Goal: Task Accomplishment & Management: Use online tool/utility

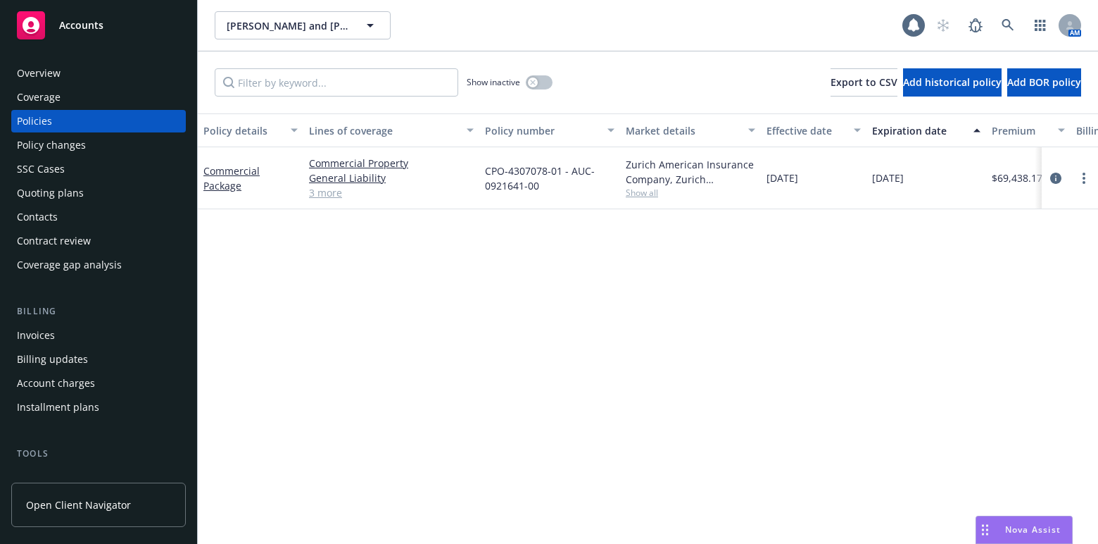
scroll to position [397, 0]
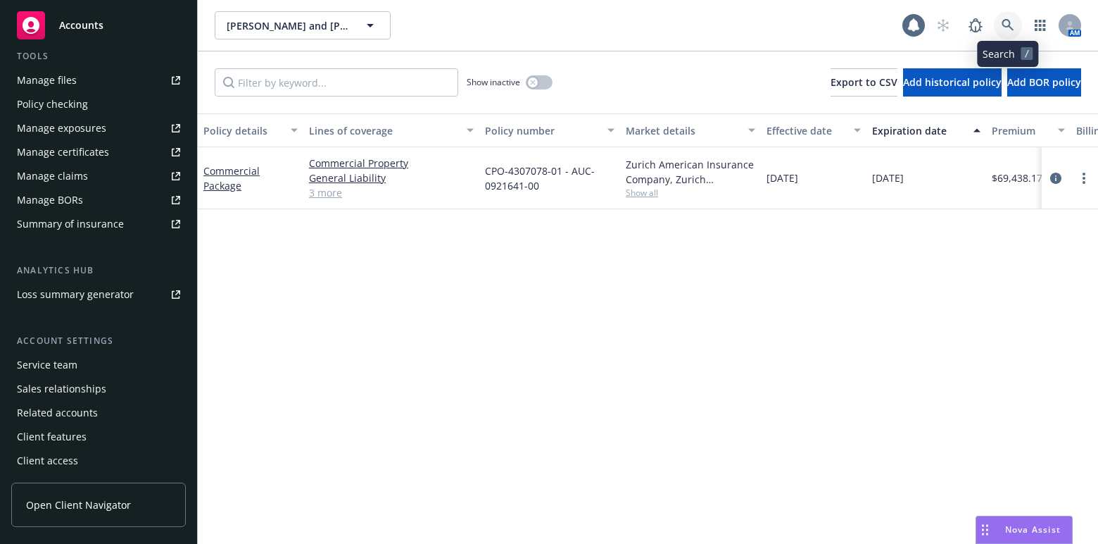
click at [1008, 34] on link at bounding box center [1008, 25] width 28 height 28
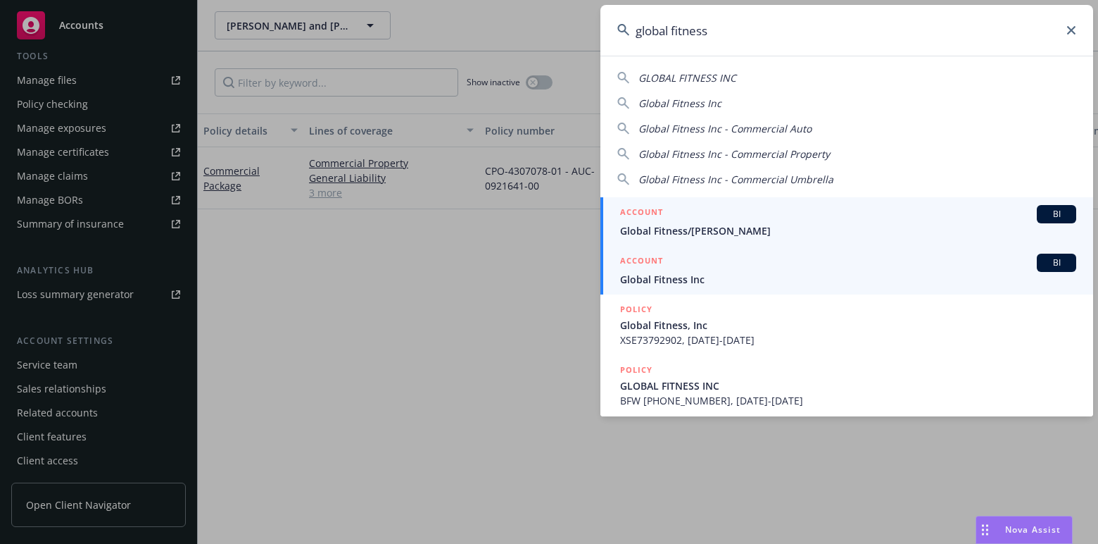
type input "global fitness"
click at [708, 277] on span "Global Fitness Inc" at bounding box center [848, 279] width 456 height 15
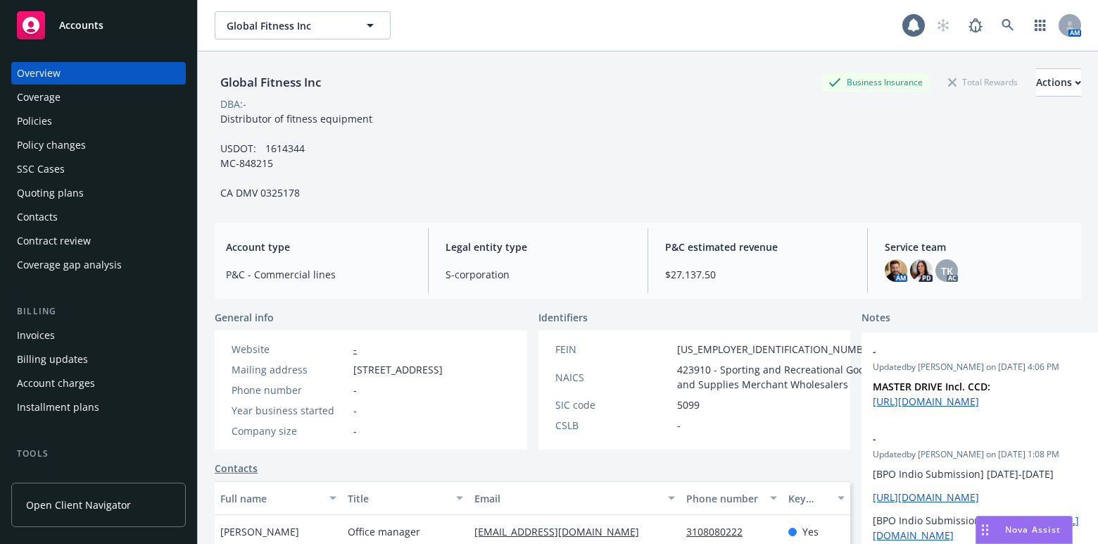
scroll to position [127, 0]
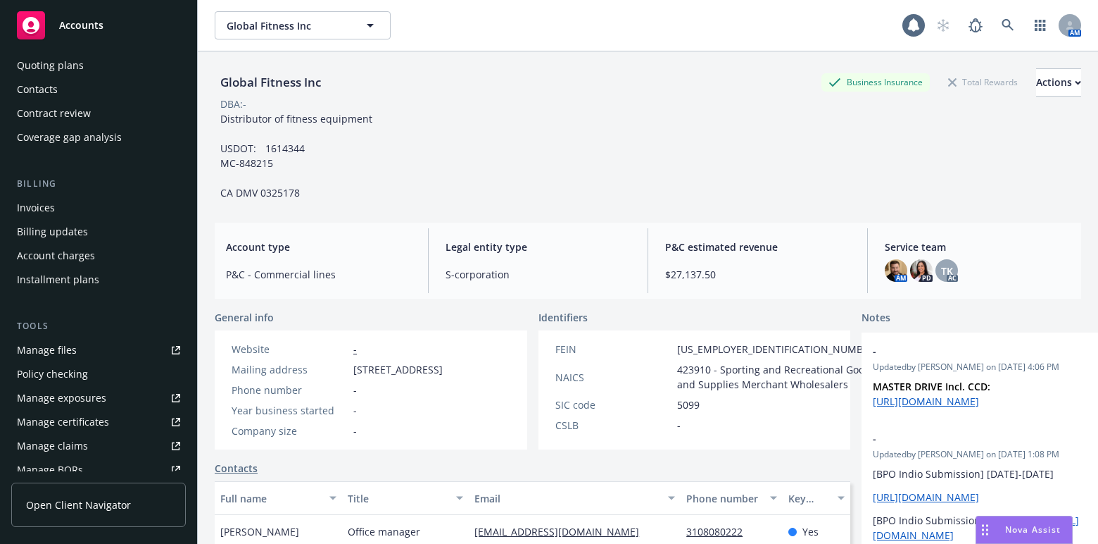
click at [86, 411] on div "Manage certificates" at bounding box center [63, 422] width 92 height 23
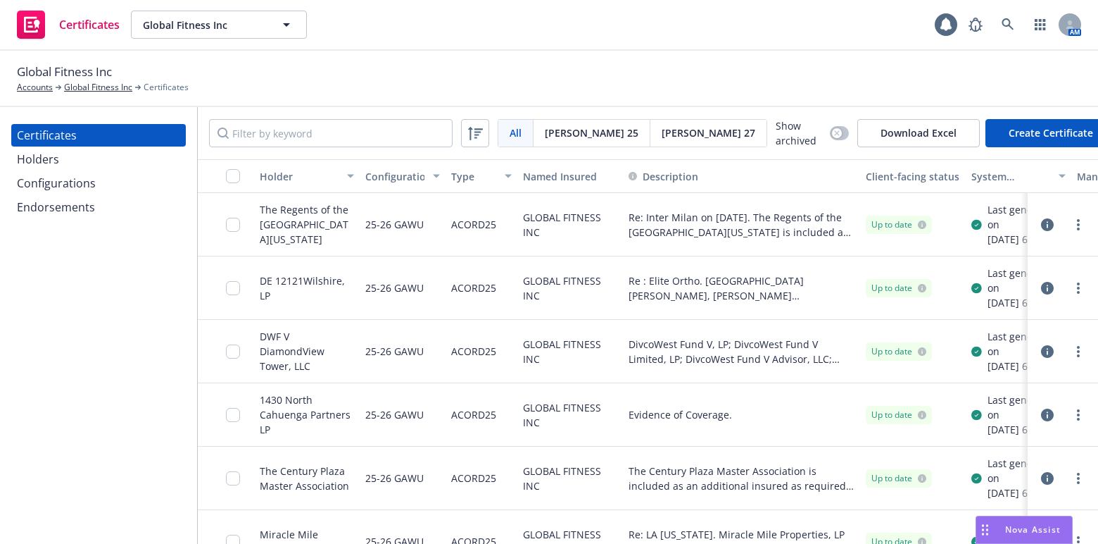
click at [113, 246] on div "Certificates Holders Configurations Endorsements" at bounding box center [98, 325] width 197 height 437
click at [334, 124] on input "Filter by keyword" at bounding box center [331, 133] width 244 height 28
paste input "Boos & Associates"
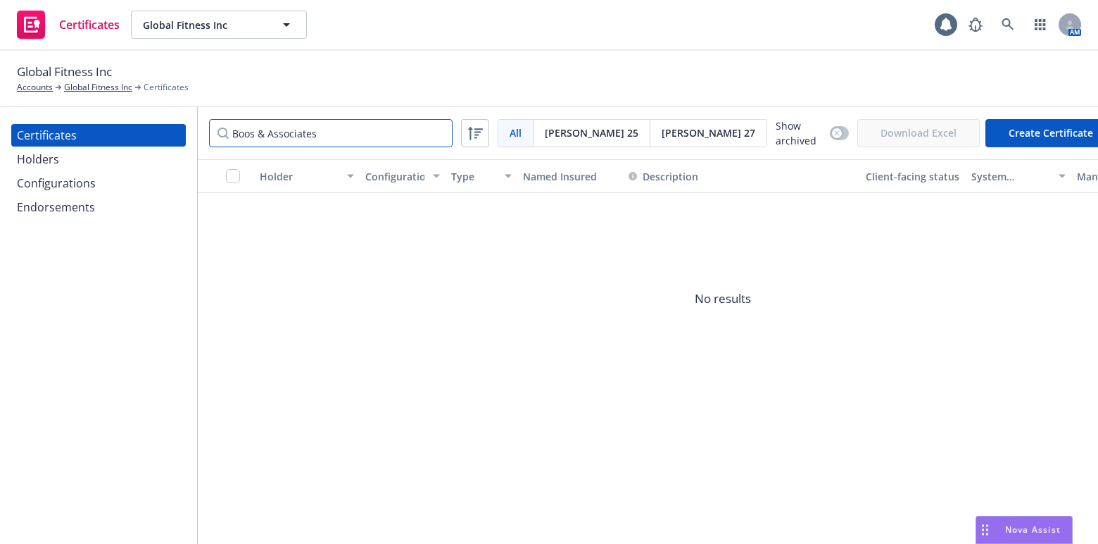
type input "Boos & Associates"
click at [54, 161] on div "Holders" at bounding box center [38, 159] width 42 height 23
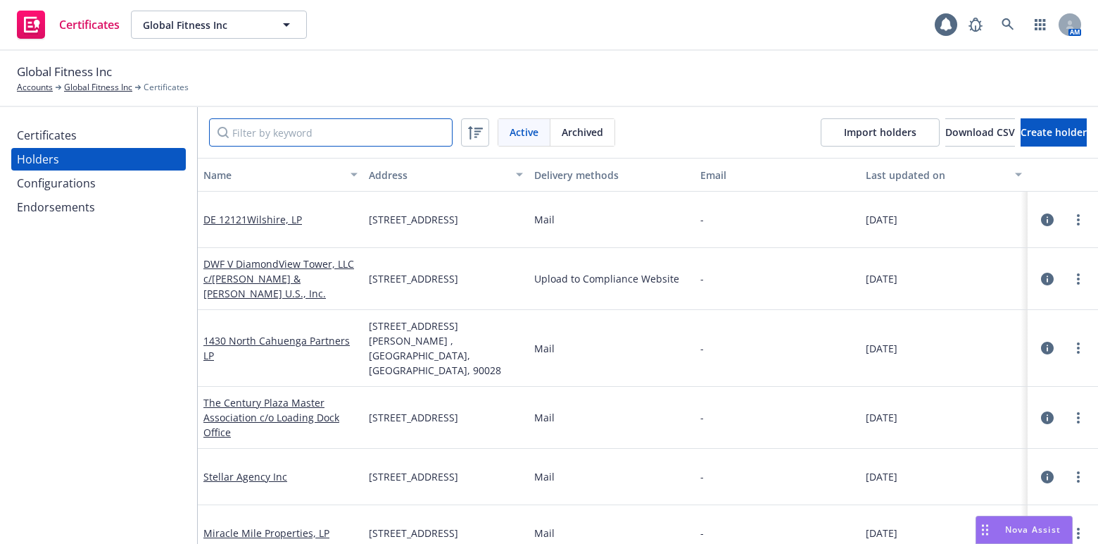
click at [292, 125] on input "Filter by keyword" at bounding box center [331, 132] width 244 height 28
paste input "Boos & Associates"
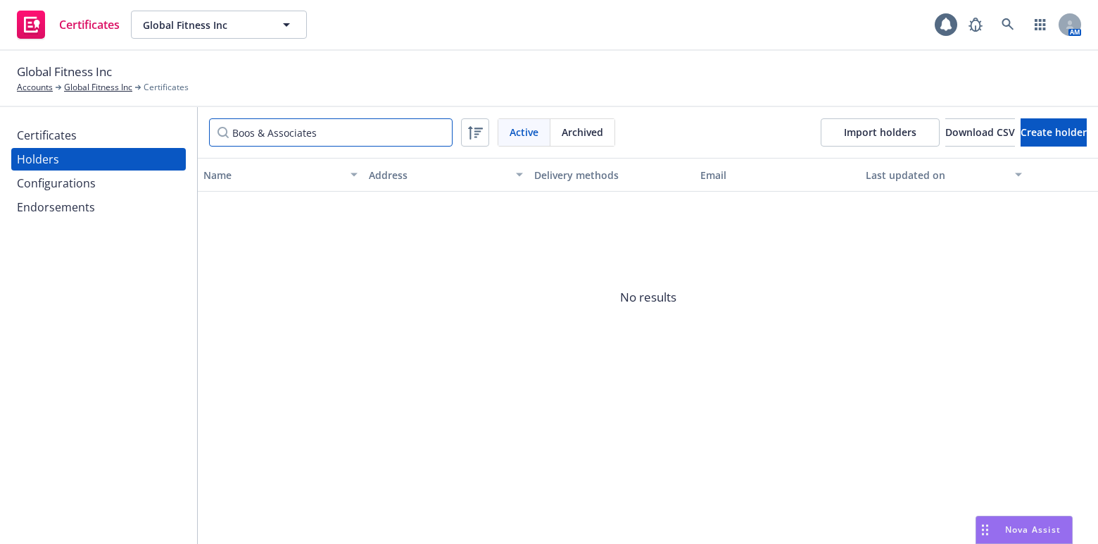
type input "Boos & Associates"
click at [1058, 113] on div "Boos & Associates Active Archived Import holders Download CSV Create holder" at bounding box center [648, 132] width 901 height 51
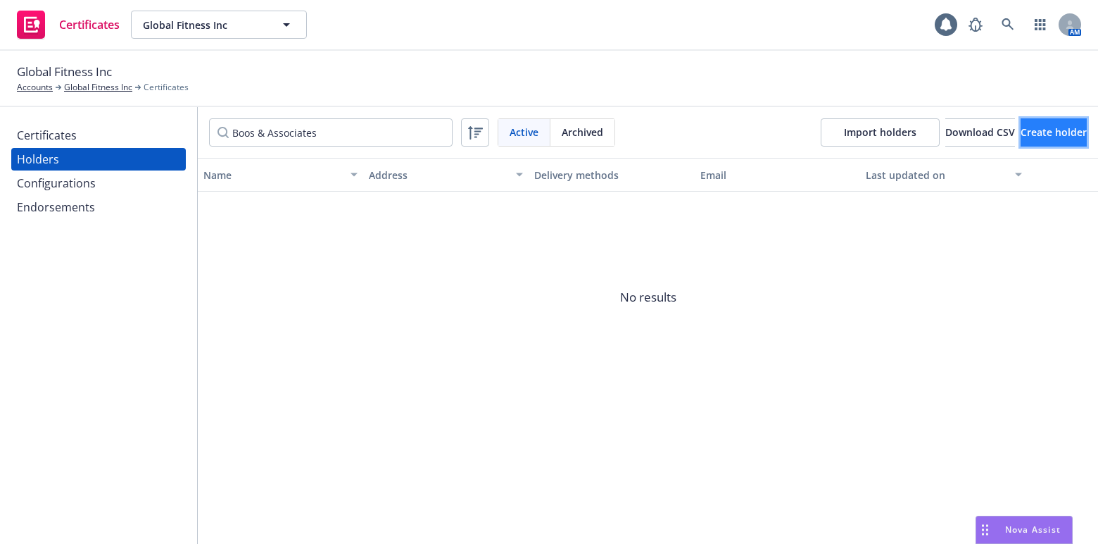
click at [1027, 121] on button "Create holder" at bounding box center [1054, 132] width 66 height 28
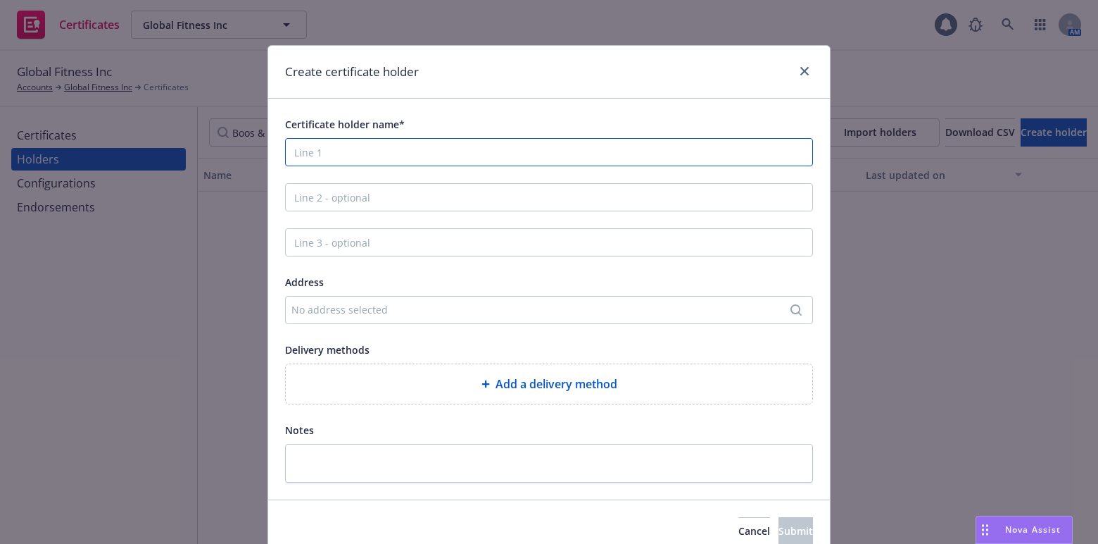
click at [339, 162] on input "Certificate holder name*" at bounding box center [549, 152] width 528 height 28
paste input "Boos & Associates"
type input "Boos & Associates"
click at [351, 316] on div "No address selected" at bounding box center [542, 309] width 501 height 15
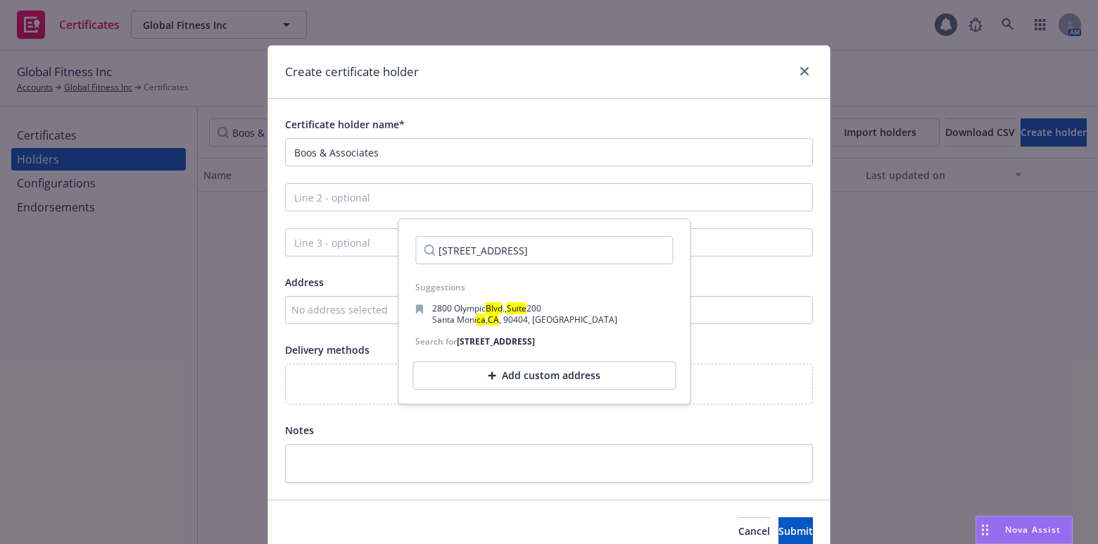
scroll to position [0, 23]
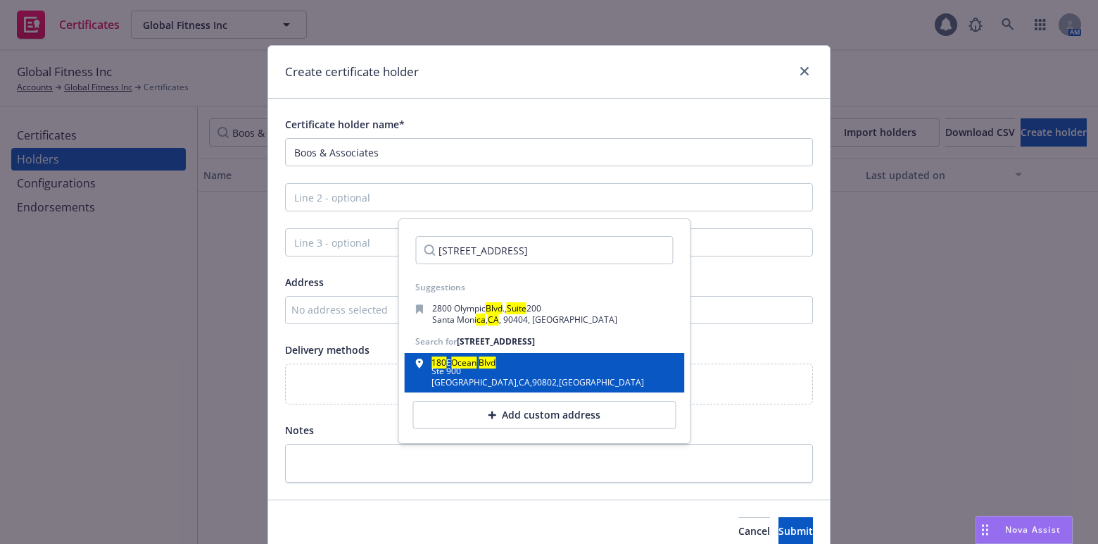
type input "180 E. Ocean Blvd Suite 900 Long Beach, CA 90802"
click at [453, 375] on div "Ste 900" at bounding box center [538, 371] width 213 height 8
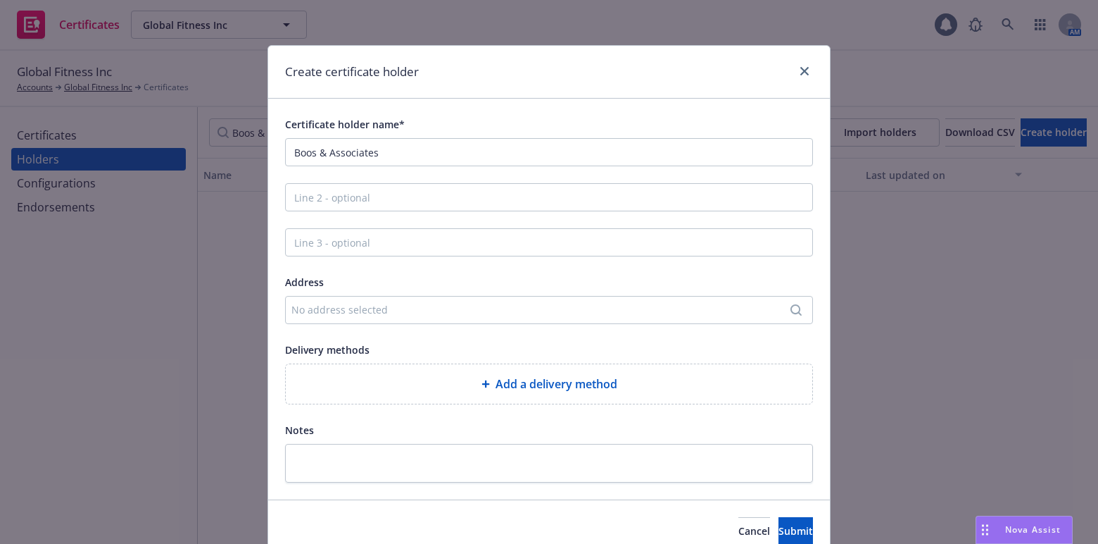
click at [497, 389] on span "Add a delivery method" at bounding box center [557, 383] width 122 height 17
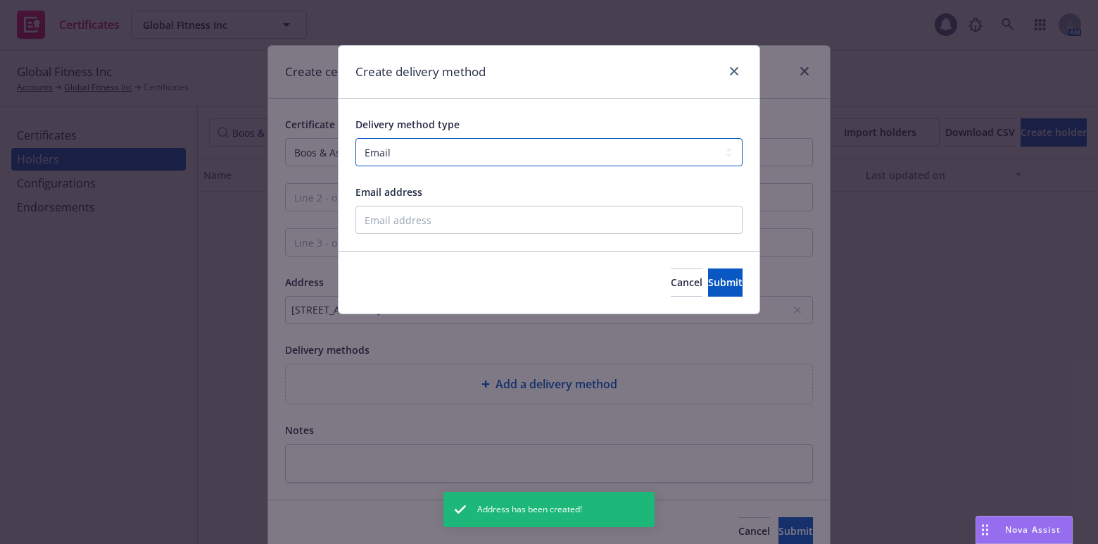
click at [484, 159] on select "Select delivery method type Email Mail Fax Upload to Compliance Website" at bounding box center [549, 152] width 387 height 28
select select "UPLOAD_TO_COMPLIANCE_WEBSITE"
click at [356, 138] on select "Select delivery method type Email Mail Fax Upload to Compliance Website" at bounding box center [549, 152] width 387 height 28
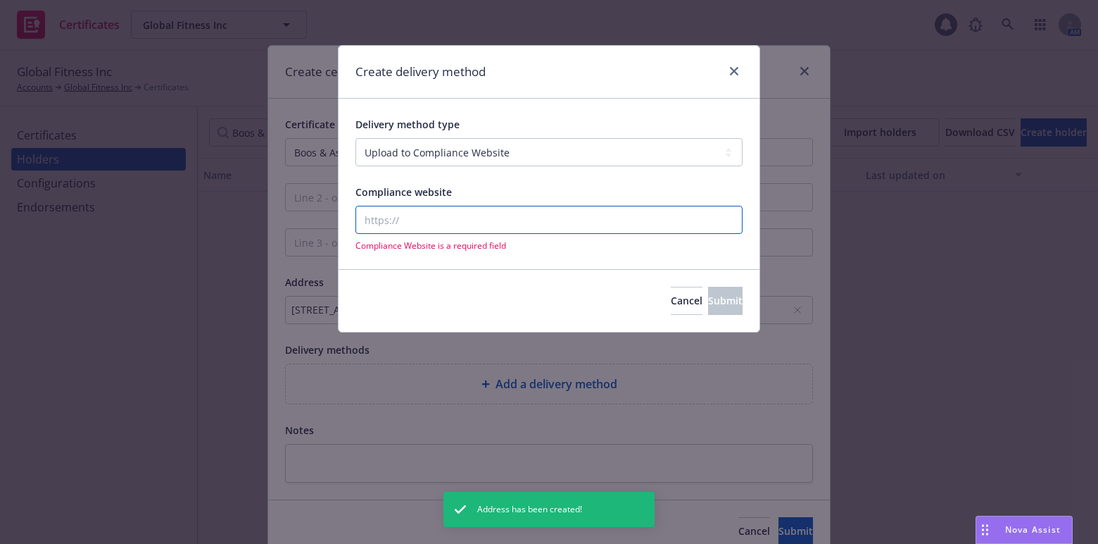
click at [410, 222] on input "Compliance website" at bounding box center [549, 220] width 387 height 28
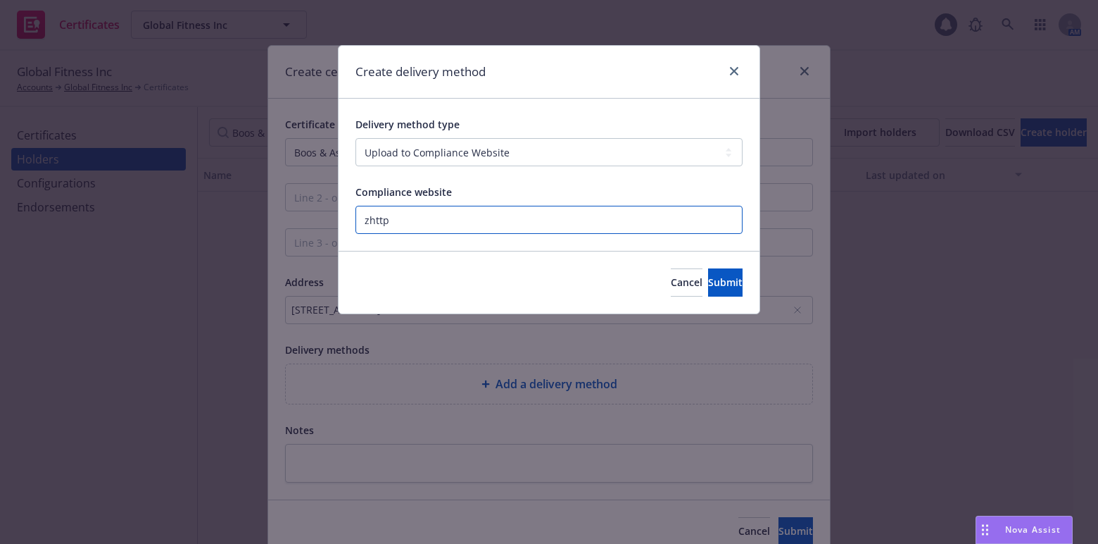
paste input "https://www.newfront.com"
type input "https://www.newfront.com"
click at [708, 270] on button "Submit" at bounding box center [725, 282] width 35 height 28
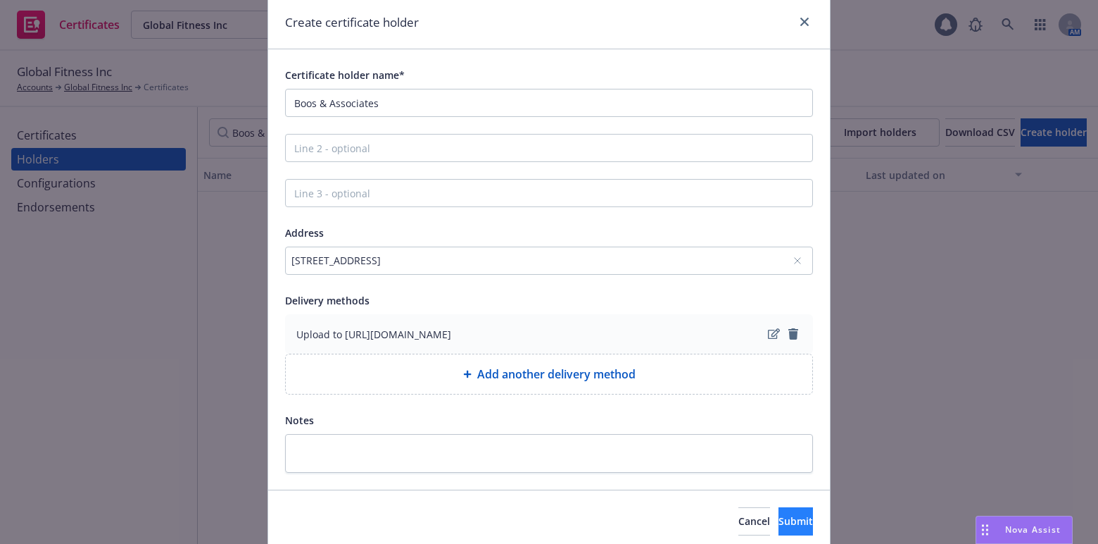
scroll to position [103, 0]
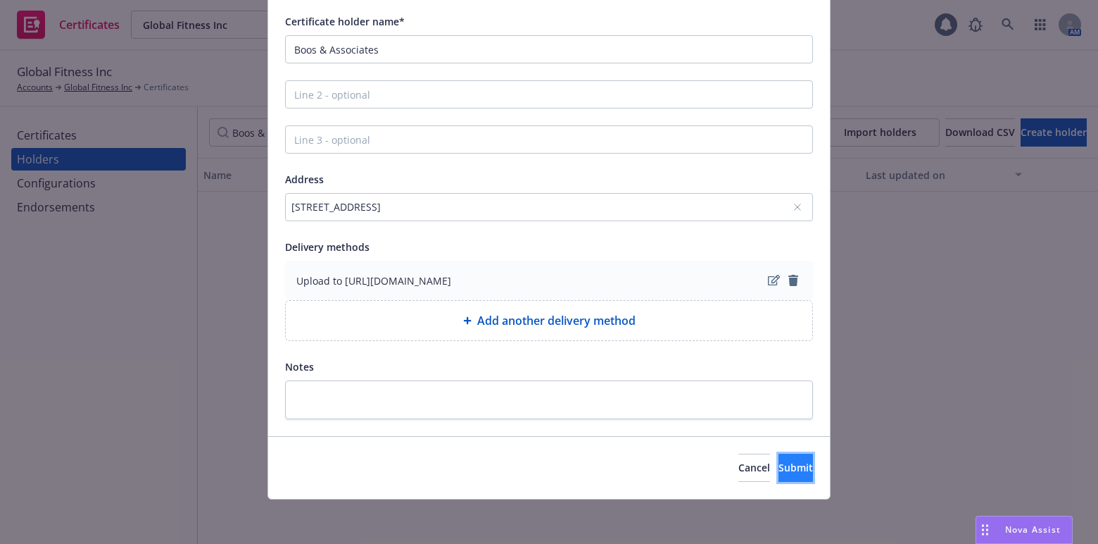
click at [782, 475] on button "Submit" at bounding box center [796, 467] width 35 height 28
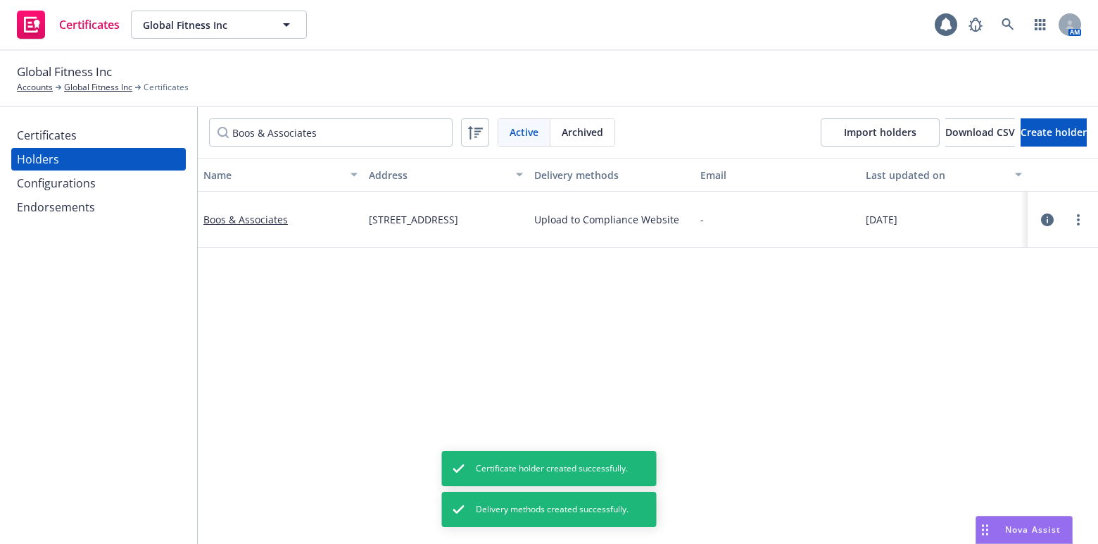
click at [49, 137] on div "Certificates" at bounding box center [47, 135] width 60 height 23
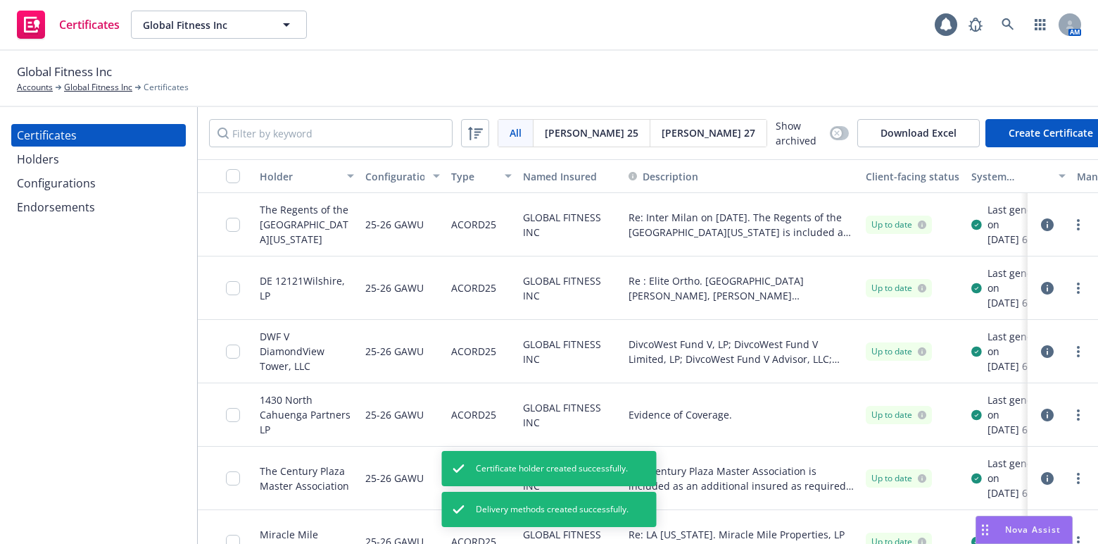
click at [989, 146] on div "All All Acord 25 Acord 27 Show archived Download Excel Create Certificate" at bounding box center [648, 133] width 901 height 52
click at [986, 138] on button "Create Certificate" at bounding box center [1051, 133] width 131 height 28
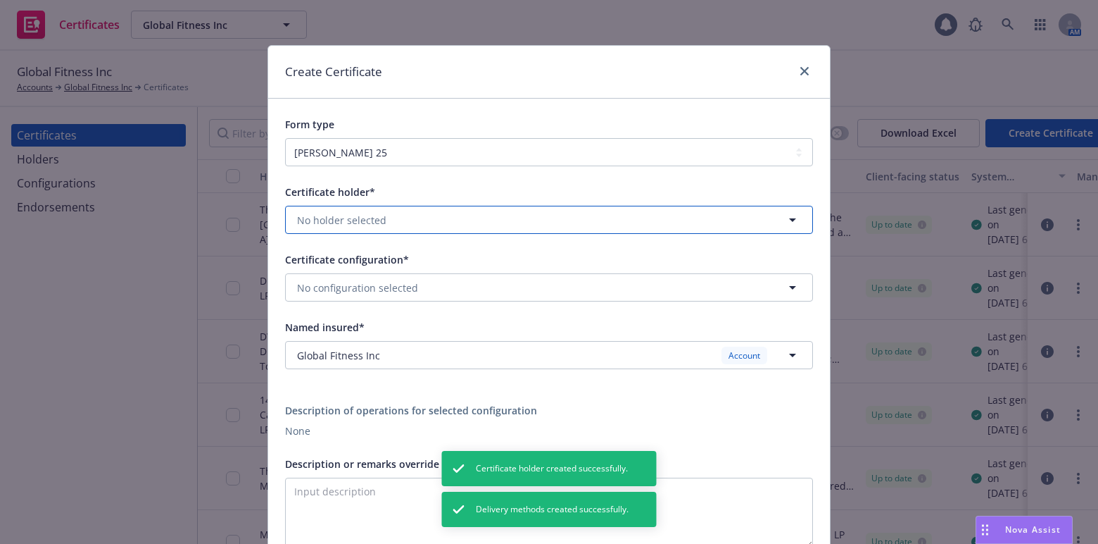
click at [398, 215] on button "No holder selected" at bounding box center [549, 220] width 528 height 28
type input "boos"
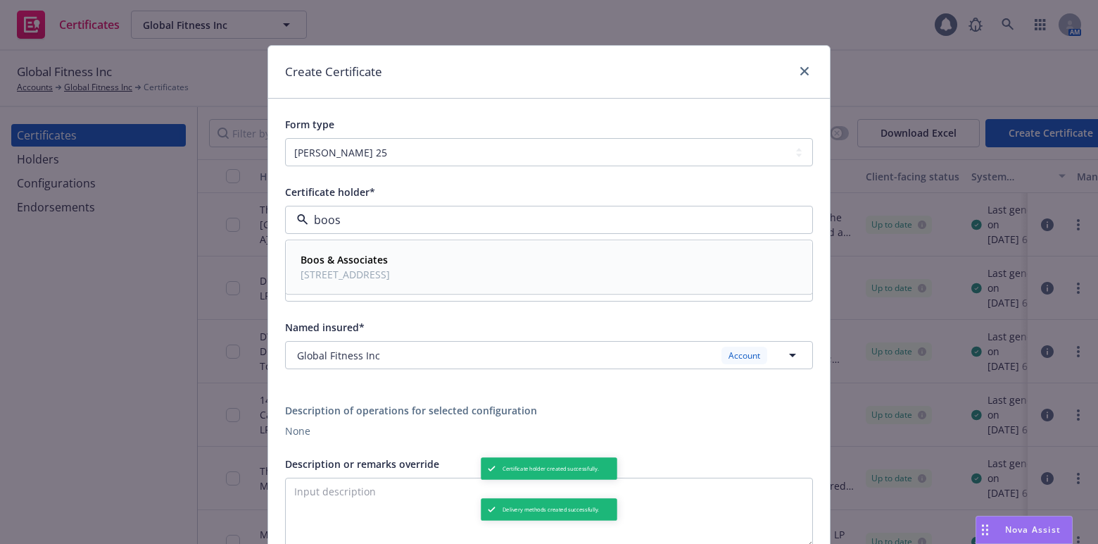
click at [570, 265] on div "Boos & Associates 180 E Ocean Blvd, Ste 900, Long Beach, CA, 90802, USA" at bounding box center [549, 267] width 508 height 35
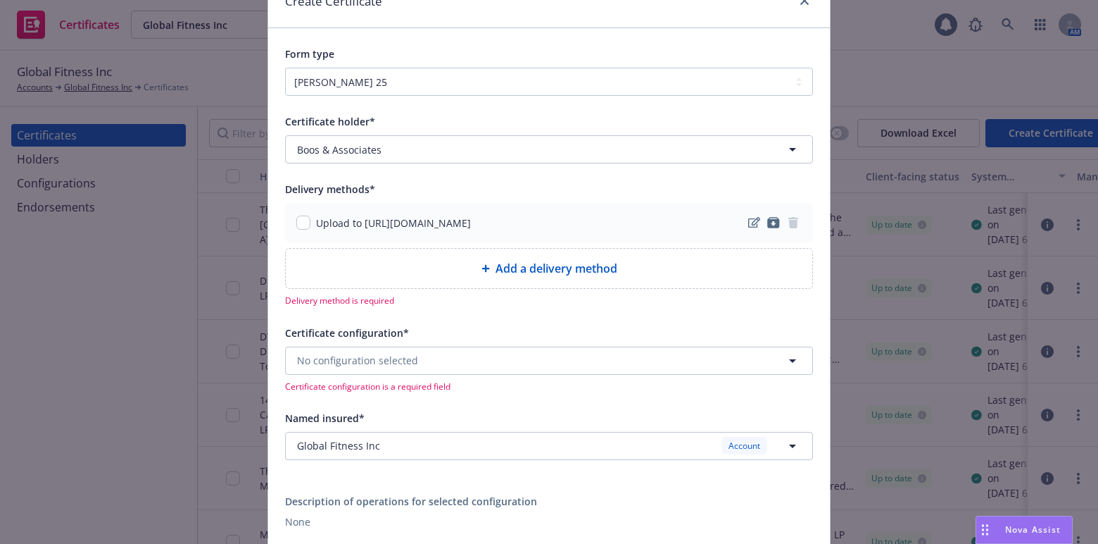
scroll to position [192, 0]
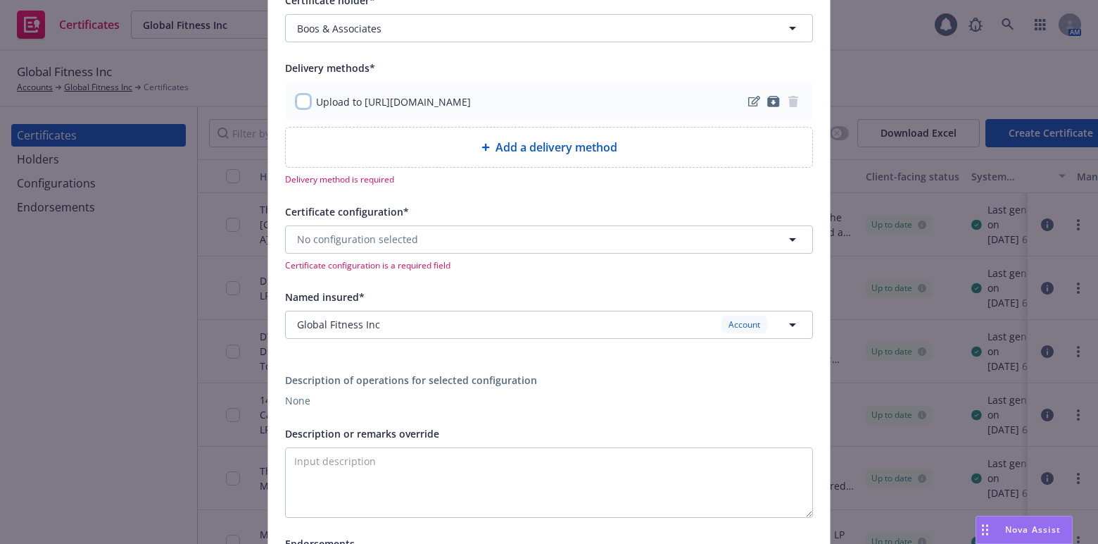
click at [296, 106] on input "checkbox" at bounding box center [303, 101] width 14 height 14
checkbox input "true"
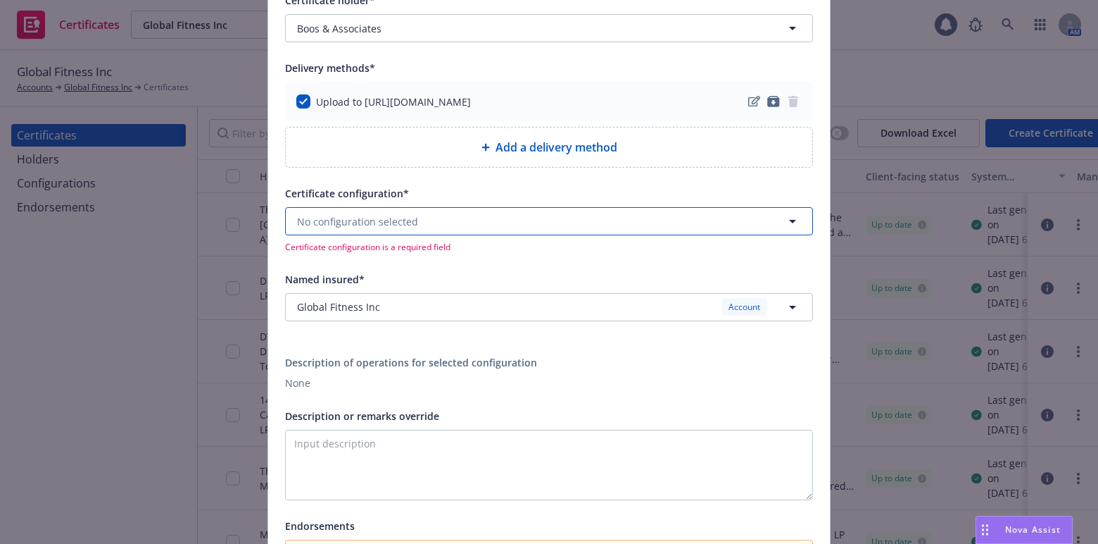
click at [316, 225] on span "No configuration selected" at bounding box center [357, 221] width 121 height 15
click at [387, 275] on span "Evidence of Coverage." at bounding box center [353, 276] width 104 height 15
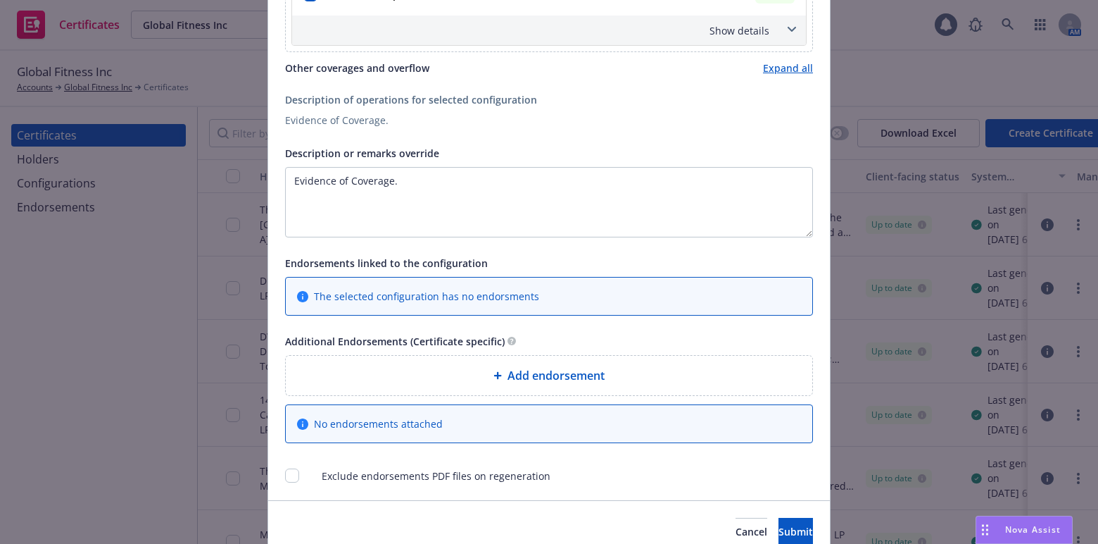
scroll to position [934, 0]
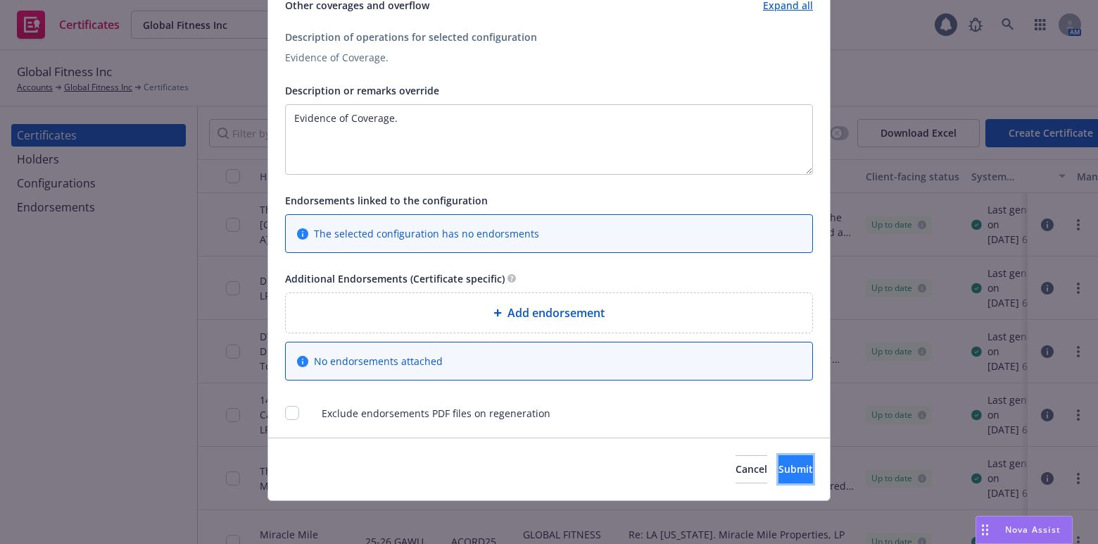
click at [779, 462] on span "Submit" at bounding box center [796, 468] width 35 height 13
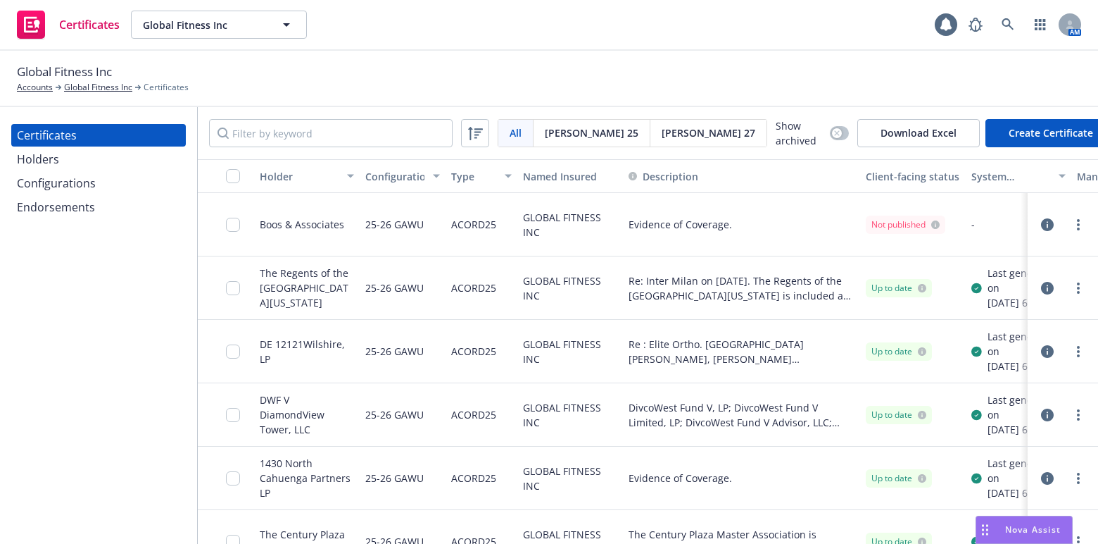
click at [1078, 221] on div at bounding box center [1063, 225] width 59 height 28
click at [1072, 217] on div at bounding box center [1063, 225] width 59 height 28
click at [1072, 217] on link "more" at bounding box center [1078, 224] width 17 height 17
click at [924, 308] on link "Regenerate" at bounding box center [963, 308] width 225 height 28
click at [1077, 222] on circle "more" at bounding box center [1078, 220] width 3 height 3
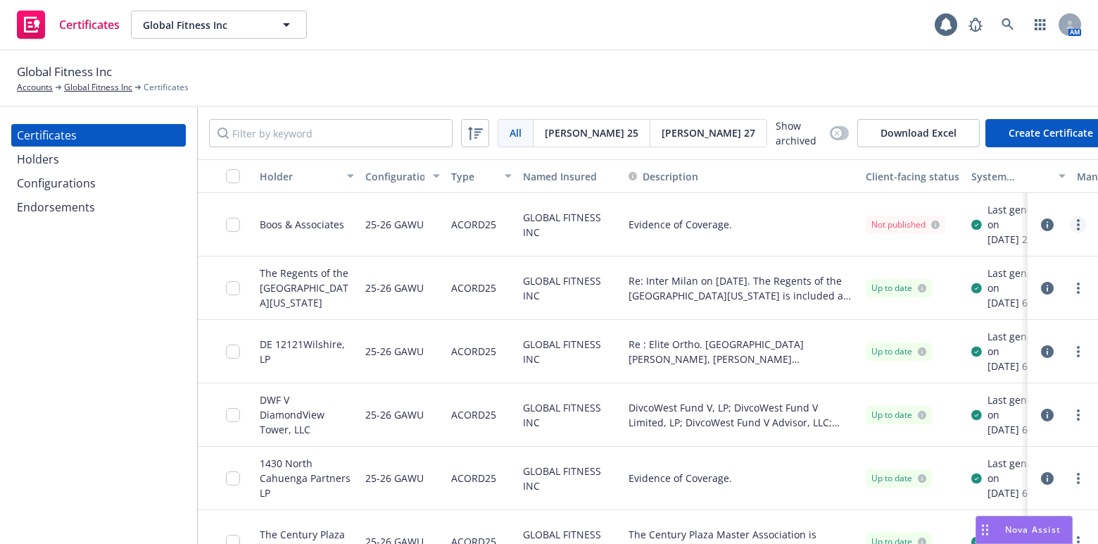
click at [1070, 225] on link "more" at bounding box center [1078, 224] width 17 height 17
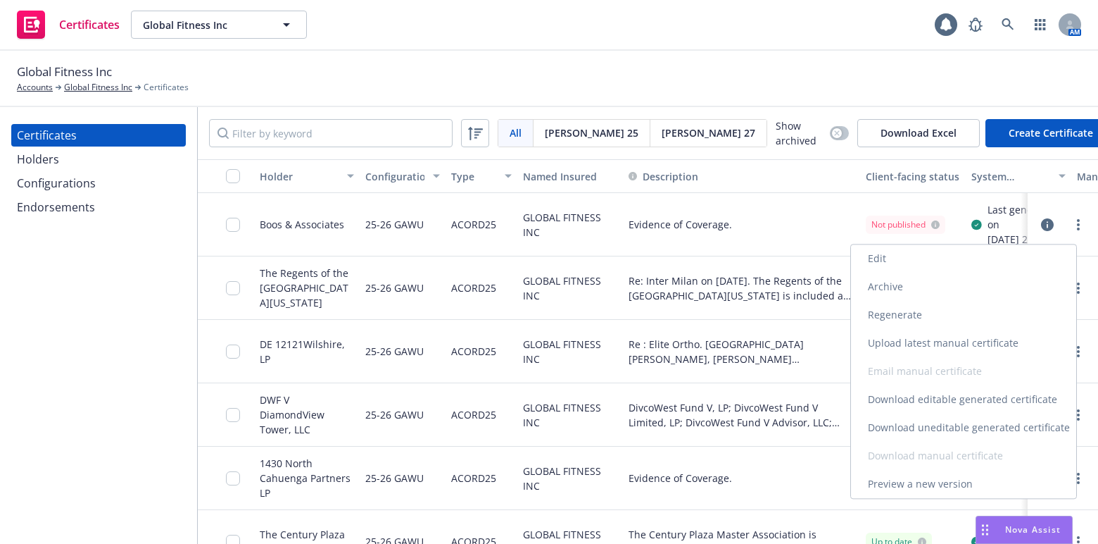
click at [932, 426] on link "Download uneditable generated certificate" at bounding box center [963, 427] width 225 height 28
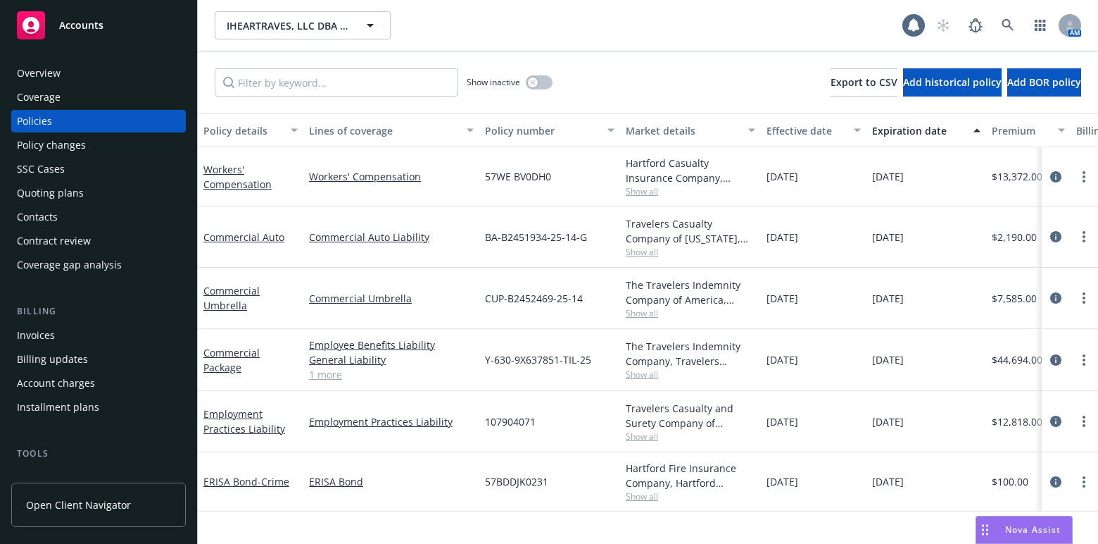
click at [91, 77] on div "Overview" at bounding box center [98, 73] width 163 height 23
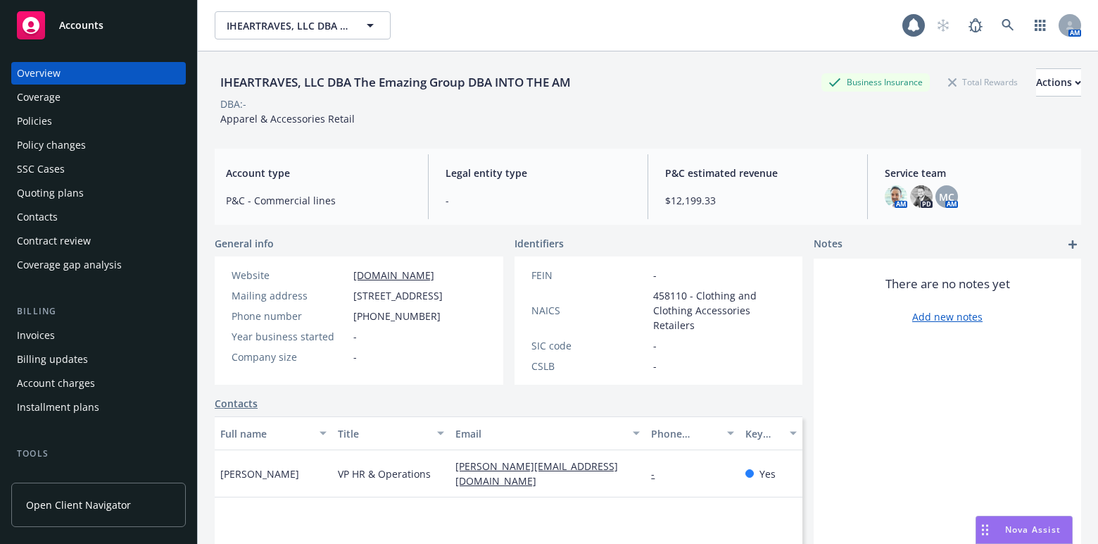
click at [1016, 520] on div "Nova Assist" at bounding box center [1025, 529] width 96 height 27
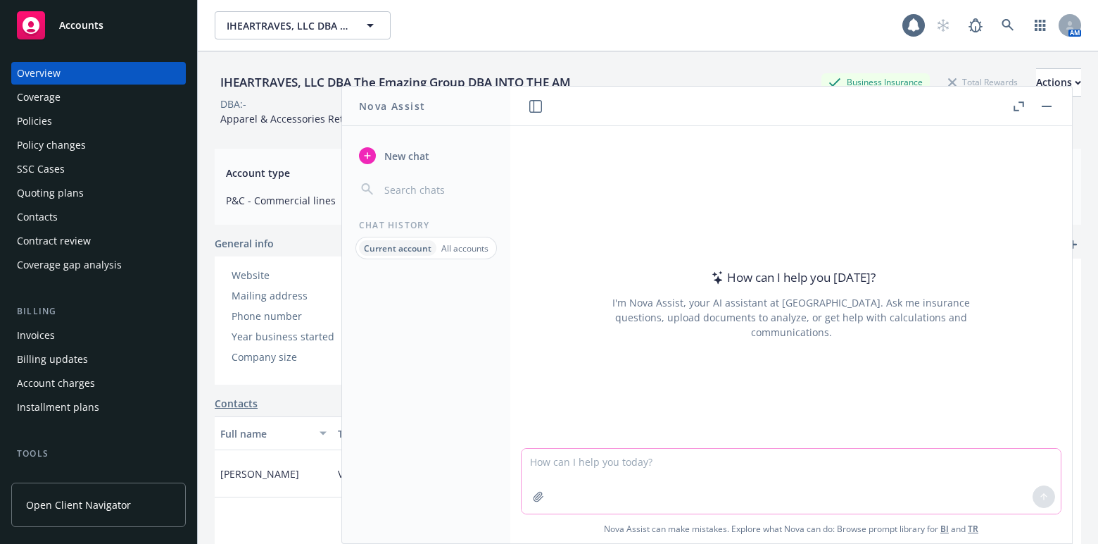
click at [823, 466] on textarea at bounding box center [791, 481] width 539 height 65
type textarea "can you create an image of a cat wearing a fez"
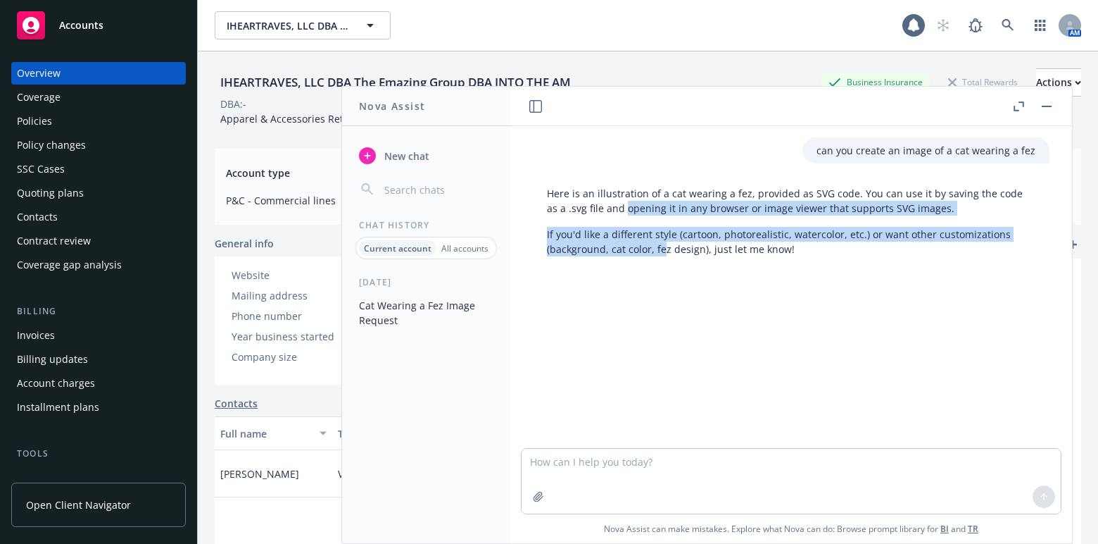
drag, startPoint x: 606, startPoint y: 219, endPoint x: 713, endPoint y: 275, distance: 120.6
click at [689, 268] on div "can you create an image of a cat wearing a fez Here is an illustration of a cat…" at bounding box center [792, 287] width 562 height 322
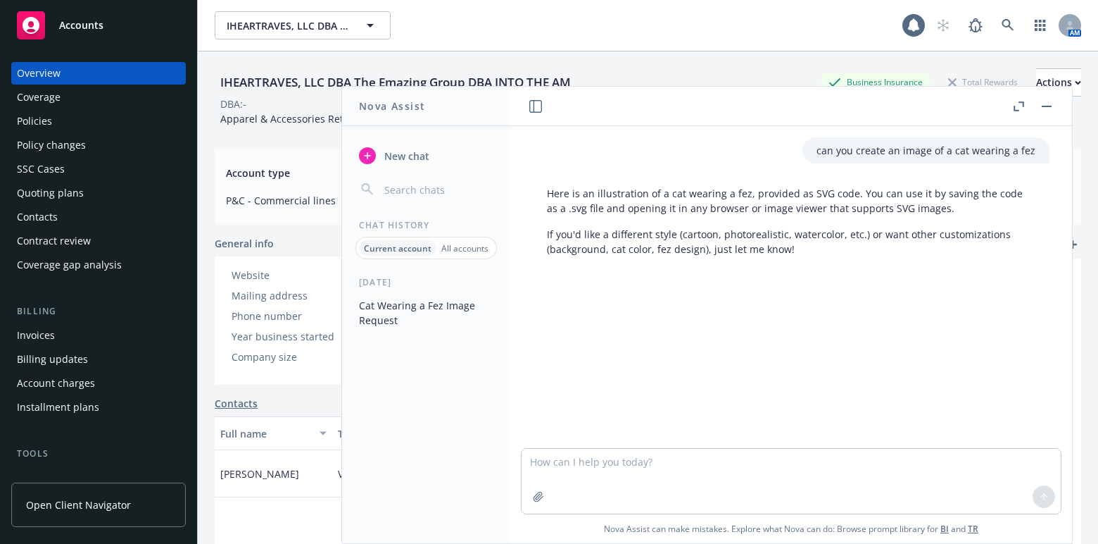
click at [777, 292] on div at bounding box center [791, 287] width 539 height 17
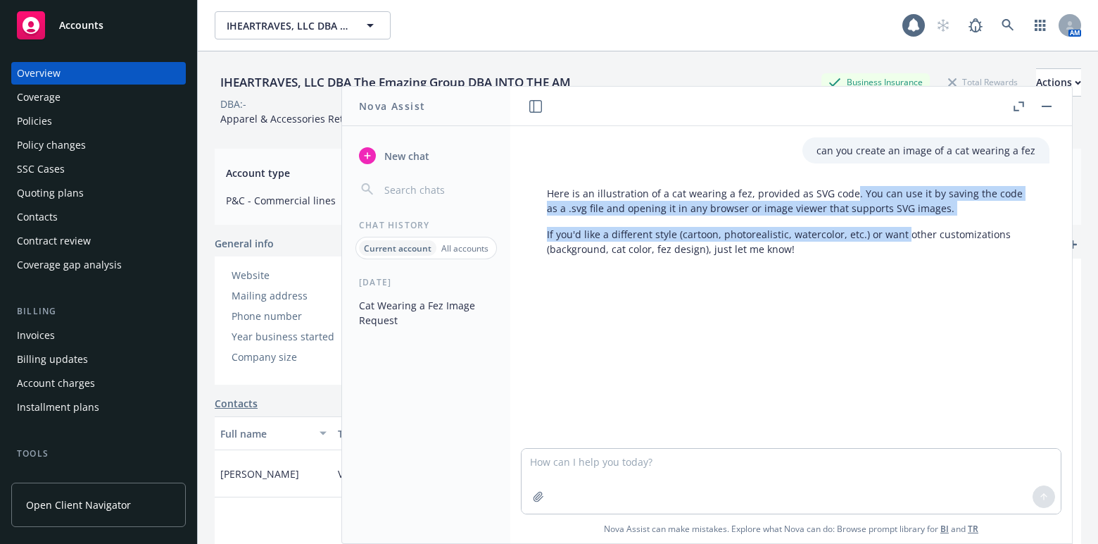
drag, startPoint x: 849, startPoint y: 185, endPoint x: 901, endPoint y: 238, distance: 74.2
click at [901, 238] on div "Here is an illustration of a cat wearing a fez, provided as SVG code. You can u…" at bounding box center [791, 221] width 517 height 82
click at [901, 238] on p "If you'd like a different style (cartoon, photorealistic, watercolor, etc.) or …" at bounding box center [791, 242] width 489 height 30
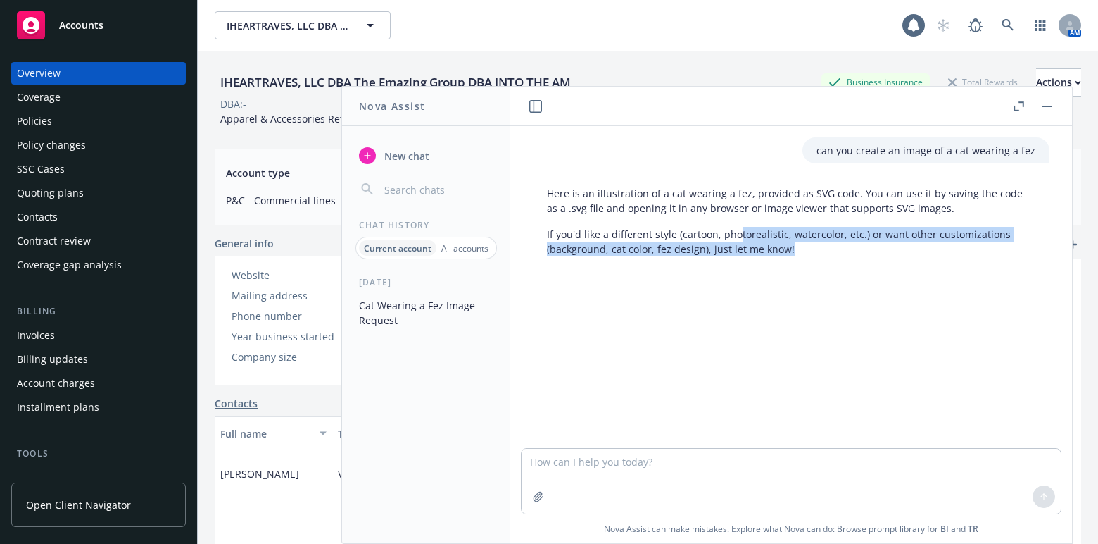
drag, startPoint x: 735, startPoint y: 232, endPoint x: 789, endPoint y: 303, distance: 89.0
click at [789, 303] on div "can you create an image of a cat wearing a fez Here is an illustration of a cat…" at bounding box center [792, 287] width 562 height 322
click at [803, 296] on div "can you create an image of a cat wearing a fez Here is an illustration of a cat…" at bounding box center [792, 287] width 562 height 322
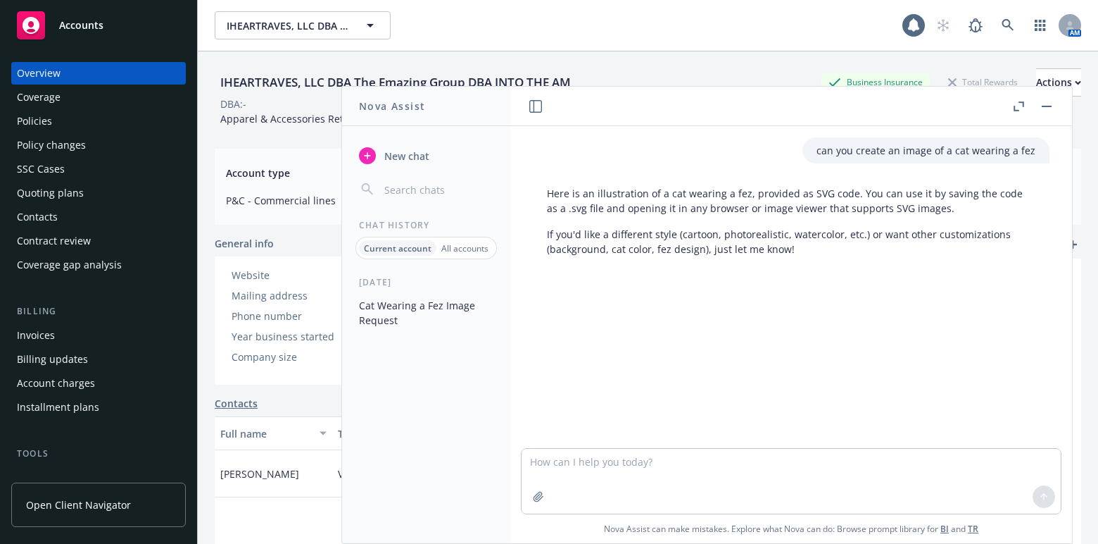
click at [406, 308] on button "Cat Wearing a Fez Image Request" at bounding box center [426, 313] width 146 height 38
drag, startPoint x: 656, startPoint y: 211, endPoint x: 701, endPoint y: 194, distance: 48.1
click at [667, 204] on p "Here is an illustration of a cat wearing a fez, provided as SVG code. You can u…" at bounding box center [791, 201] width 489 height 30
click at [864, 154] on p "can you create an image of a cat wearing a fez" at bounding box center [926, 150] width 219 height 15
click at [867, 297] on div "can you create an image of a cat wearing a fez Here is an illustration of a cat…" at bounding box center [792, 286] width 562 height 320
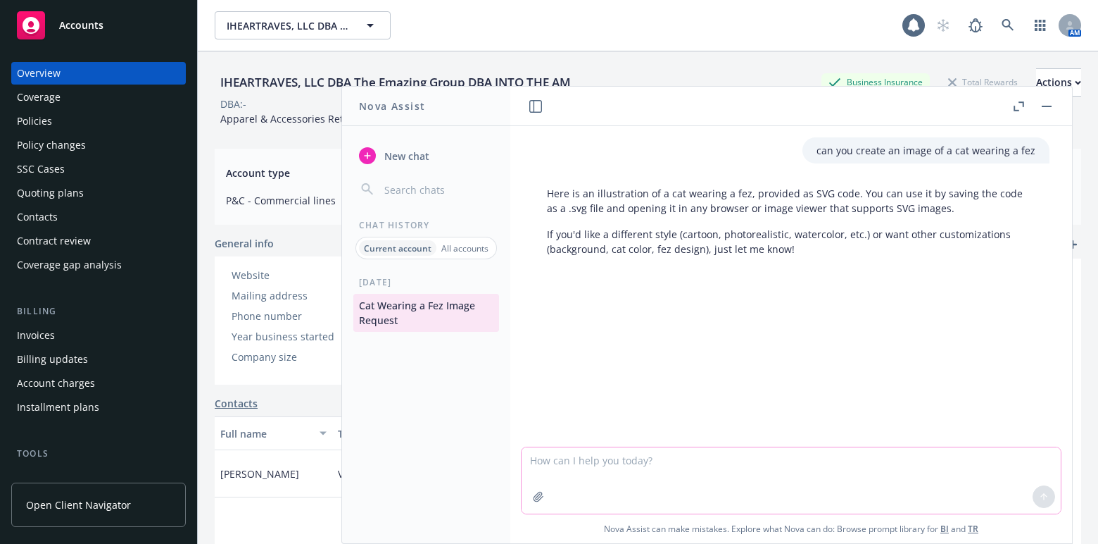
drag, startPoint x: 725, startPoint y: 466, endPoint x: 737, endPoint y: 463, distance: 12.3
click at [725, 466] on textarea at bounding box center [791, 480] width 539 height 66
drag, startPoint x: 643, startPoint y: 244, endPoint x: 691, endPoint y: 326, distance: 95.6
click at [691, 326] on div "can you create an image of a cat wearing a fez Here is an illustration of a cat…" at bounding box center [792, 286] width 562 height 320
click at [702, 316] on div "can you create an image of a cat wearing a fez Here is an illustration of a cat…" at bounding box center [792, 286] width 562 height 320
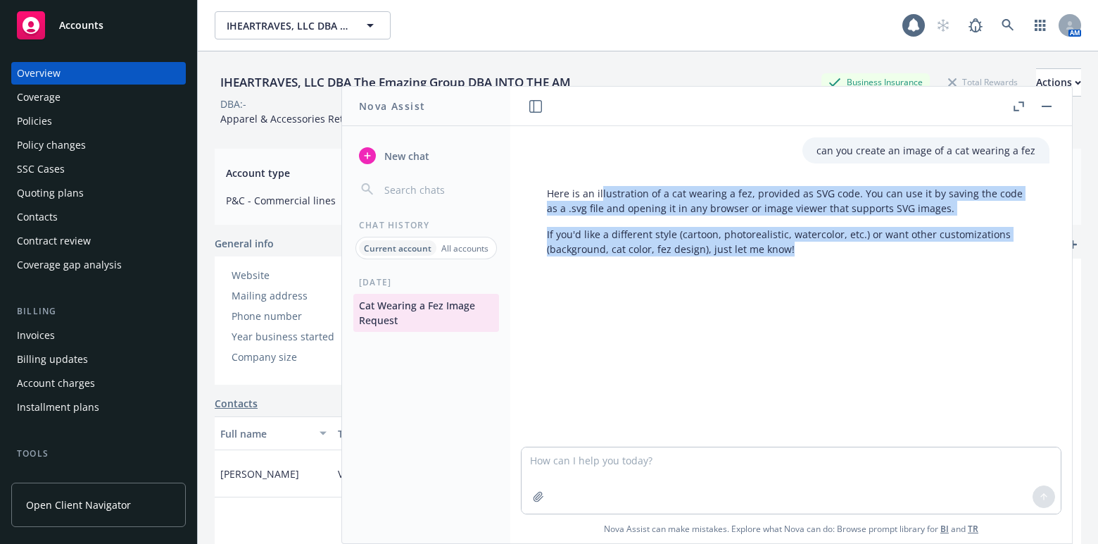
drag, startPoint x: 600, startPoint y: 197, endPoint x: 860, endPoint y: 268, distance: 269.9
click at [860, 268] on div "can you create an image of a cat wearing a fez Here is an illustration of a cat…" at bounding box center [792, 286] width 562 height 320
click at [863, 268] on div "can you create an image of a cat wearing a fez Here is an illustration of a cat…" at bounding box center [792, 286] width 562 height 320
click at [839, 263] on div "can you create an image of a cat wearing a fez Here is an illustration of a cat…" at bounding box center [792, 286] width 562 height 320
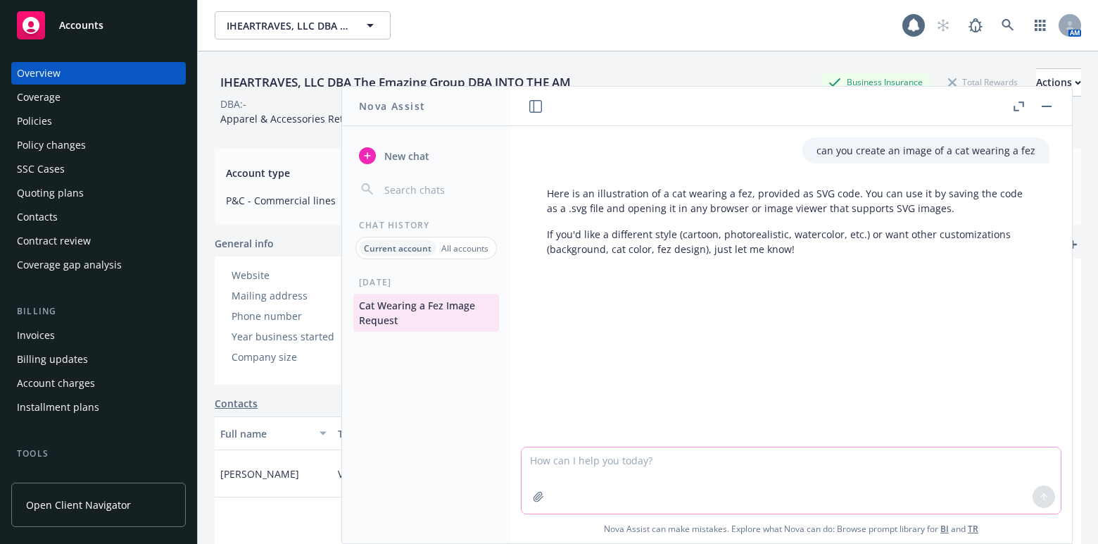
click at [697, 478] on textarea at bounding box center [791, 480] width 539 height 66
type textarea "I can't see it, could you upload it as a file?"
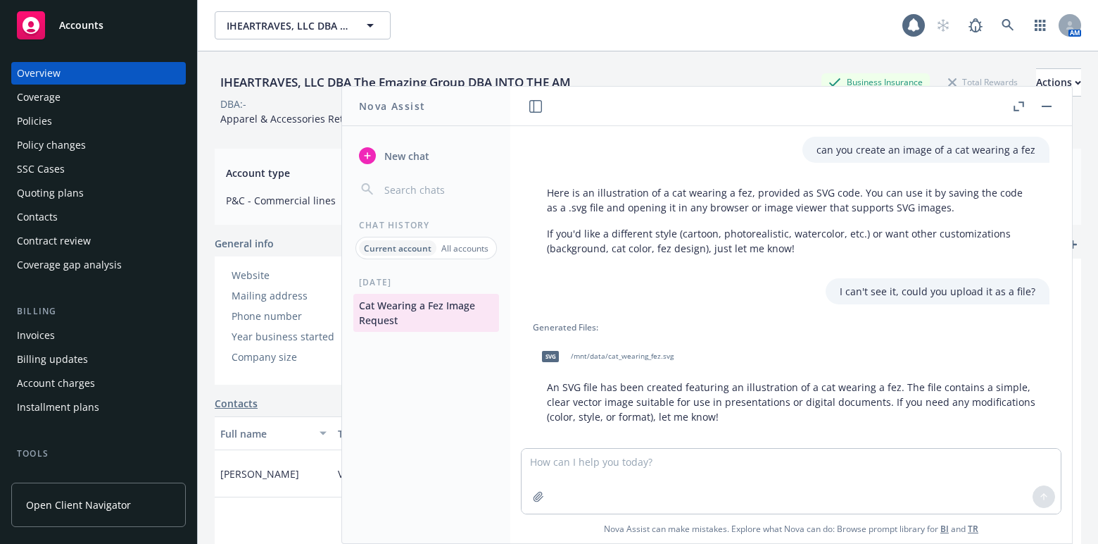
scroll to position [15, 0]
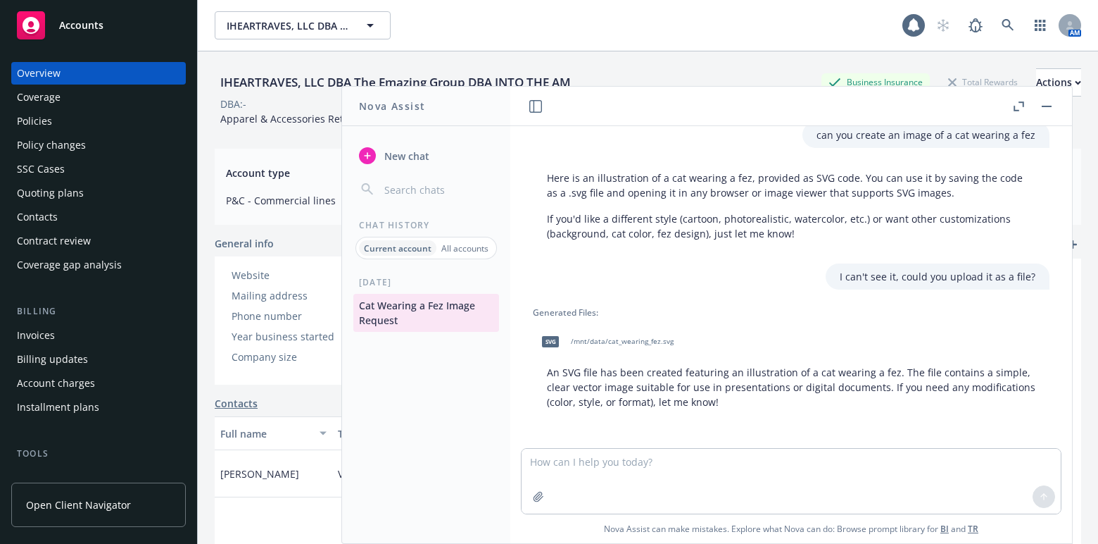
click at [643, 337] on span "/mnt/data/cat_wearing_fez.svg" at bounding box center [622, 341] width 103 height 9
click at [626, 479] on textarea at bounding box center [791, 481] width 539 height 65
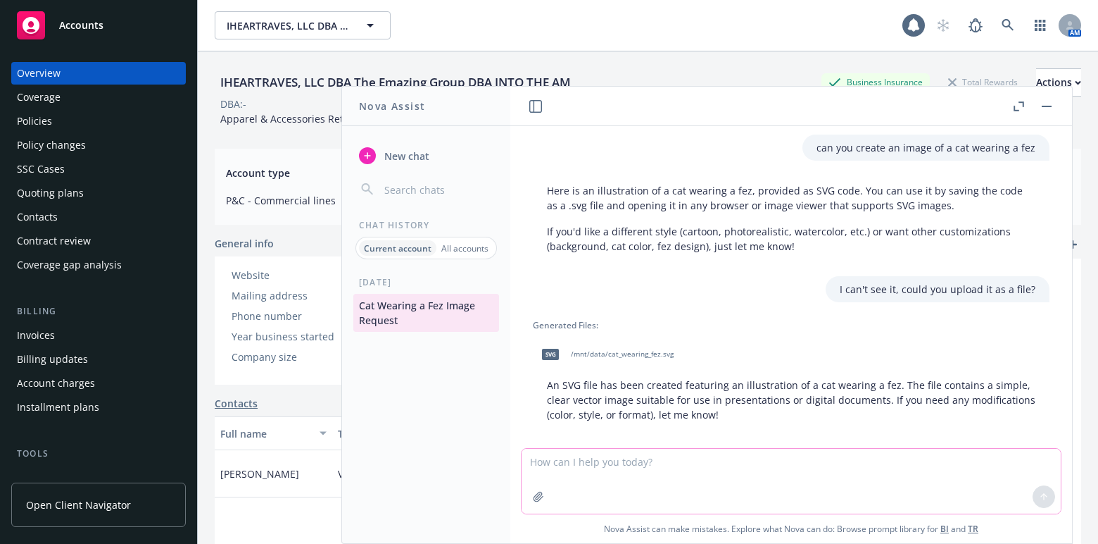
scroll to position [0, 0]
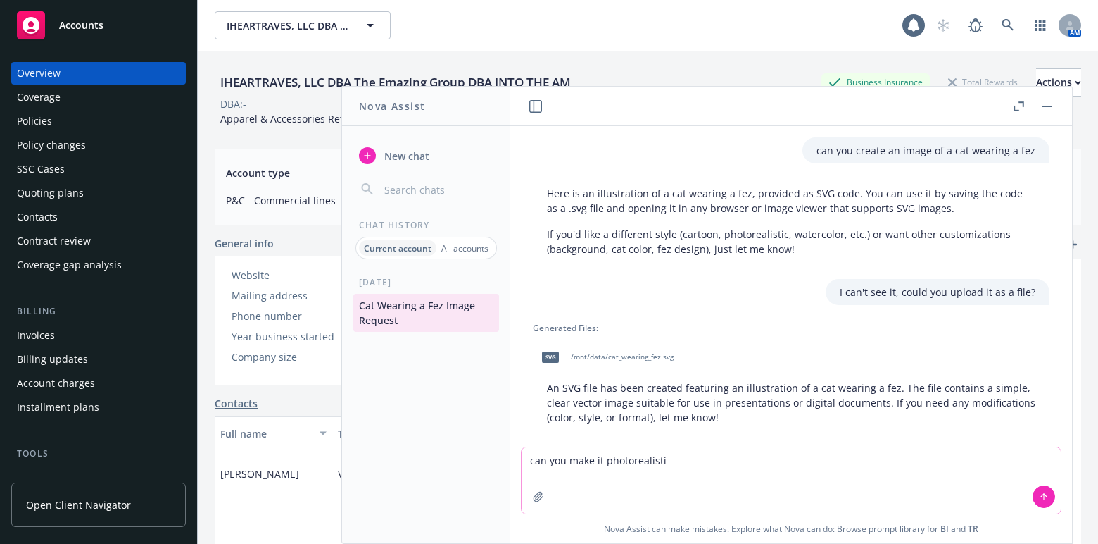
type textarea "can you make it photorealistic"
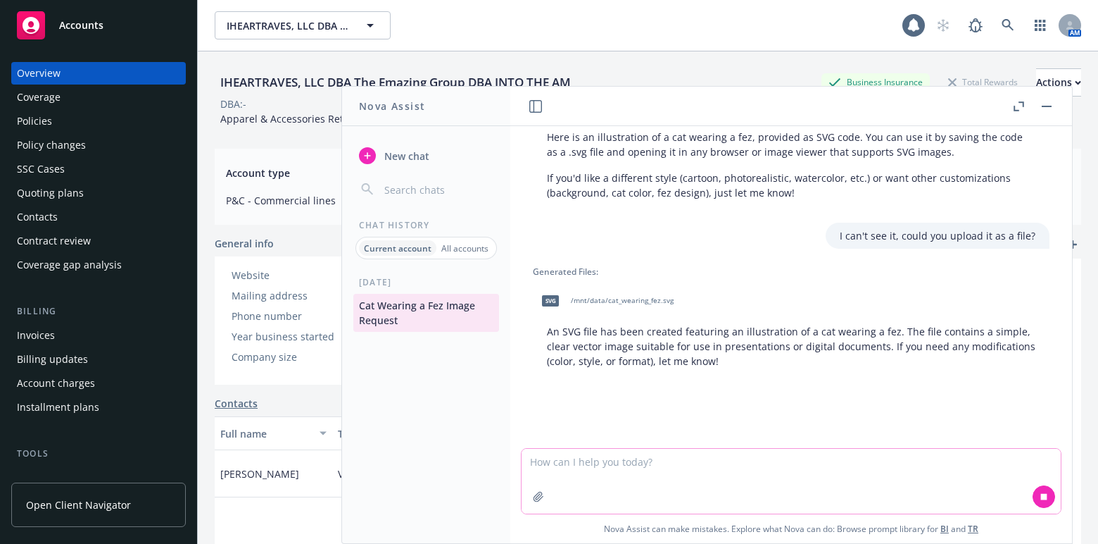
scroll to position [81, 0]
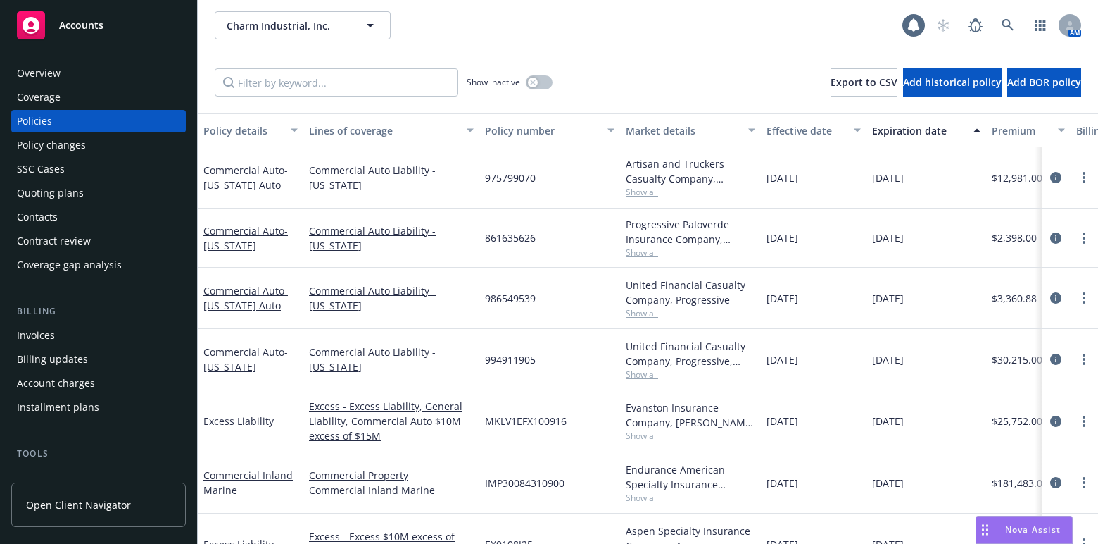
click at [92, 94] on div "Coverage" at bounding box center [98, 97] width 163 height 23
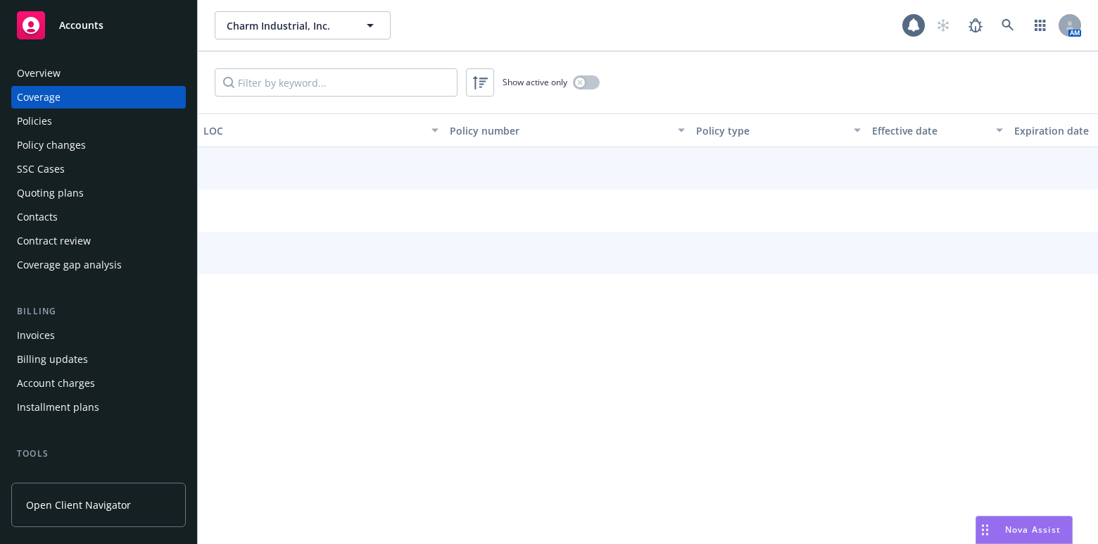
click at [88, 82] on div "Overview" at bounding box center [98, 73] width 163 height 23
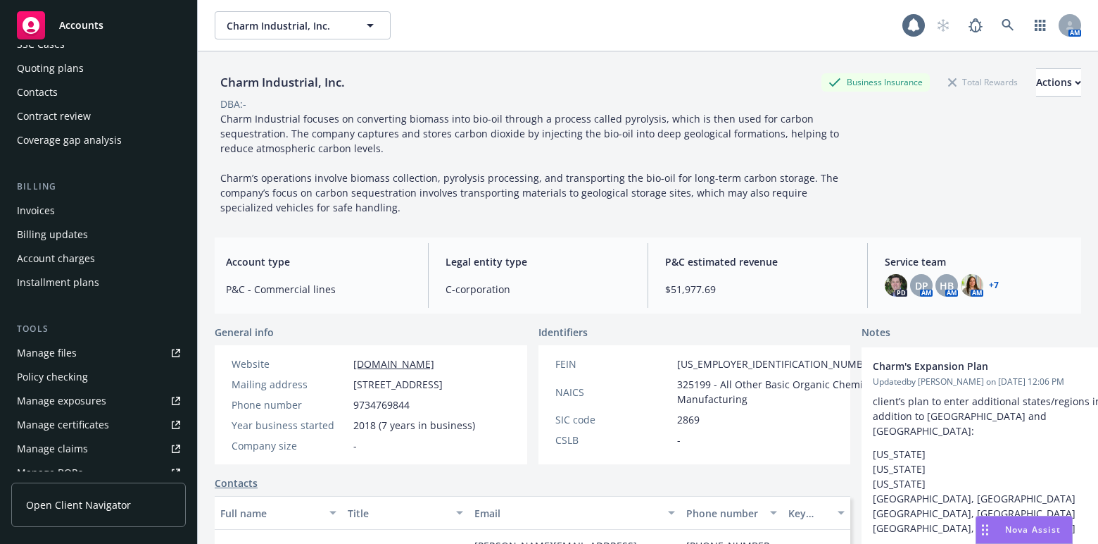
scroll to position [320, 0]
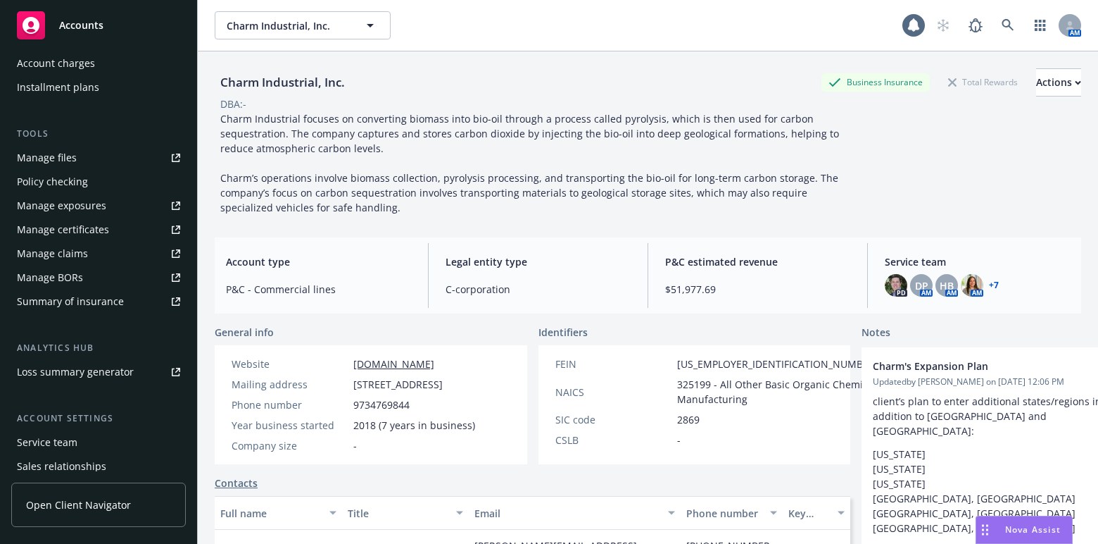
click at [72, 235] on div "Manage certificates" at bounding box center [63, 229] width 92 height 23
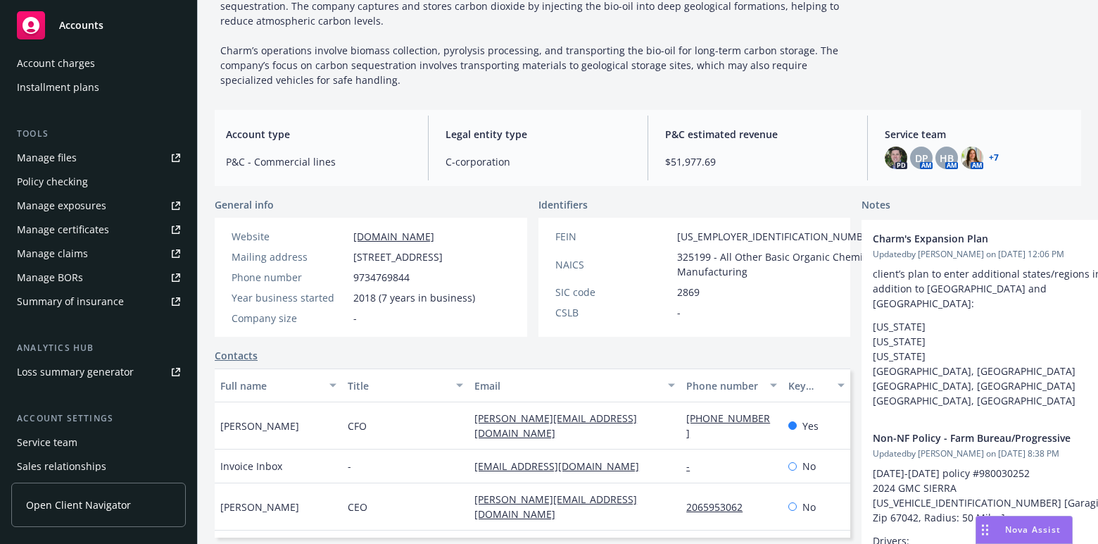
click at [1018, 535] on div "Nova Assist" at bounding box center [1025, 529] width 96 height 27
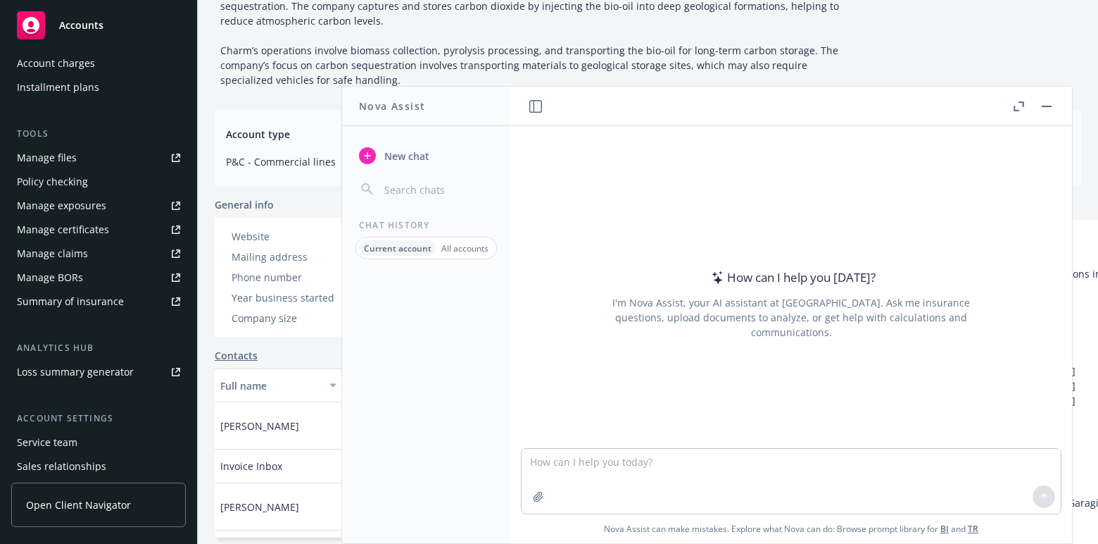
click at [387, 246] on p "Current account" at bounding box center [398, 248] width 68 height 12
click at [464, 243] on p "All accounts" at bounding box center [465, 248] width 47 height 12
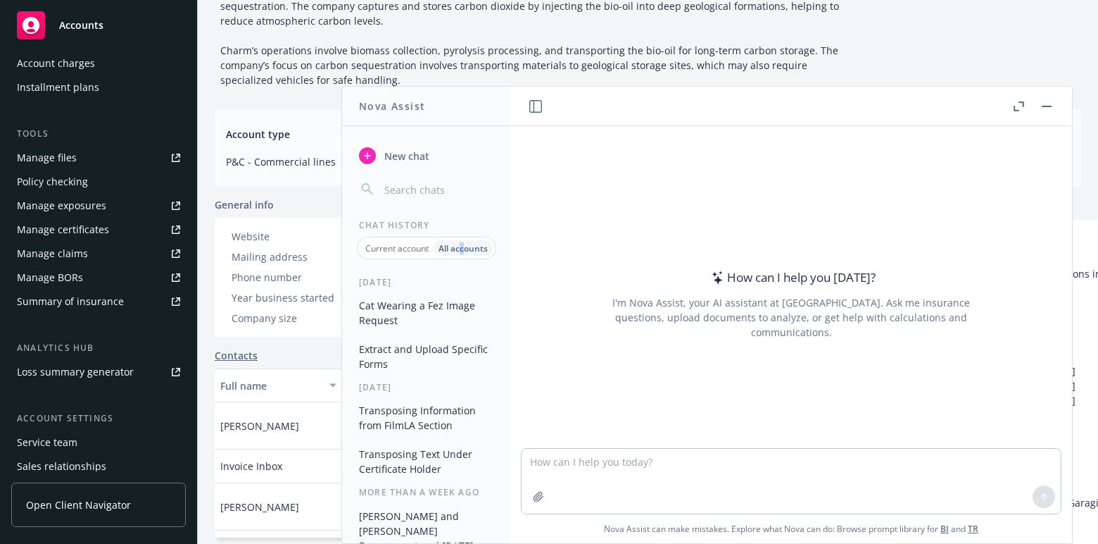
click at [420, 302] on button "Cat Wearing a Fez Image Request" at bounding box center [426, 313] width 146 height 38
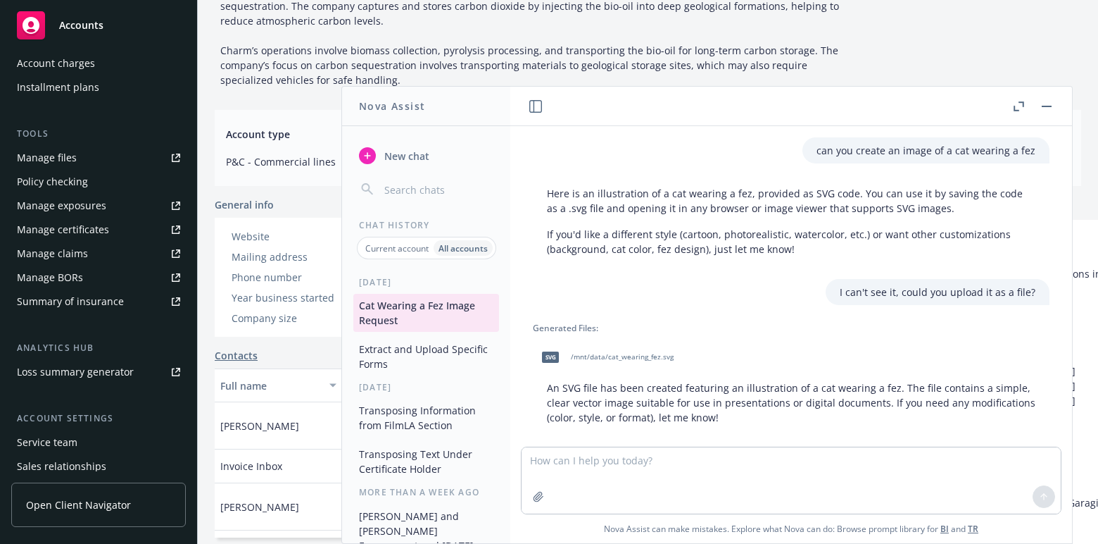
scroll to position [185, 0]
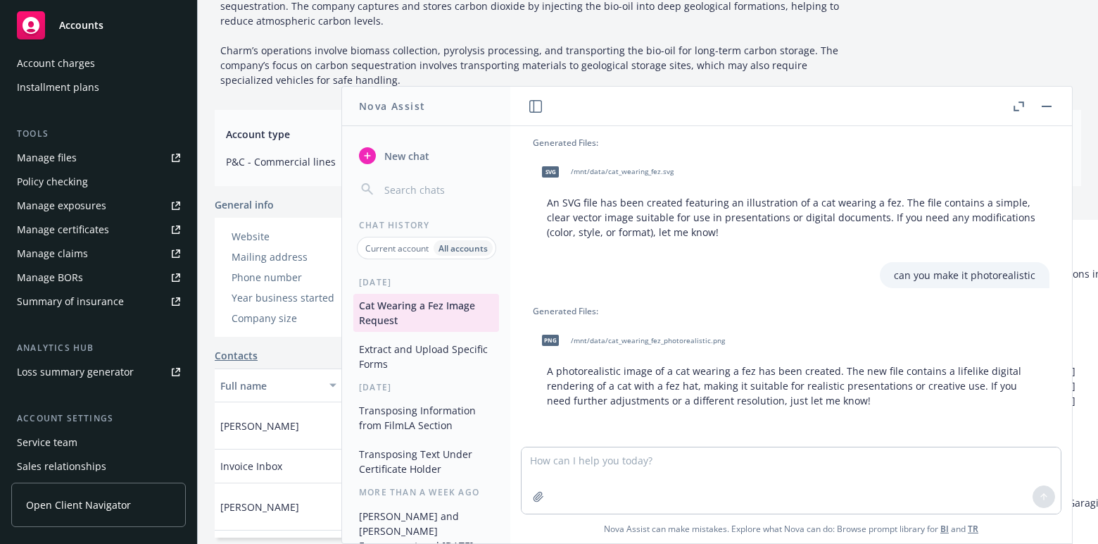
click at [700, 339] on span "/mnt/data/cat_wearing_fez_photorealistic.png" at bounding box center [648, 340] width 154 height 9
click at [535, 436] on div at bounding box center [791, 438] width 539 height 17
click at [641, 487] on textarea at bounding box center [791, 480] width 539 height 66
type textarea "can you draw it in the style of junji ito?"
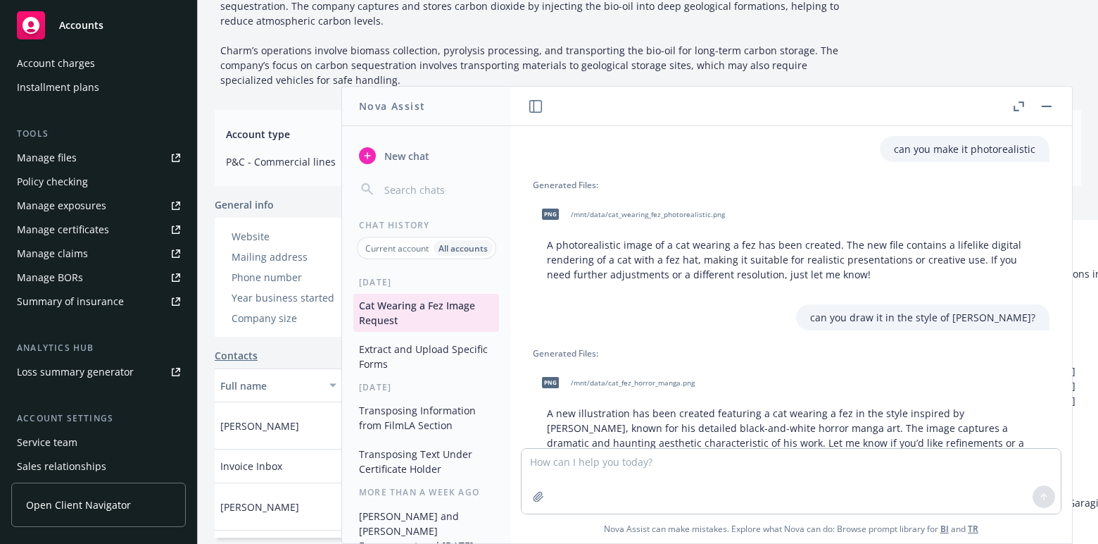
scroll to position [367, 0]
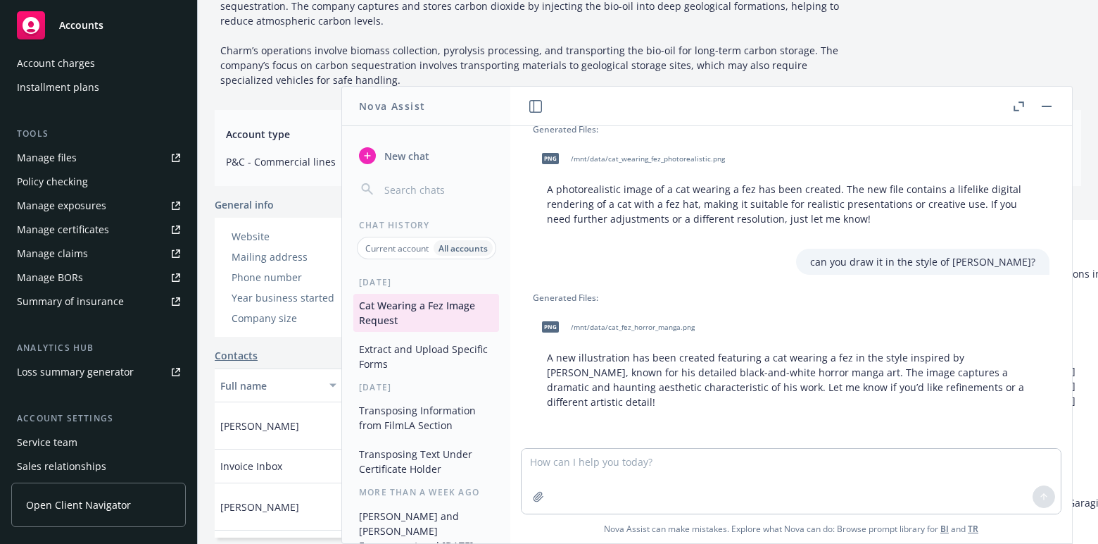
click at [638, 327] on span "/mnt/data/cat_fez_horror_manga.png" at bounding box center [633, 327] width 124 height 9
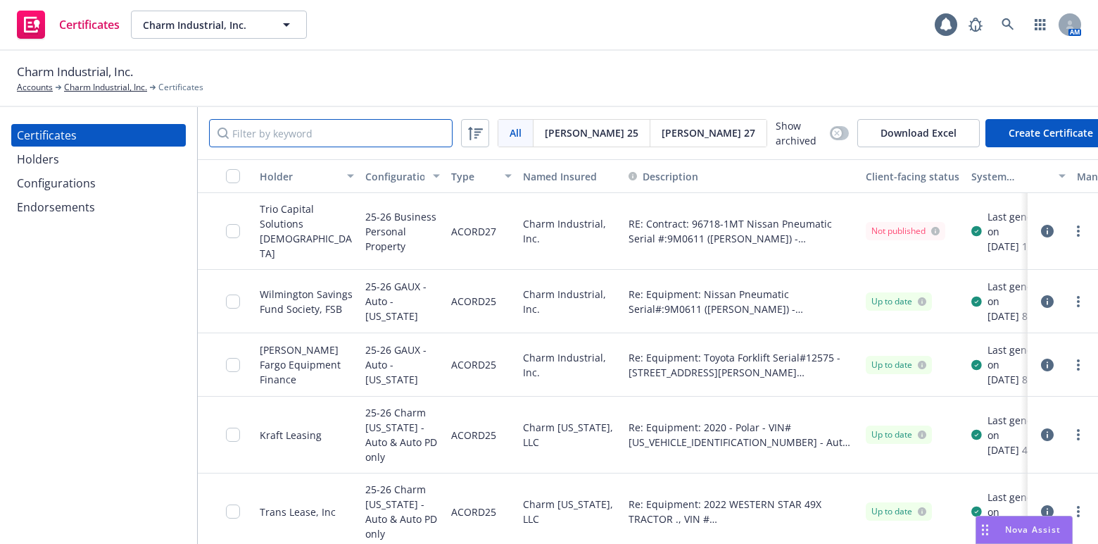
click at [308, 137] on input "Filter by keyword" at bounding box center [331, 133] width 244 height 28
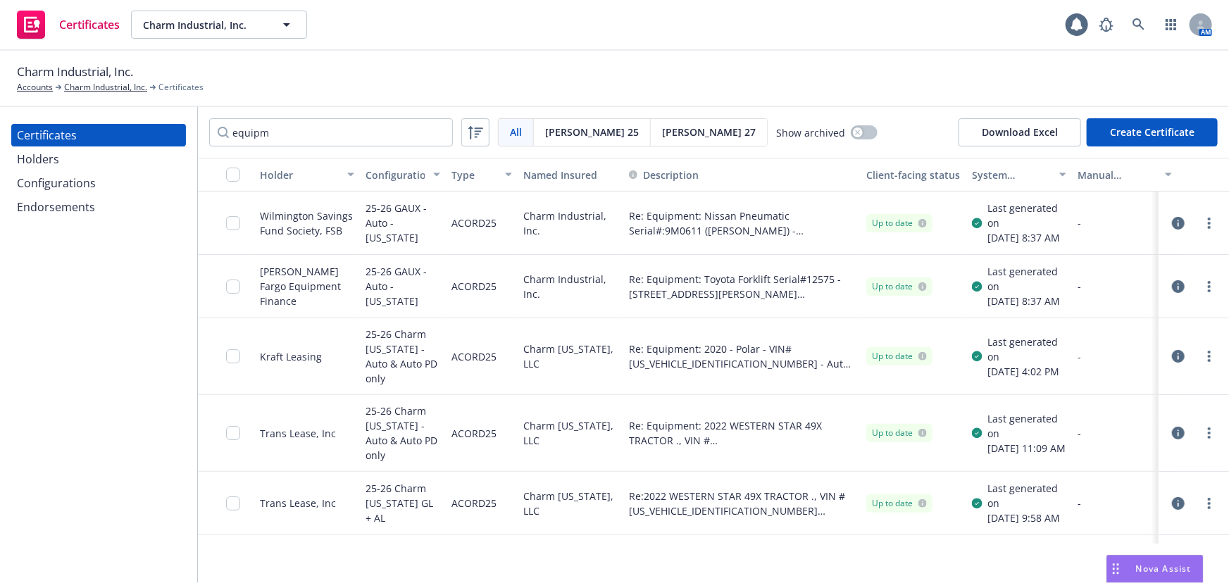
drag, startPoint x: 132, startPoint y: 373, endPoint x: 144, endPoint y: 206, distance: 168.0
click at [132, 373] on div "Certificates Holders Configurations Endorsements" at bounding box center [98, 345] width 197 height 476
click at [362, 141] on input "equipm" at bounding box center [331, 132] width 244 height 28
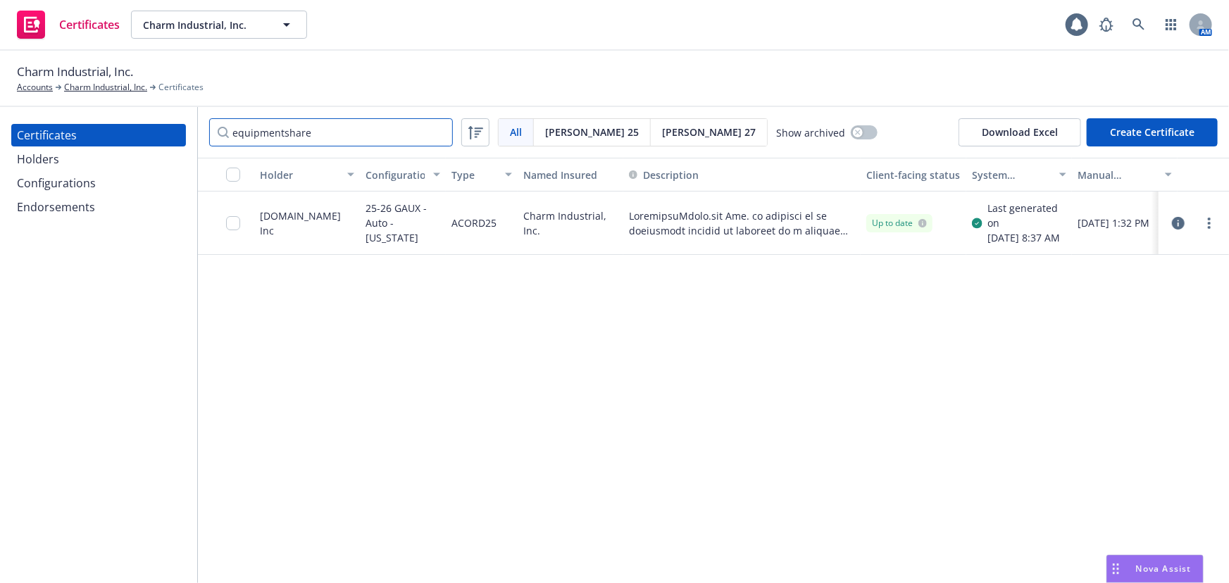
type input "equipmentshare"
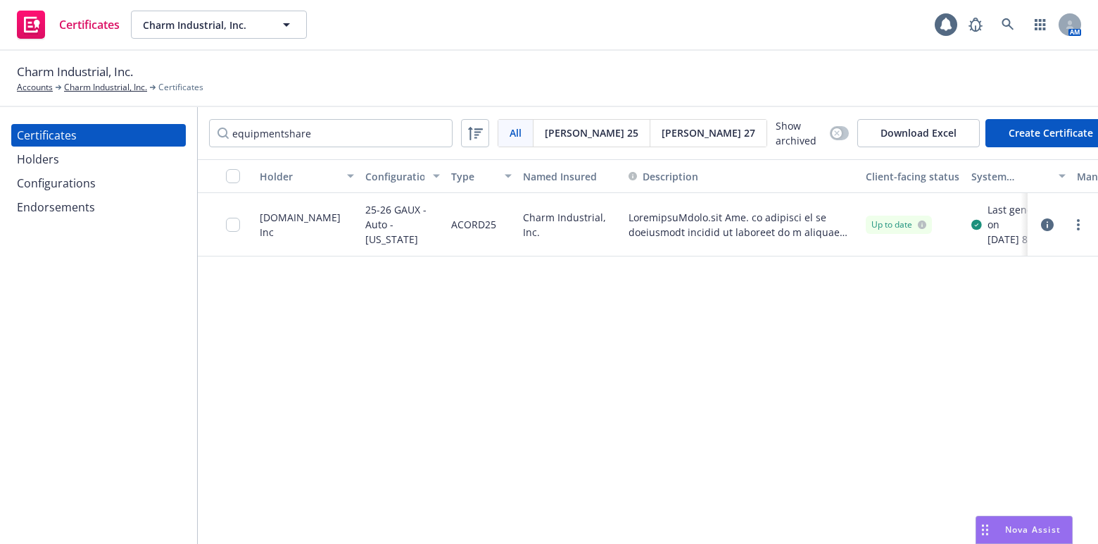
click at [116, 170] on div "Certificates Holders Configurations Endorsements" at bounding box center [98, 171] width 175 height 94
click at [118, 182] on div "Configurations" at bounding box center [98, 183] width 163 height 23
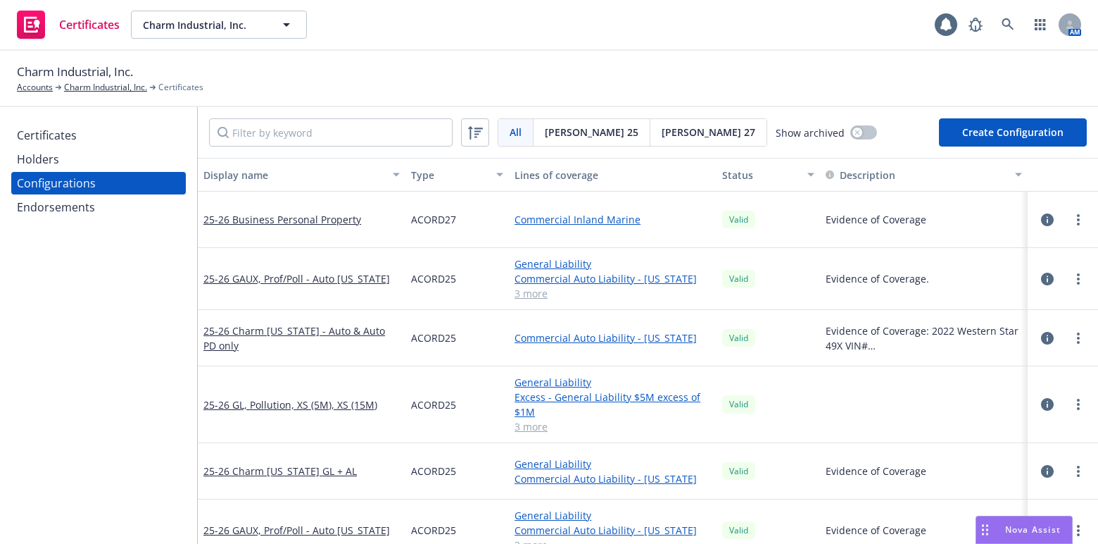
click at [131, 144] on div "Certificates" at bounding box center [98, 135] width 163 height 23
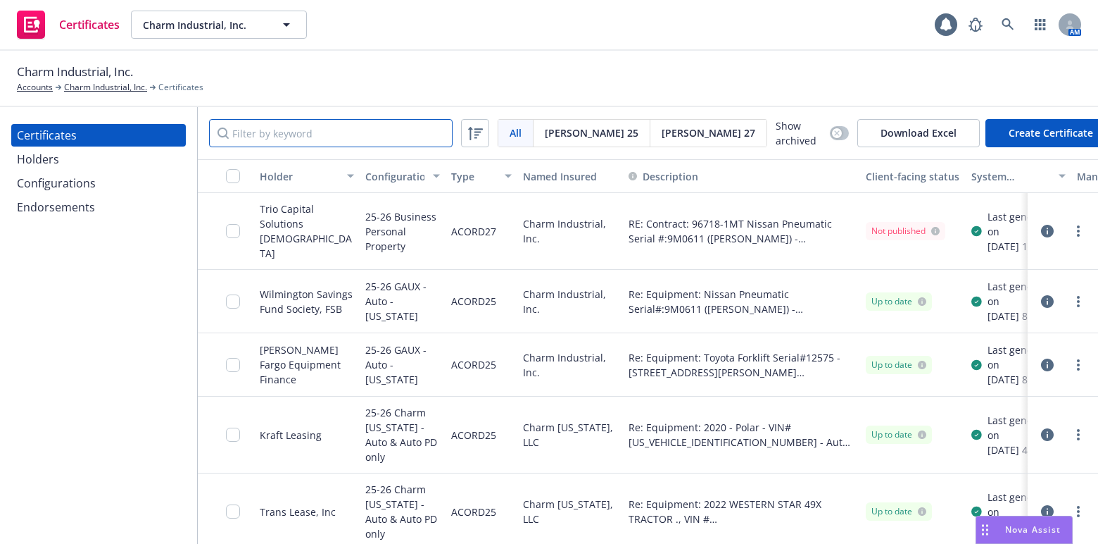
click at [303, 125] on input "Filter by keyword" at bounding box center [331, 133] width 244 height 28
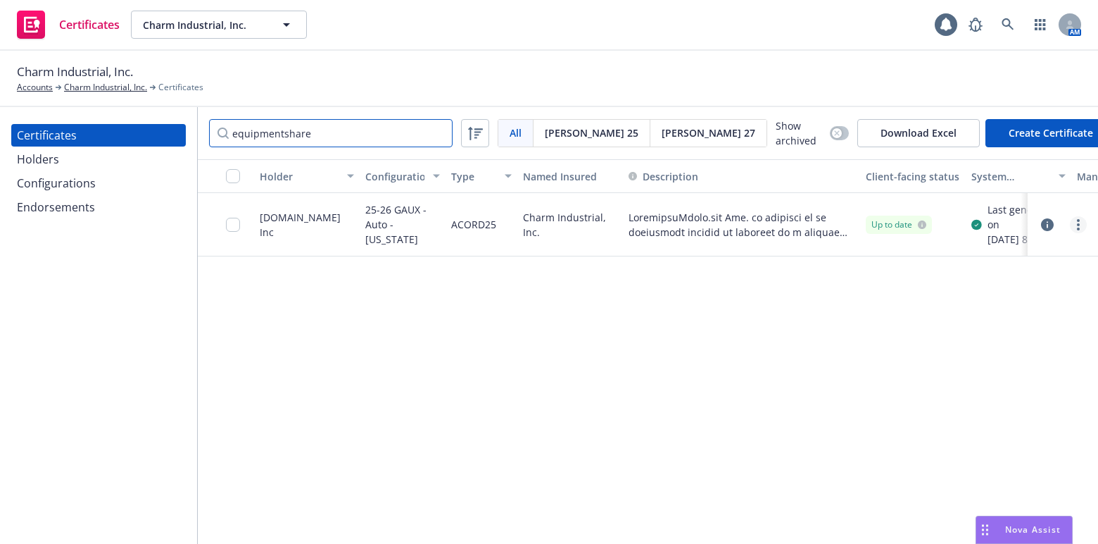
type input "equipmentshare"
click at [1083, 225] on link "more" at bounding box center [1078, 224] width 17 height 17
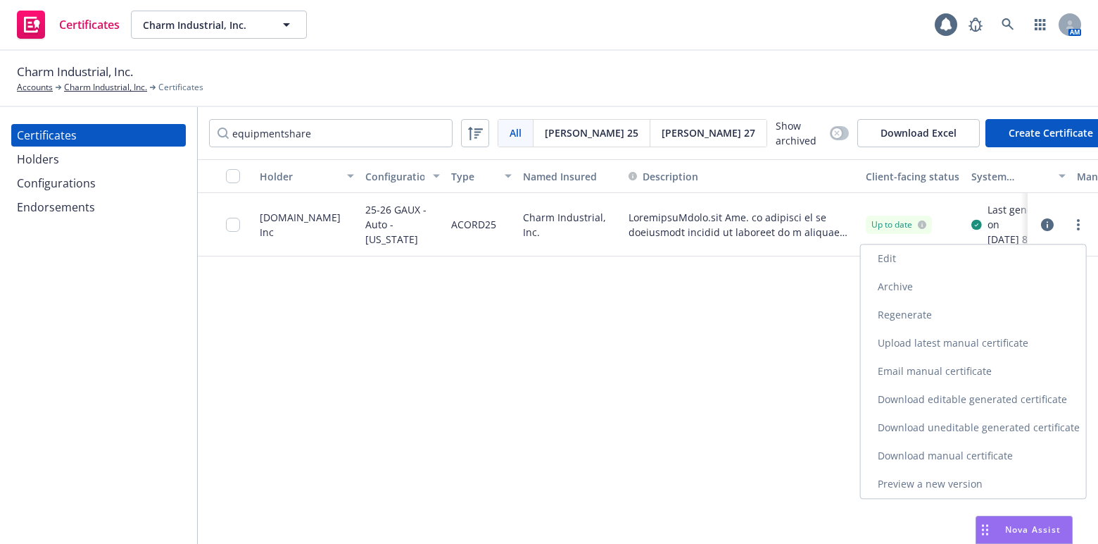
click at [944, 430] on link "Download uneditable generated certificate" at bounding box center [973, 427] width 225 height 28
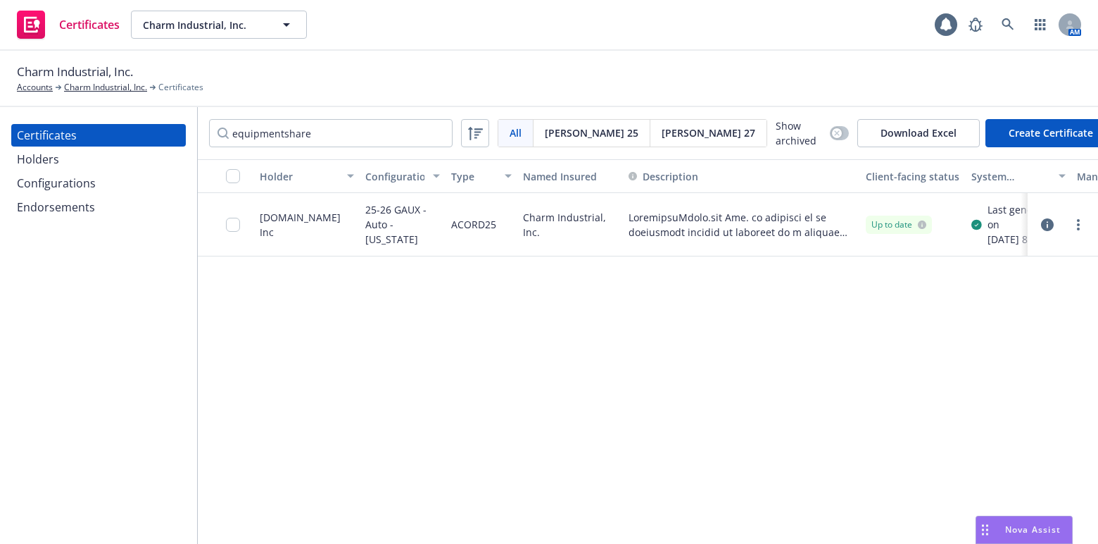
click at [1044, 225] on icon "button" at bounding box center [1047, 224] width 13 height 13
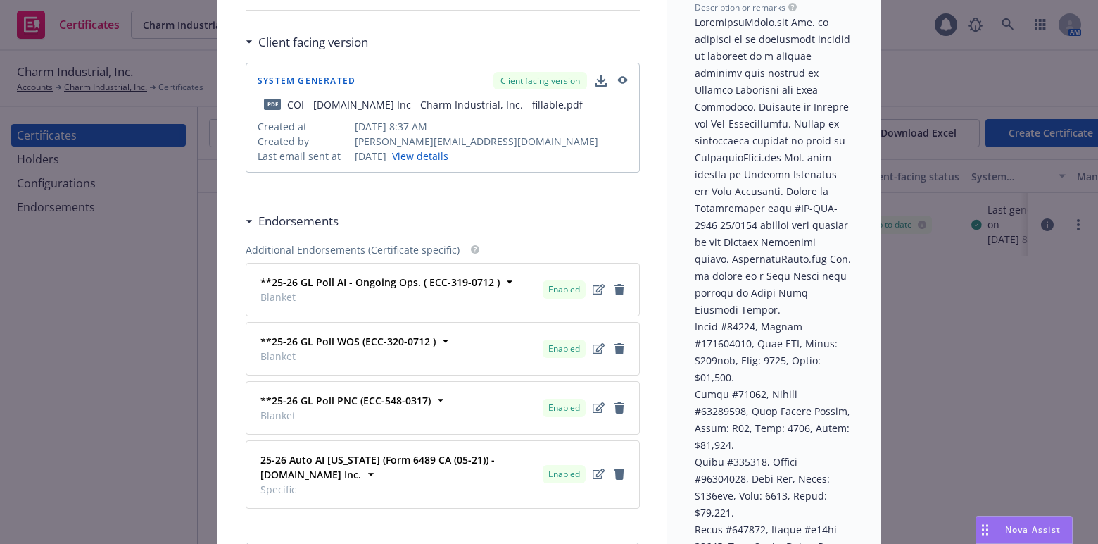
scroll to position [320, 0]
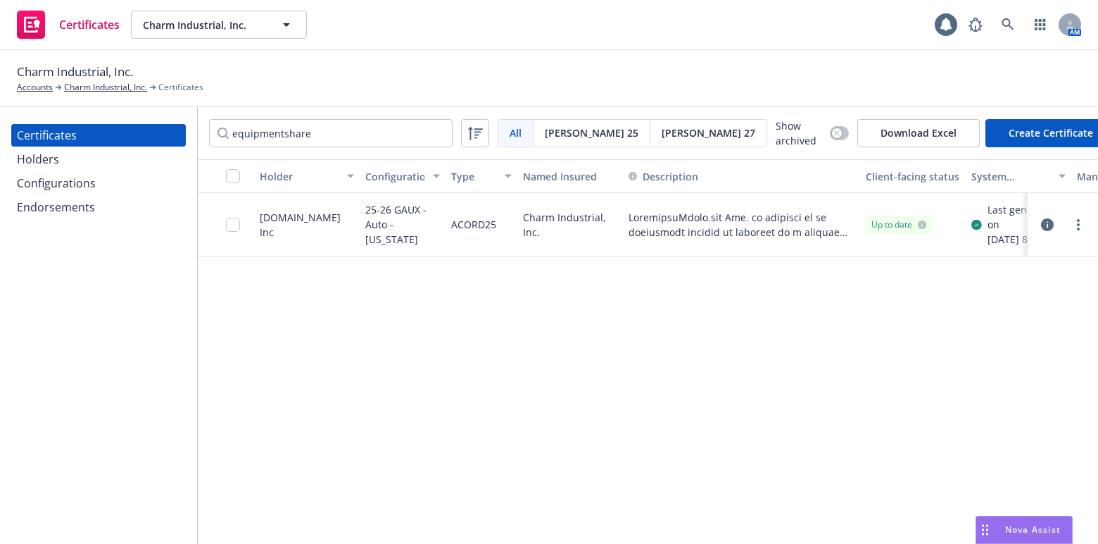
click at [1045, 227] on icon "button" at bounding box center [1047, 224] width 13 height 13
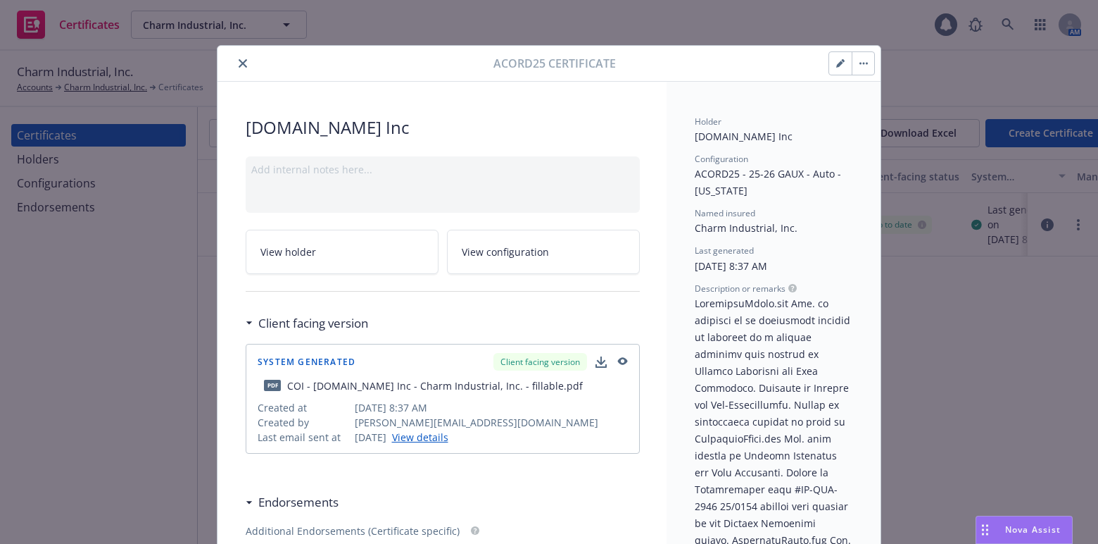
drag, startPoint x: 710, startPoint y: 372, endPoint x: 246, endPoint y: 29, distance: 577.0
click at [236, 58] on button "close" at bounding box center [242, 63] width 17 height 17
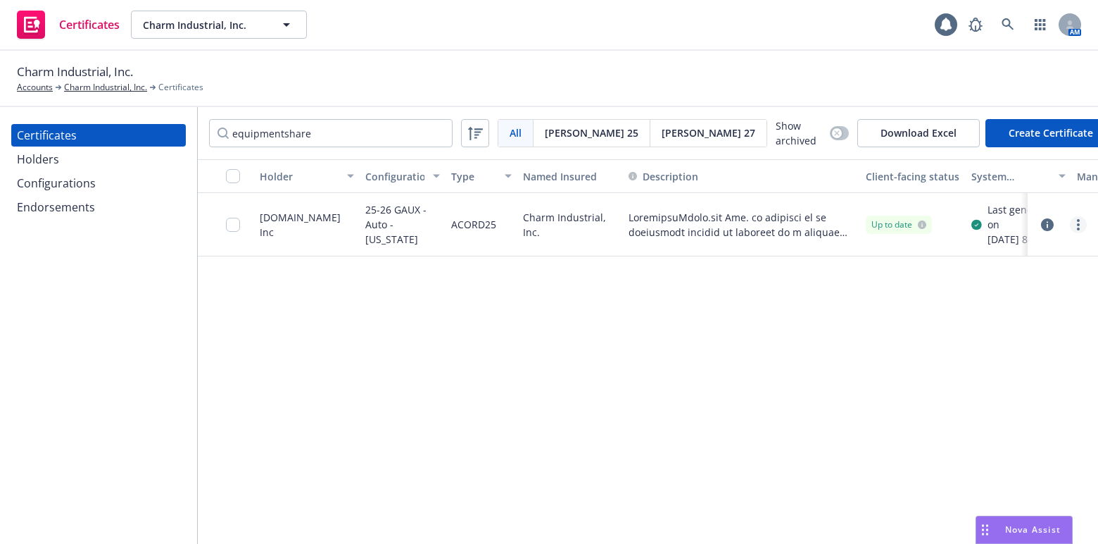
click at [1075, 228] on link "more" at bounding box center [1078, 224] width 17 height 17
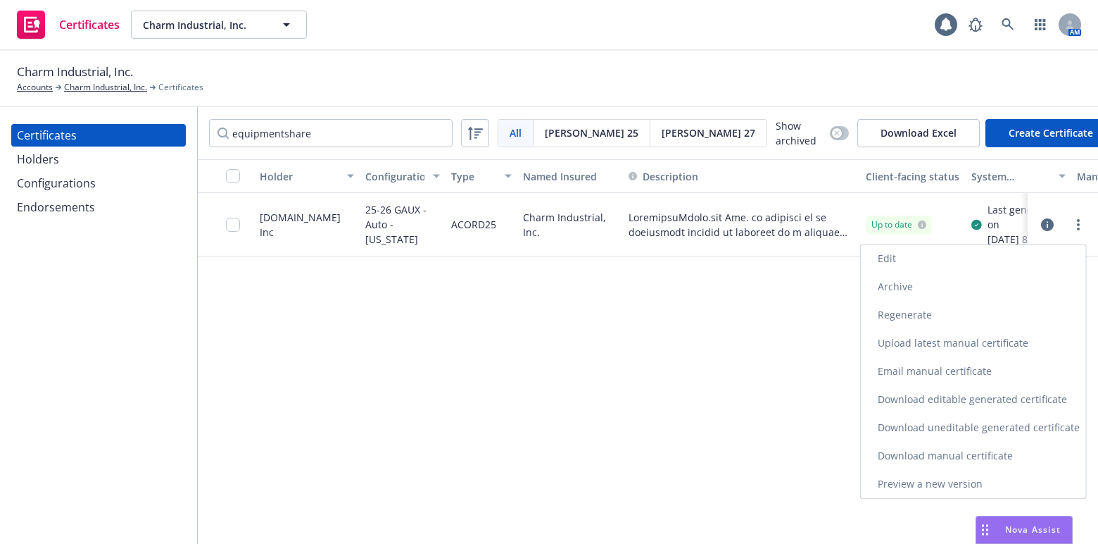
click at [893, 246] on link "Edit" at bounding box center [973, 258] width 225 height 28
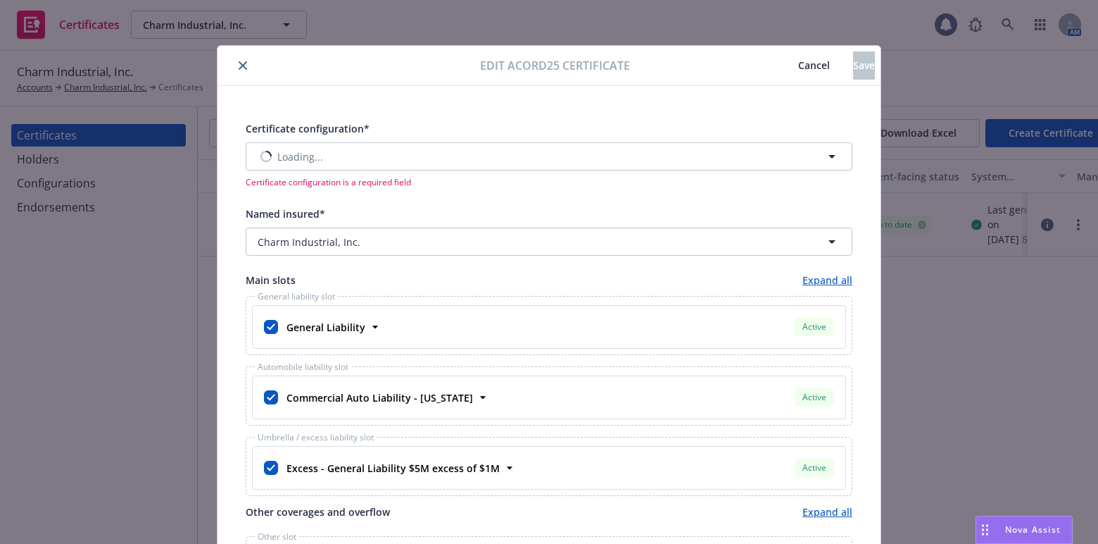
type input "[object Object]"
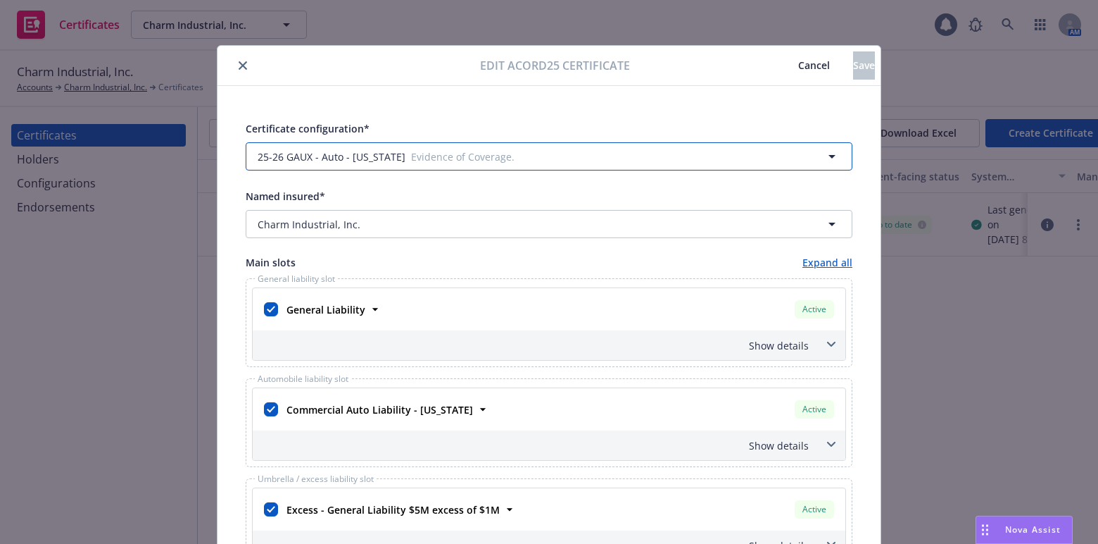
click at [332, 142] on button "25-26 GAUX - Auto - California Evidence of Coverage." at bounding box center [549, 156] width 607 height 28
click at [234, 68] on button "close" at bounding box center [242, 65] width 17 height 17
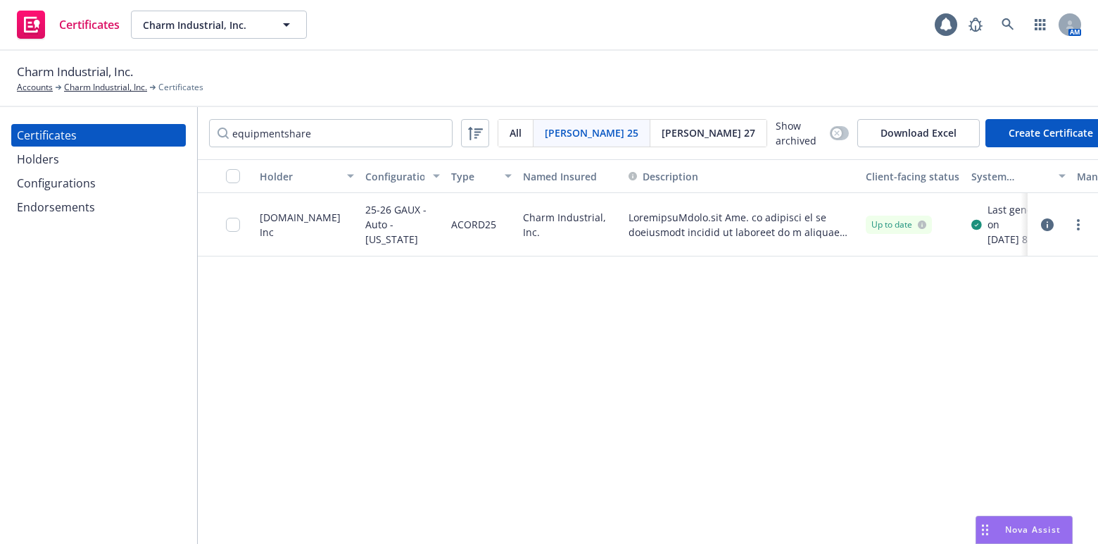
click at [111, 188] on div "Configurations" at bounding box center [98, 183] width 163 height 23
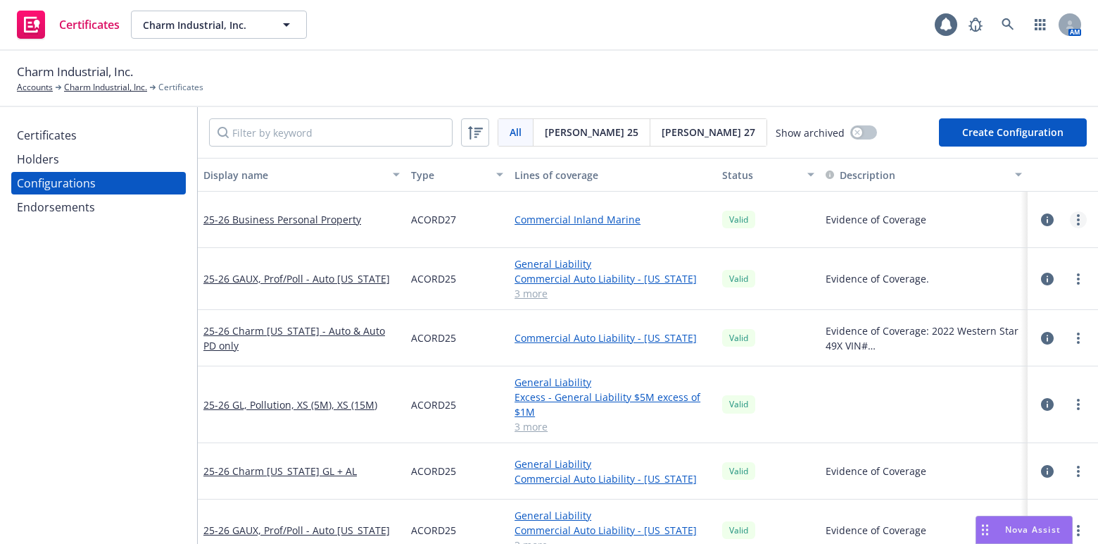
click at [1070, 224] on link "more" at bounding box center [1078, 219] width 17 height 17
click at [970, 380] on link "Preview an ACORD" at bounding box center [999, 389] width 155 height 28
click at [84, 138] on div "Certificates" at bounding box center [98, 135] width 163 height 23
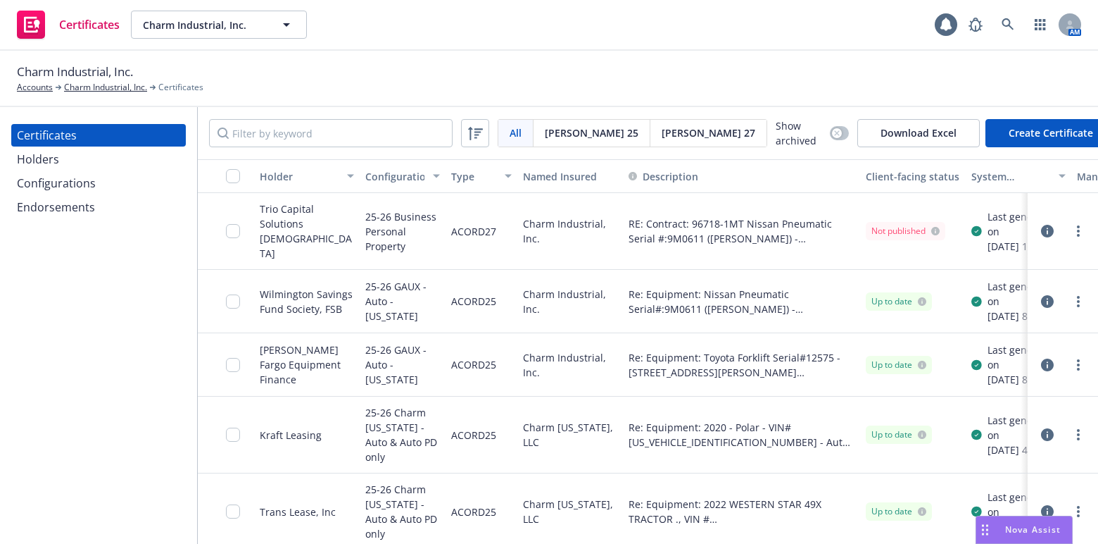
click at [662, 127] on span "Acord 27" at bounding box center [709, 132] width 94 height 15
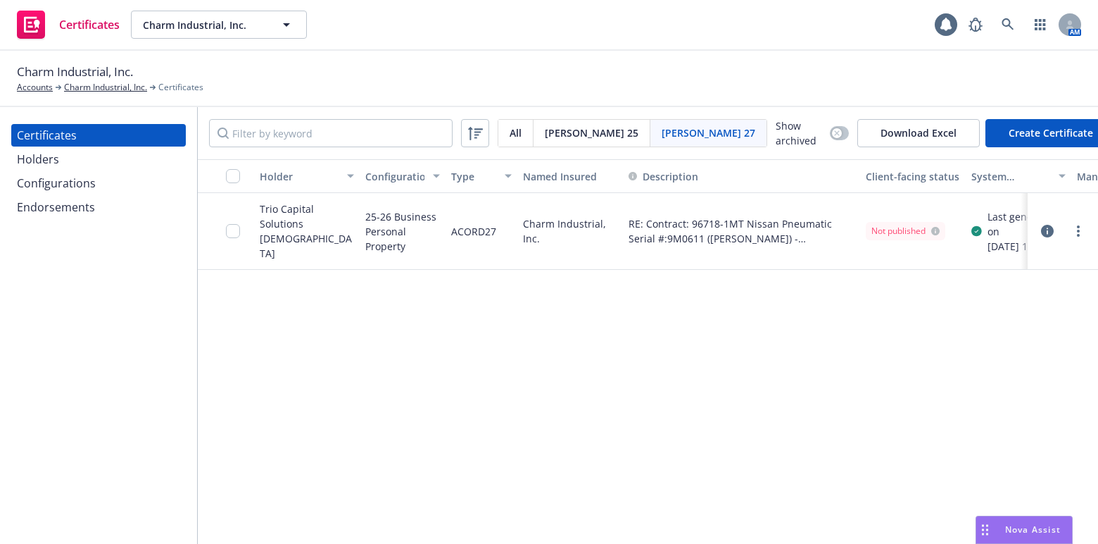
click at [1001, 120] on button "Create Certificate" at bounding box center [1051, 133] width 131 height 28
select select "ACORD27"
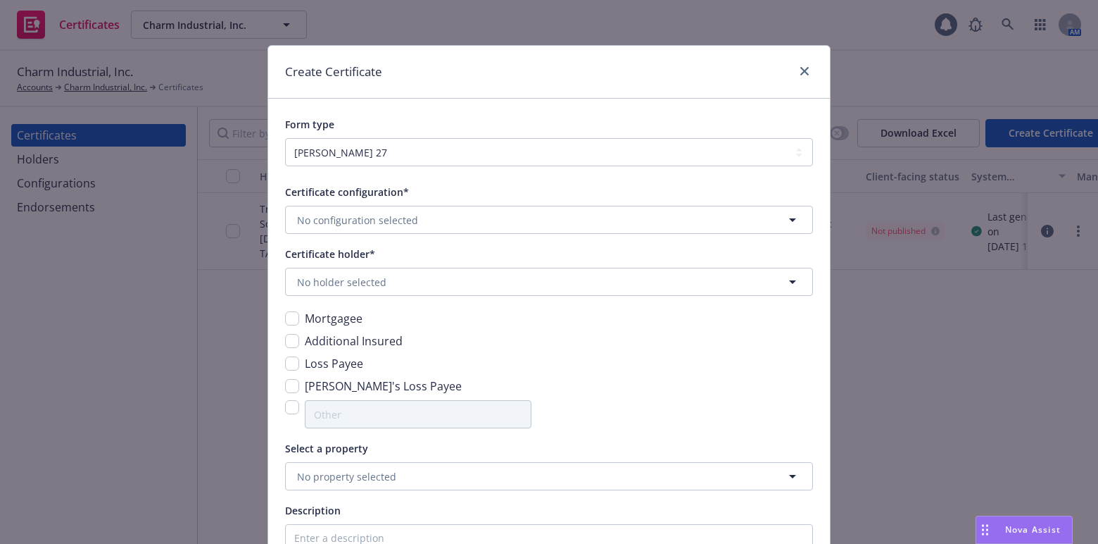
click at [361, 234] on div "Certificate configuration* No configuration selected Certificate holder* No hol…" at bounding box center [549, 494] width 528 height 622
click at [364, 222] on button "No configuration selected" at bounding box center [549, 220] width 528 height 28
click at [412, 250] on div "25-26 Business Personal Property Valid" at bounding box center [549, 262] width 508 height 24
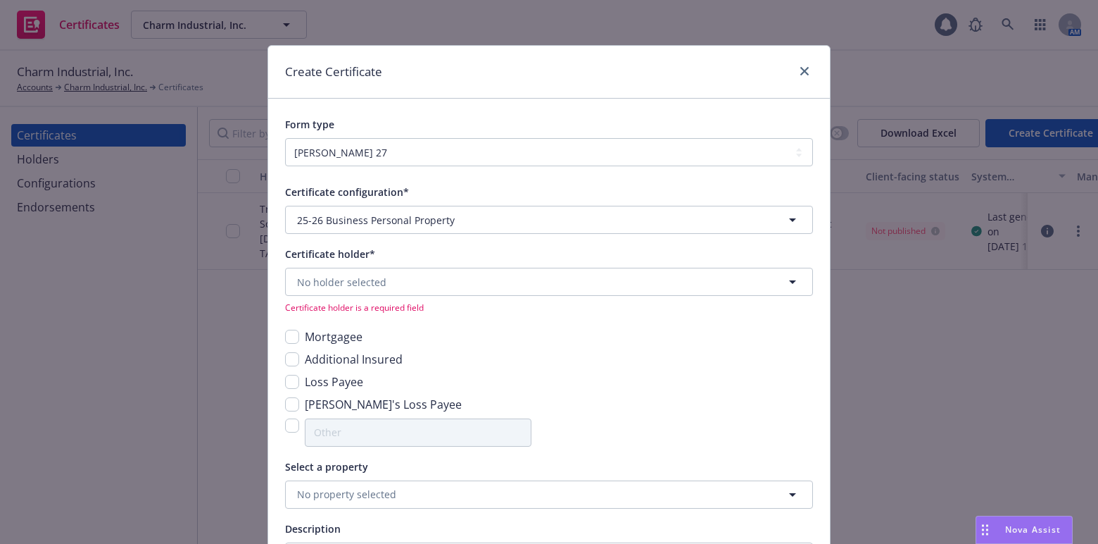
scroll to position [192, 0]
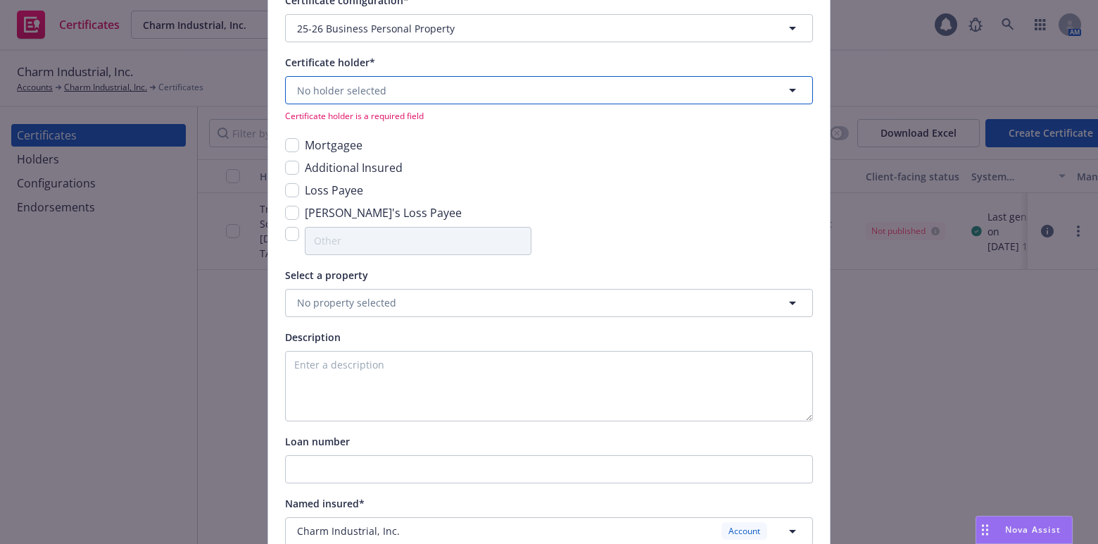
click at [353, 83] on span "No holder selected" at bounding box center [341, 90] width 89 height 15
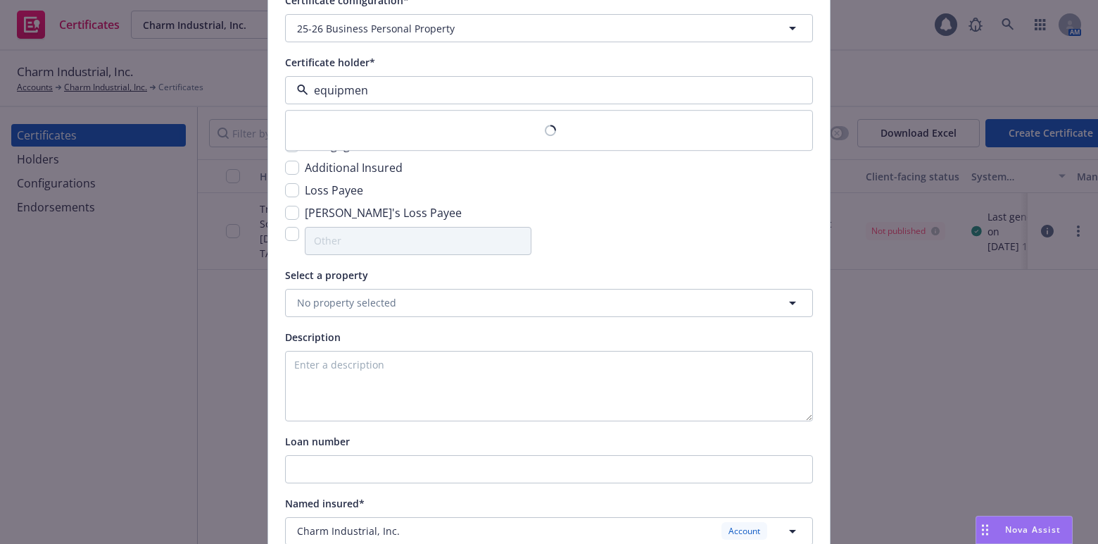
type input "equipment"
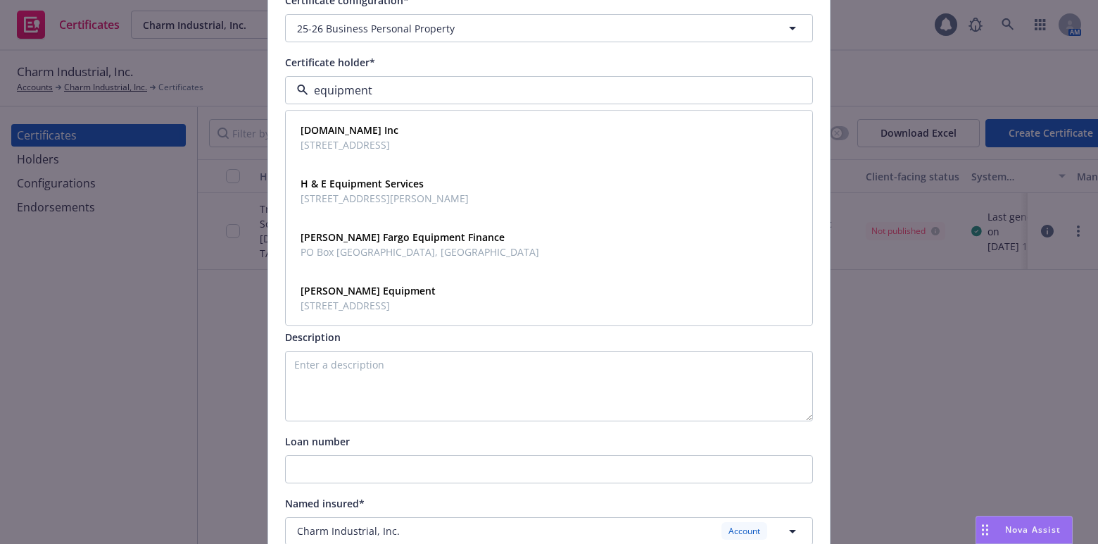
click at [388, 141] on span "5710 Bull Run Drive, Columbia, MO, 65201, USA" at bounding box center [350, 145] width 98 height 15
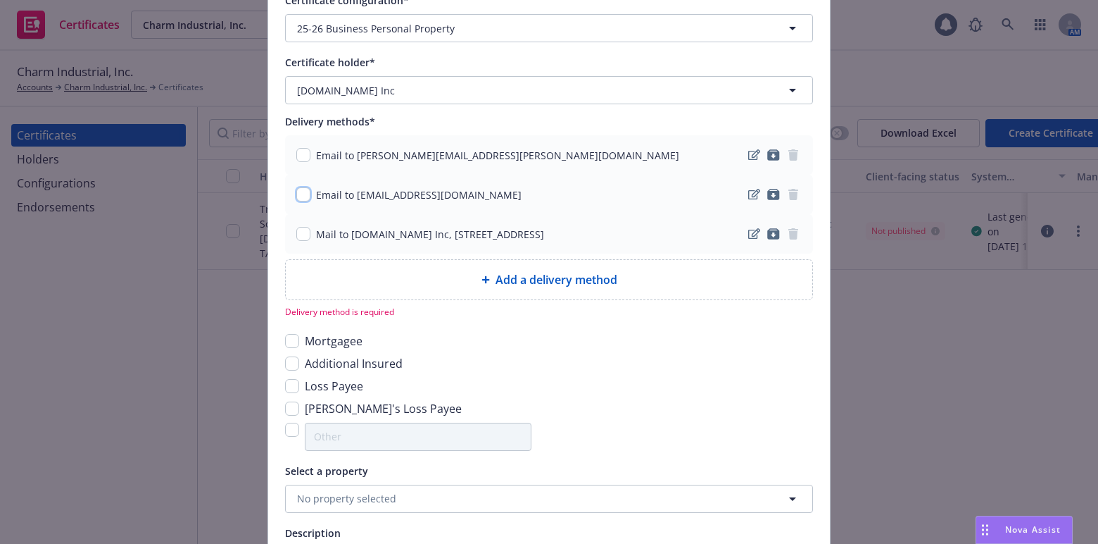
click at [303, 196] on input "checkbox" at bounding box center [303, 194] width 14 height 14
checkbox input "true"
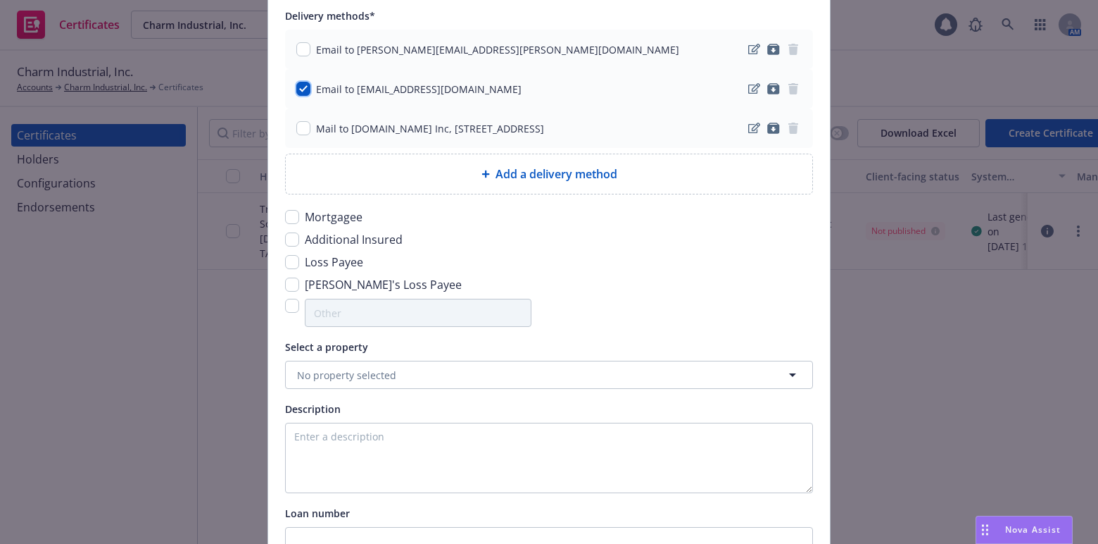
scroll to position [320, 0]
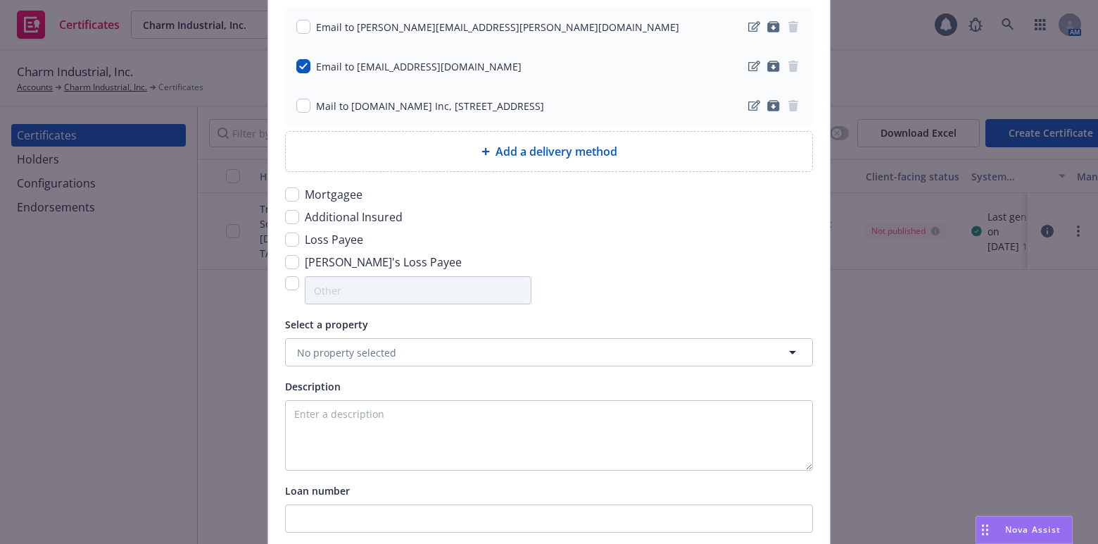
click at [296, 243] on div "Loss Payee" at bounding box center [549, 239] width 528 height 17
click at [291, 241] on input "checkbox" at bounding box center [292, 239] width 14 height 14
checkbox input "true"
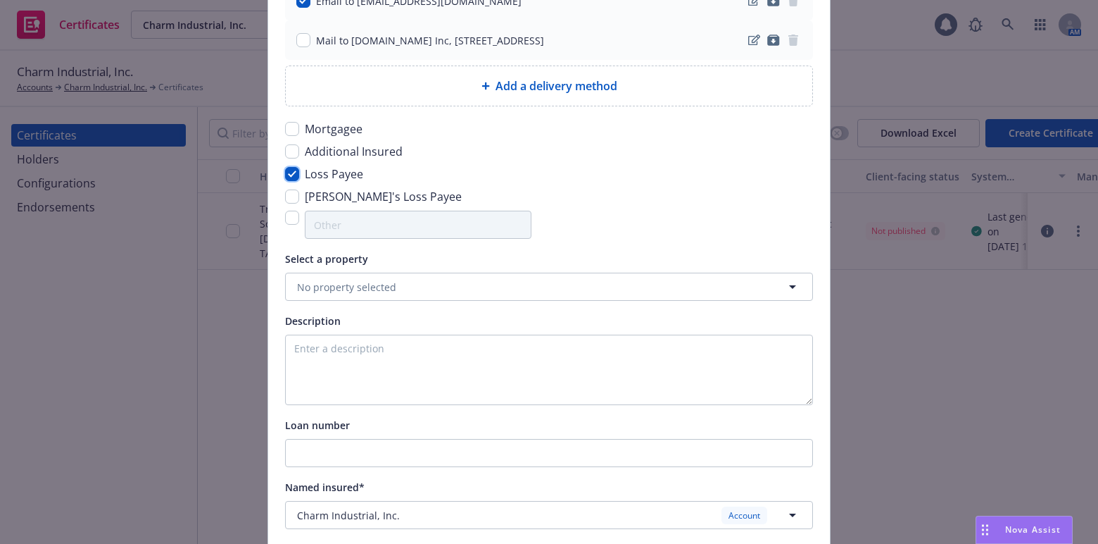
scroll to position [448, 0]
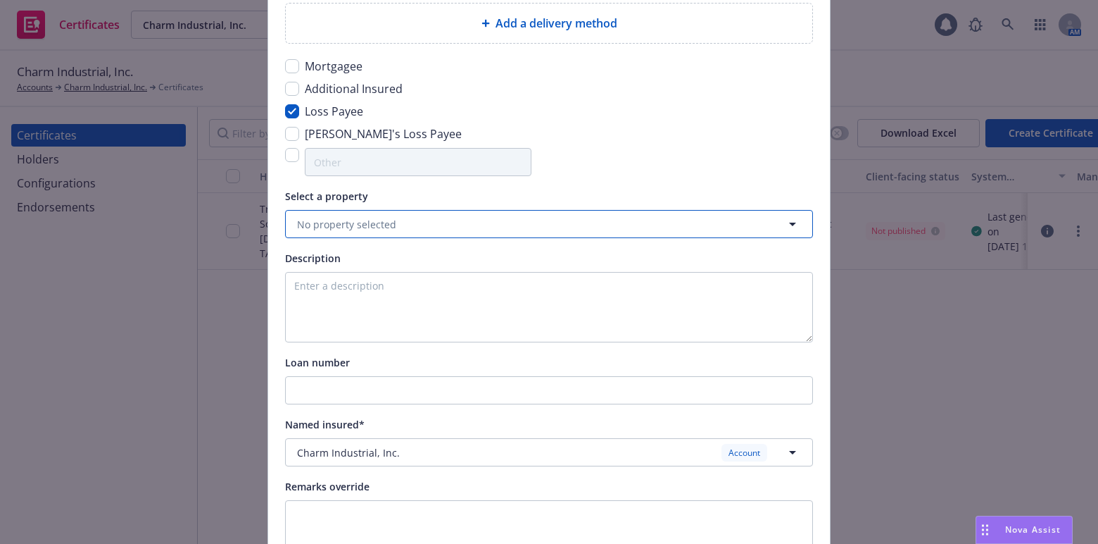
click at [367, 231] on button "No property selected" at bounding box center [549, 224] width 528 height 28
click at [323, 225] on span "No property selected" at bounding box center [346, 224] width 99 height 15
click at [351, 302] on textarea at bounding box center [549, 307] width 528 height 70
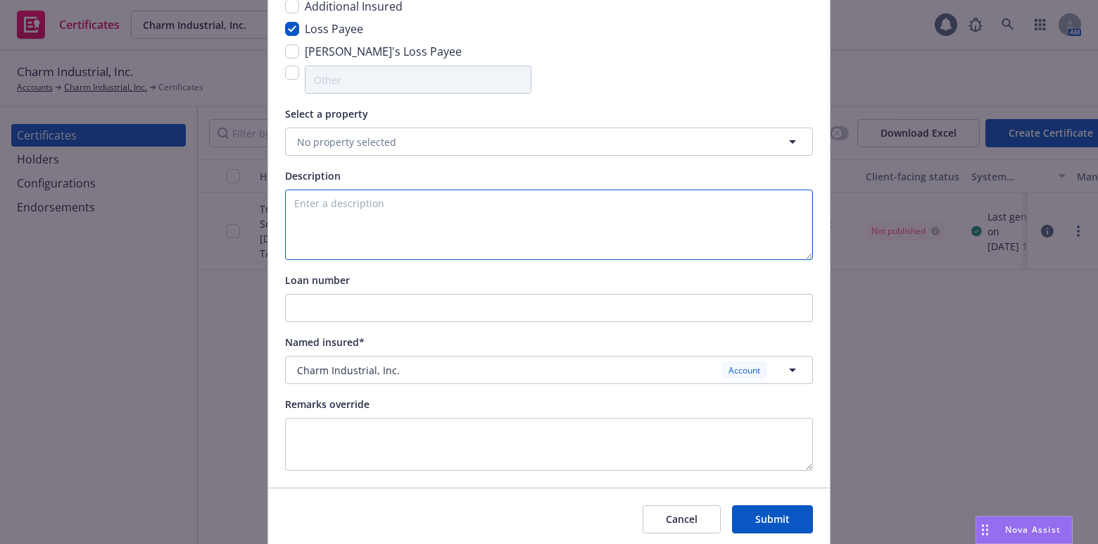
scroll to position [576, 0]
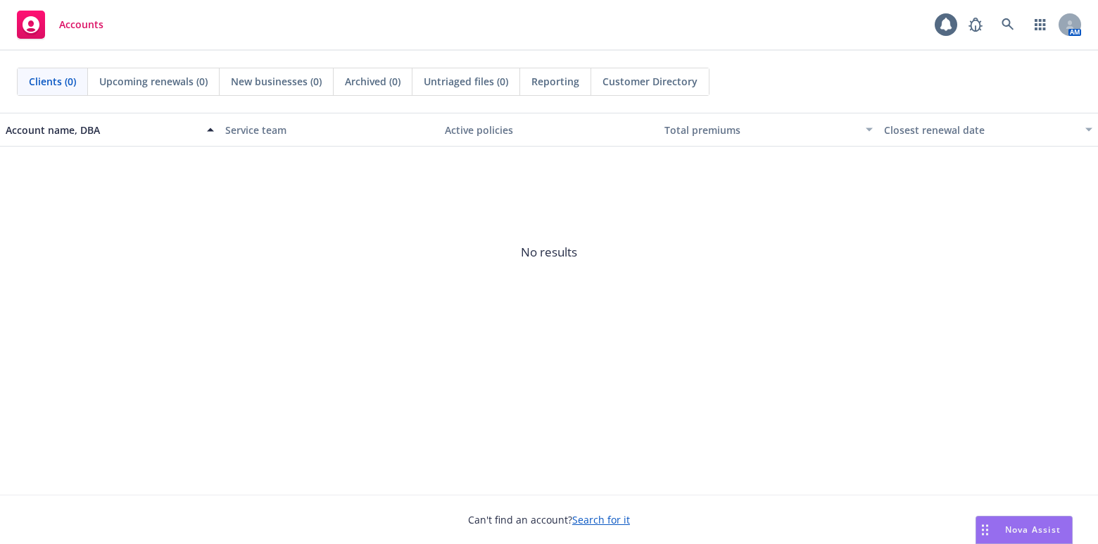
click at [1025, 520] on div "Nova Assist" at bounding box center [1025, 529] width 96 height 27
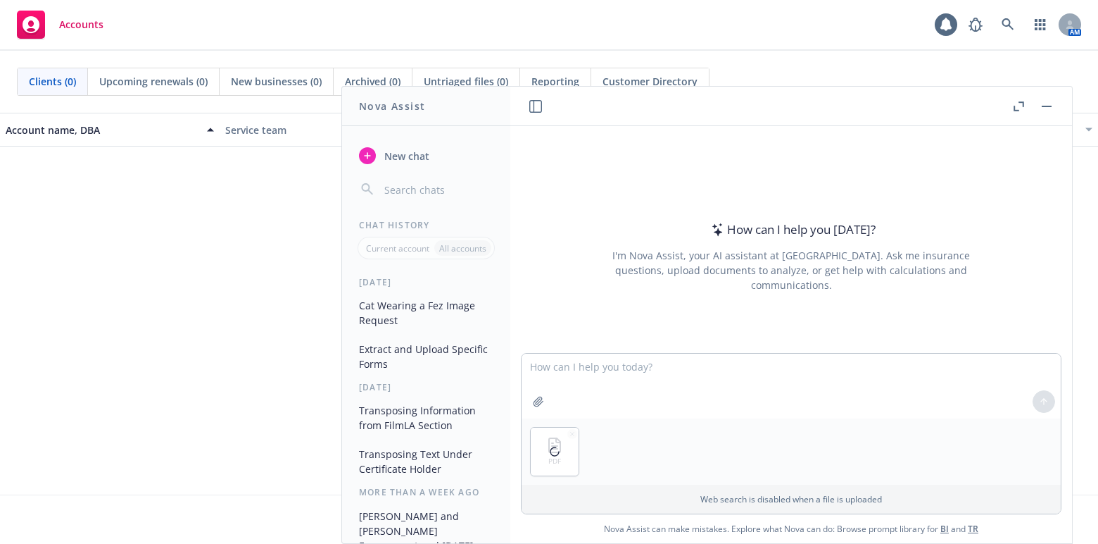
click at [976, 515] on button "Nova Assist" at bounding box center [1024, 529] width 97 height 28
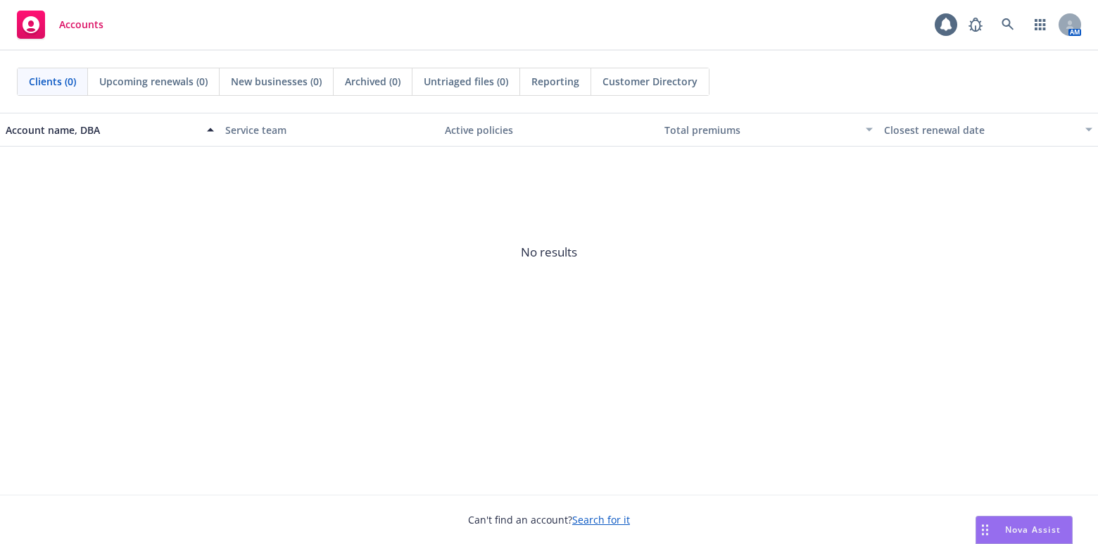
click at [1013, 522] on div "Nova Assist" at bounding box center [1025, 529] width 96 height 27
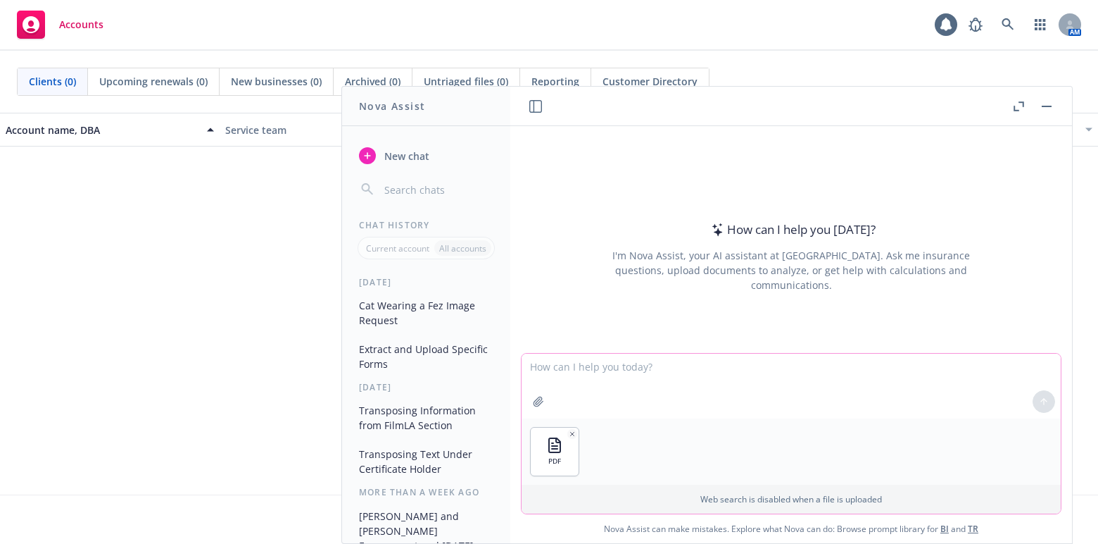
click at [596, 377] on textarea at bounding box center [791, 385] width 539 height 65
type textarea "could you identify the newfront client with the attached?"
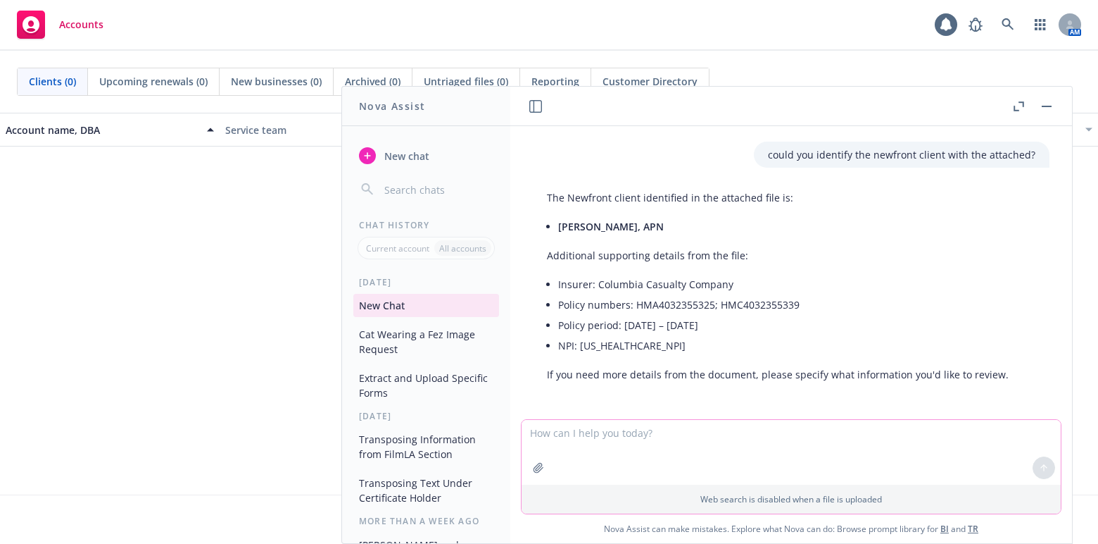
scroll to position [44, 0]
click at [710, 299] on li "Policy numbers: HMA4032355325; HMC4032355339" at bounding box center [783, 303] width 451 height 20
drag, startPoint x: 713, startPoint y: 302, endPoint x: 633, endPoint y: 298, distance: 79.7
click at [633, 298] on li "Policy numbers: HMA4032355325; HMC4032355339" at bounding box center [783, 303] width 451 height 20
copy li "HMA4032355325"
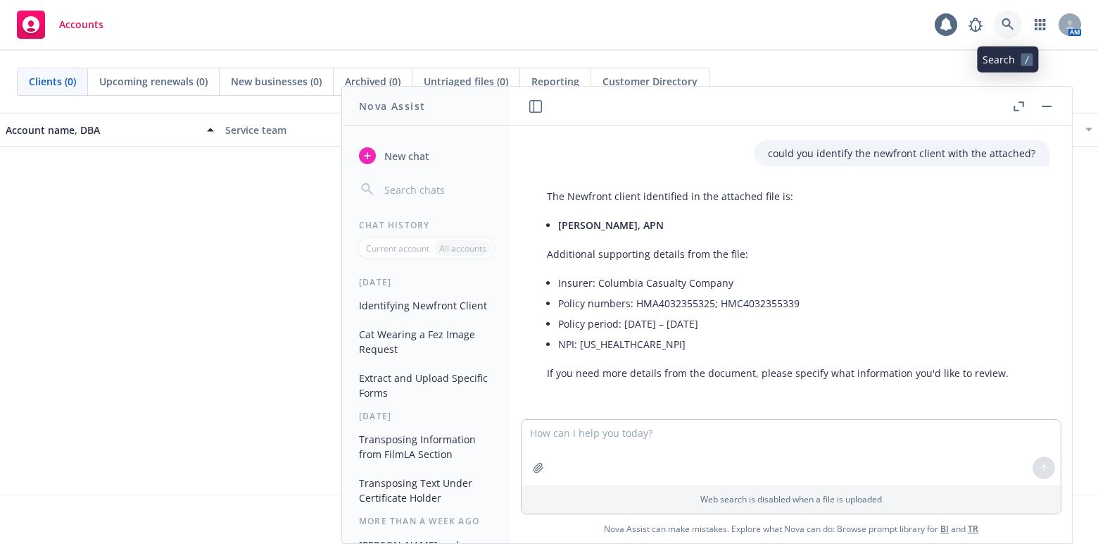
click at [1010, 27] on icon at bounding box center [1008, 24] width 12 height 12
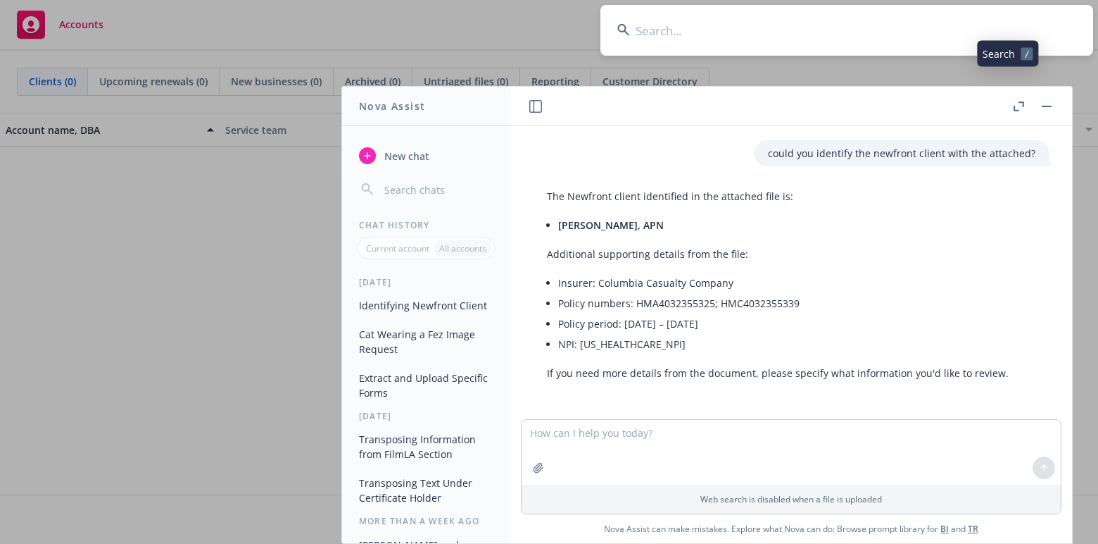
type input "HMA4032355325"
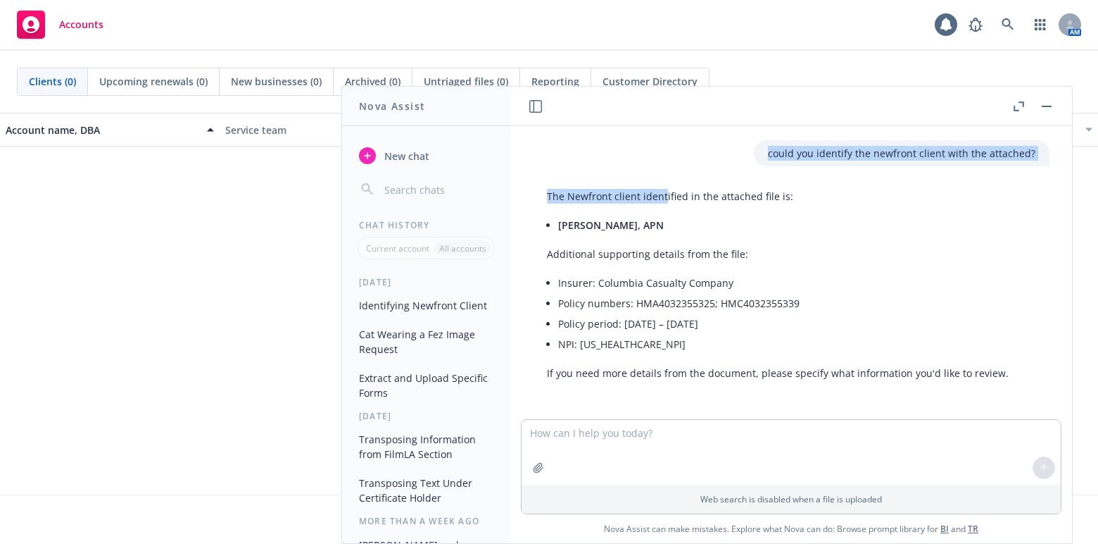
drag, startPoint x: 661, startPoint y: 98, endPoint x: 663, endPoint y: 198, distance: 100.0
click at [663, 199] on div "pdf Document (2).pdf could you identify the newfront client with the attached? …" at bounding box center [792, 315] width 562 height 456
click at [1041, 103] on button "button" at bounding box center [1047, 106] width 17 height 17
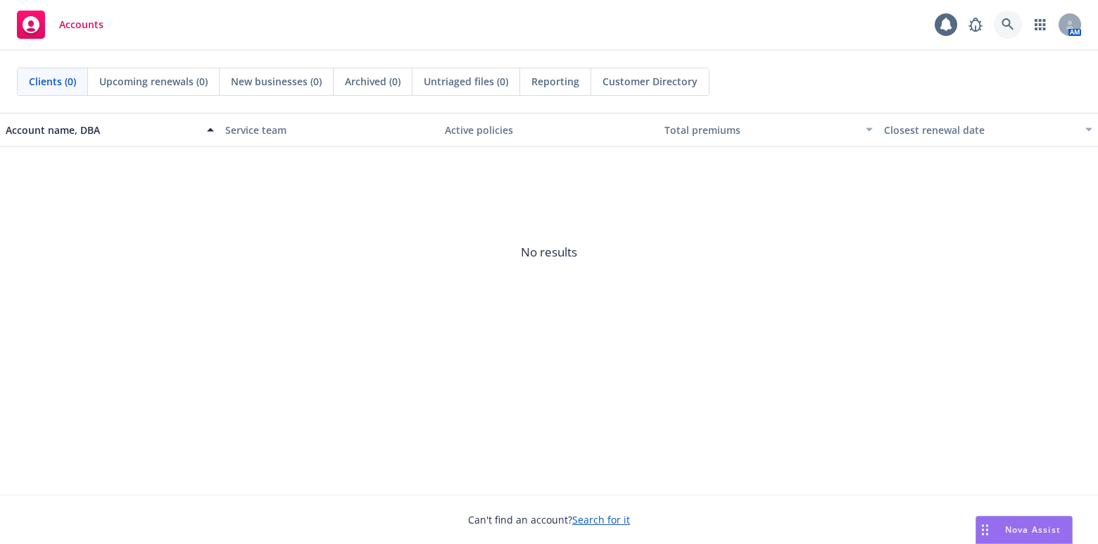
click at [999, 18] on link at bounding box center [1008, 25] width 28 height 28
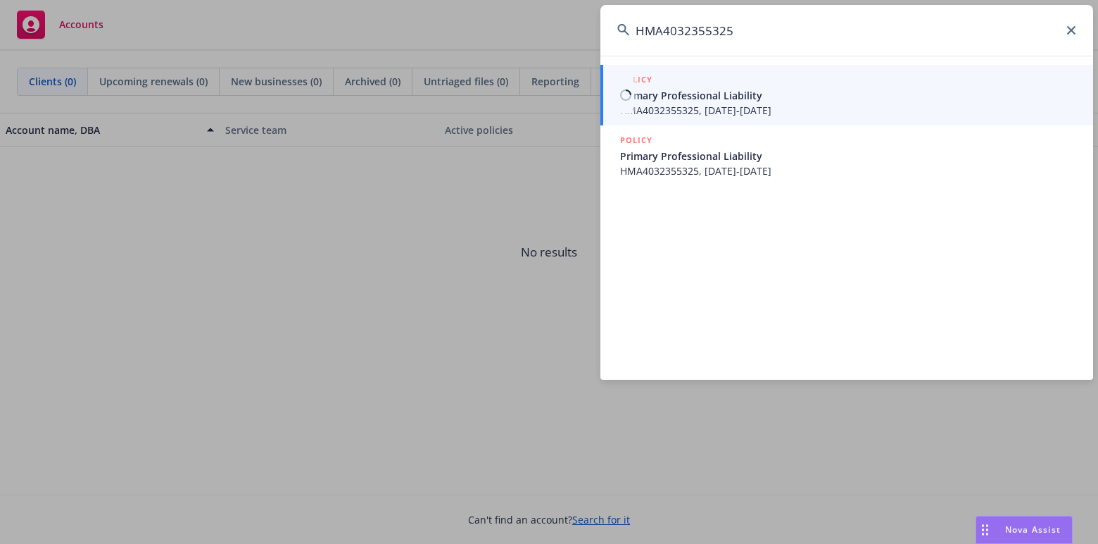
type input "HMA4032355325"
click at [753, 103] on span "HMA4032355325, [DATE]-[DATE]" at bounding box center [848, 110] width 456 height 15
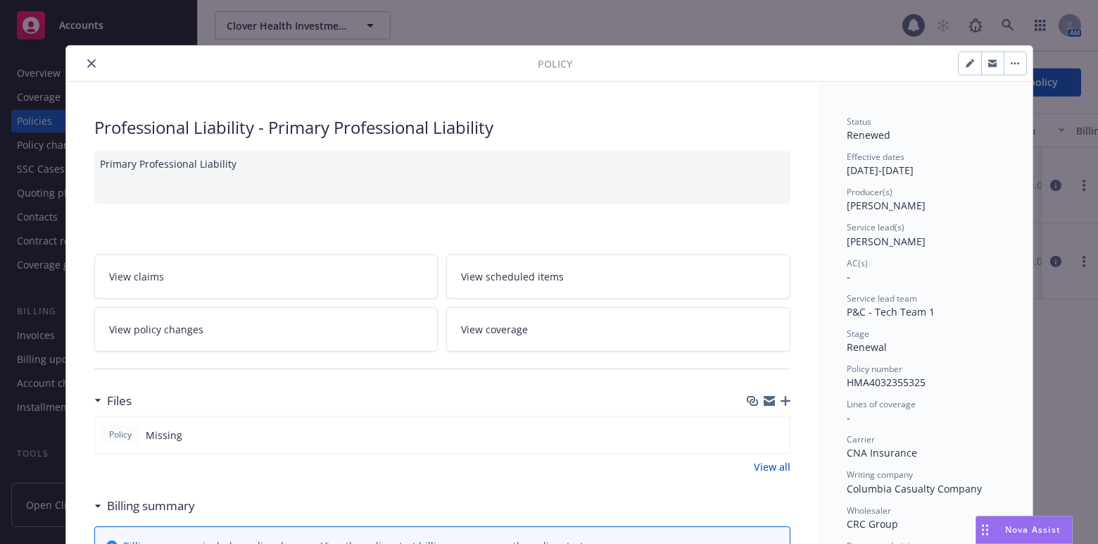
click at [73, 60] on div at bounding box center [305, 63] width 466 height 17
click at [87, 65] on icon "close" at bounding box center [91, 63] width 8 height 8
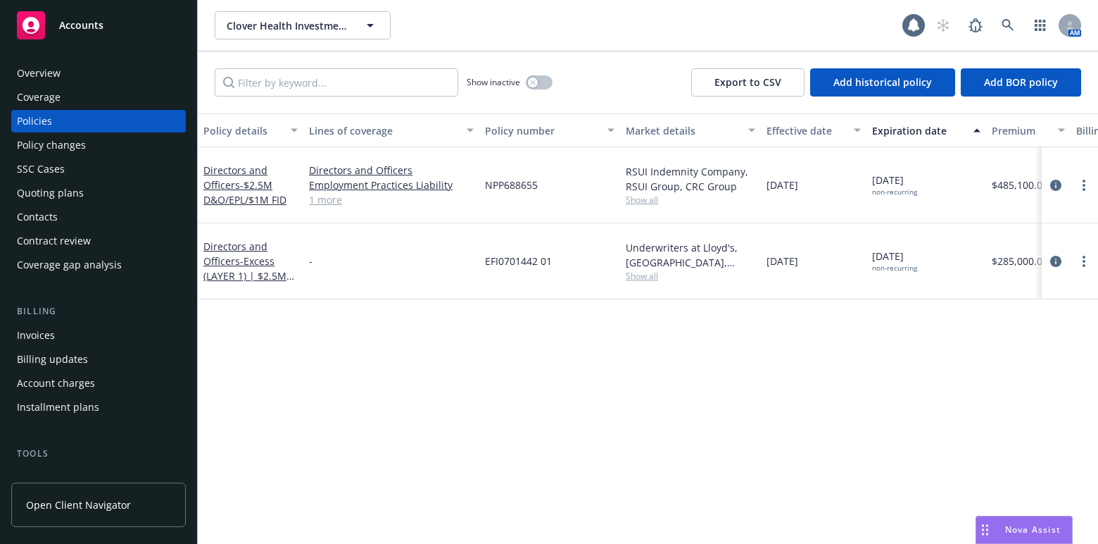
click at [63, 75] on div "Overview" at bounding box center [98, 73] width 163 height 23
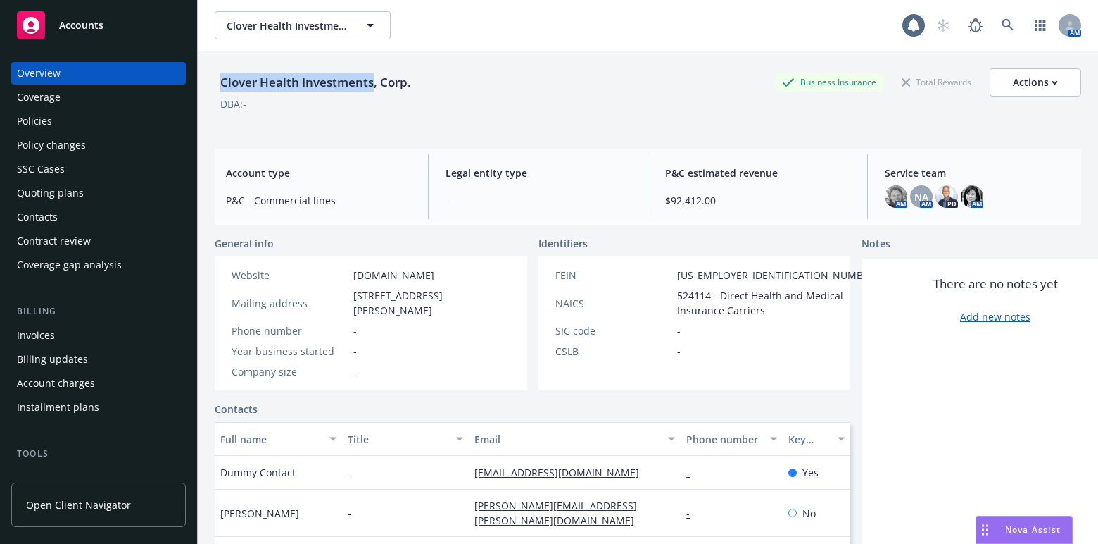
drag, startPoint x: 370, startPoint y: 84, endPoint x: 219, endPoint y: 87, distance: 151.4
click at [219, 87] on div "Clover Health Investments, Corp." at bounding box center [316, 82] width 202 height 18
copy div "Clover Health Investments"
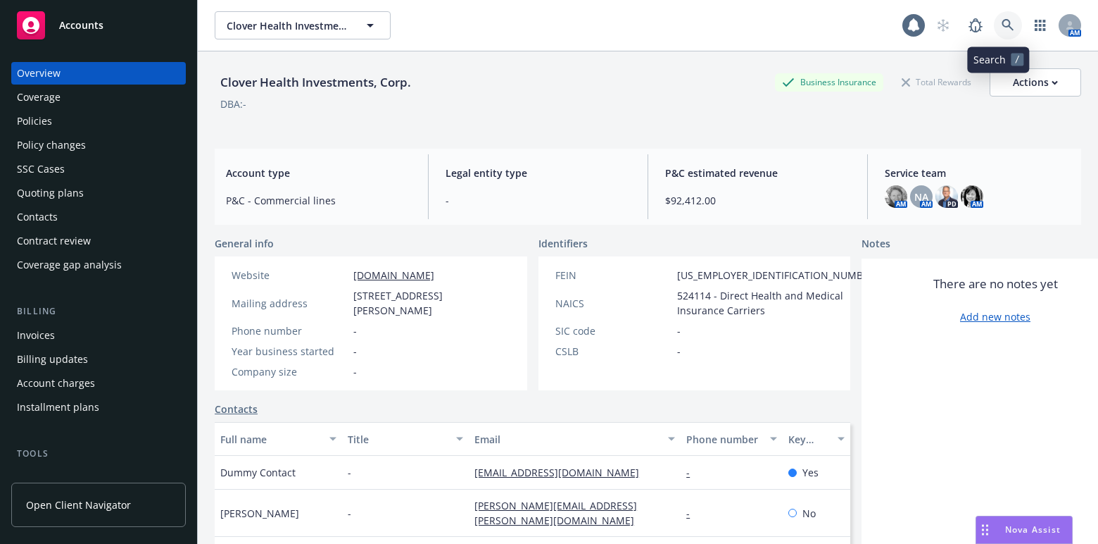
click at [1002, 25] on icon at bounding box center [1008, 25] width 13 height 13
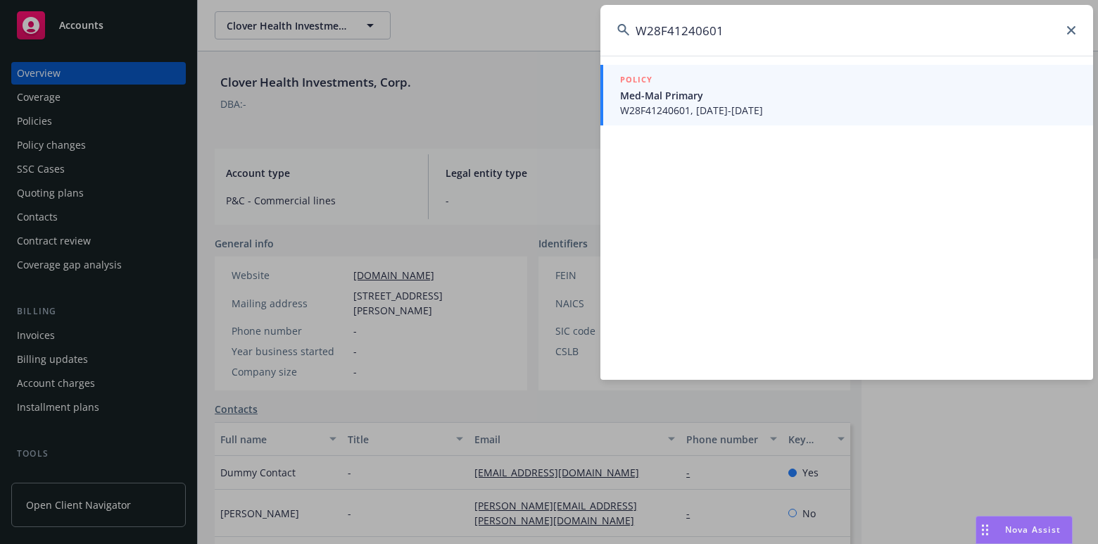
type input "W28F41240601"
click at [666, 92] on span "Med-Mal Primary" at bounding box center [848, 95] width 456 height 15
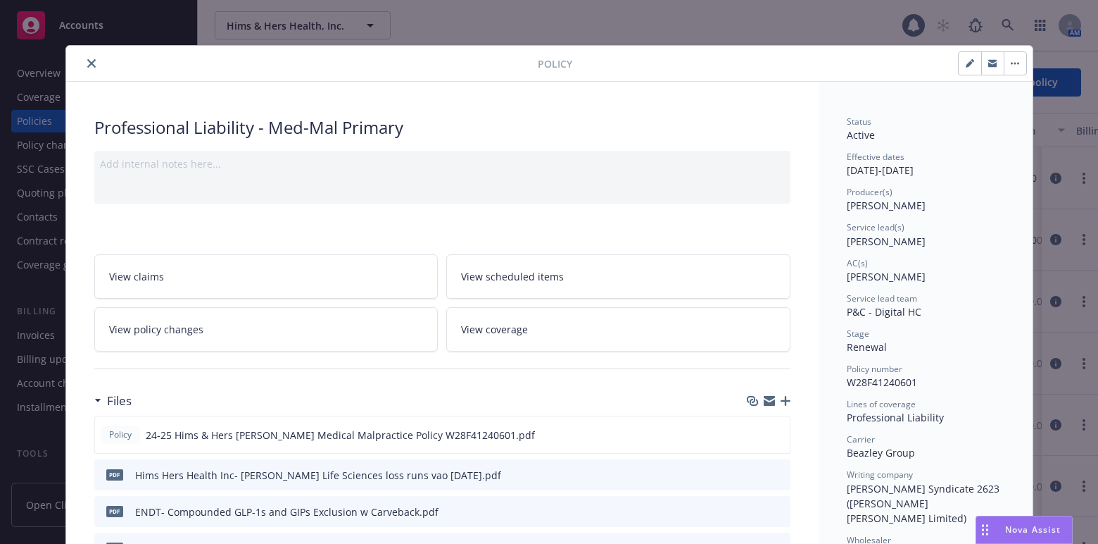
click at [930, 24] on div "Policy Professional Liability - Med-Mal Primary Add internal notes here... View…" at bounding box center [549, 272] width 1098 height 544
click at [83, 60] on button "close" at bounding box center [91, 63] width 17 height 17
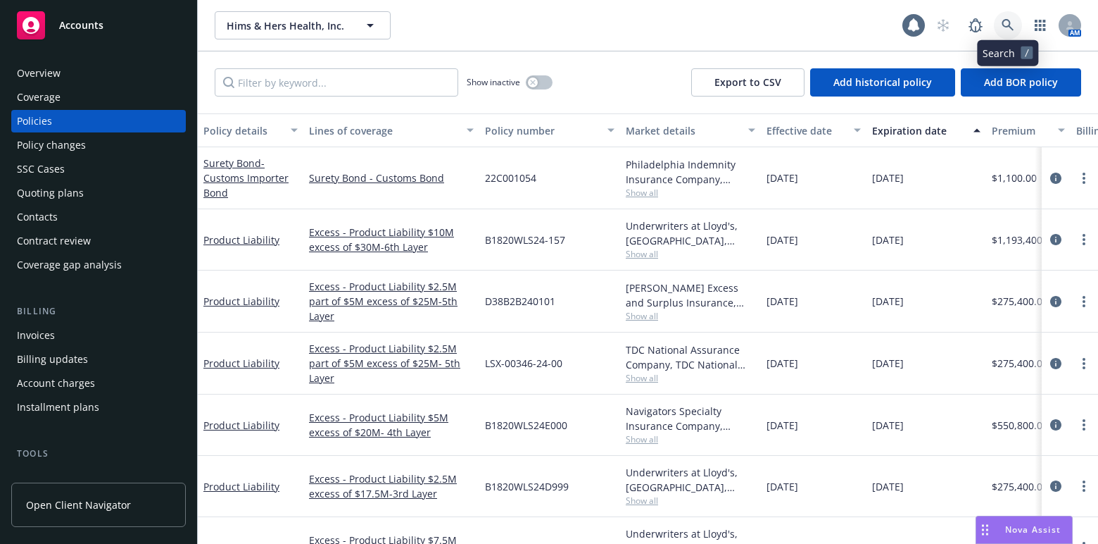
click at [1007, 31] on icon at bounding box center [1008, 25] width 13 height 13
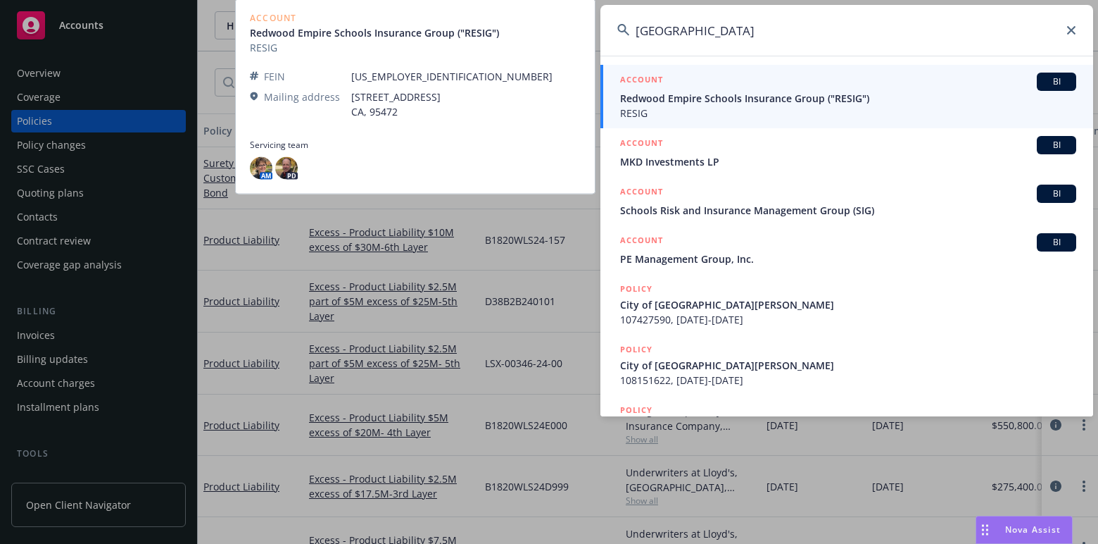
type input "[GEOGRAPHIC_DATA]"
click at [752, 95] on span "Redwood Empire Schools Insurance Group ("RESIG")" at bounding box center [848, 98] width 456 height 15
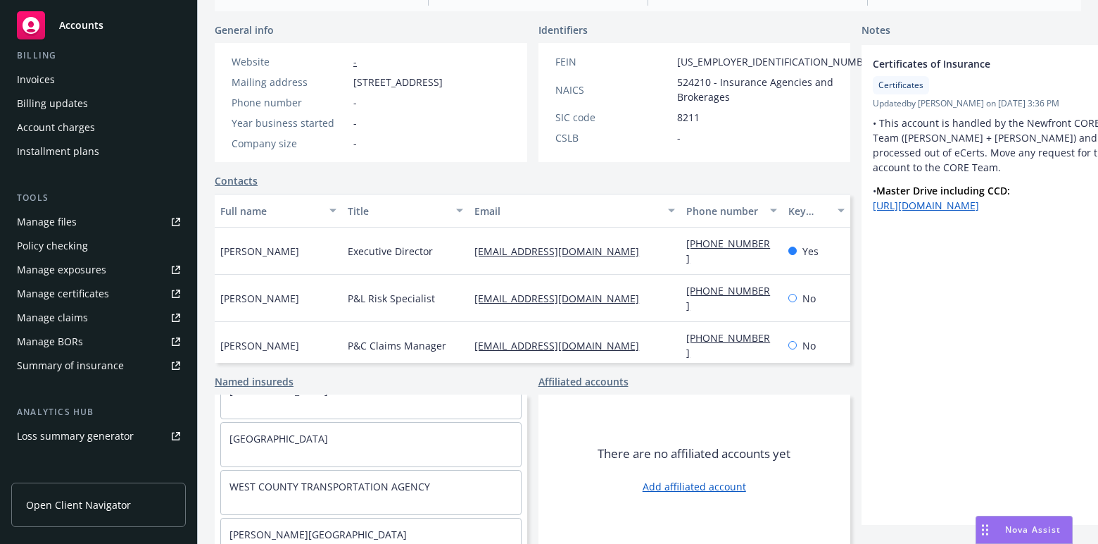
scroll to position [384, 0]
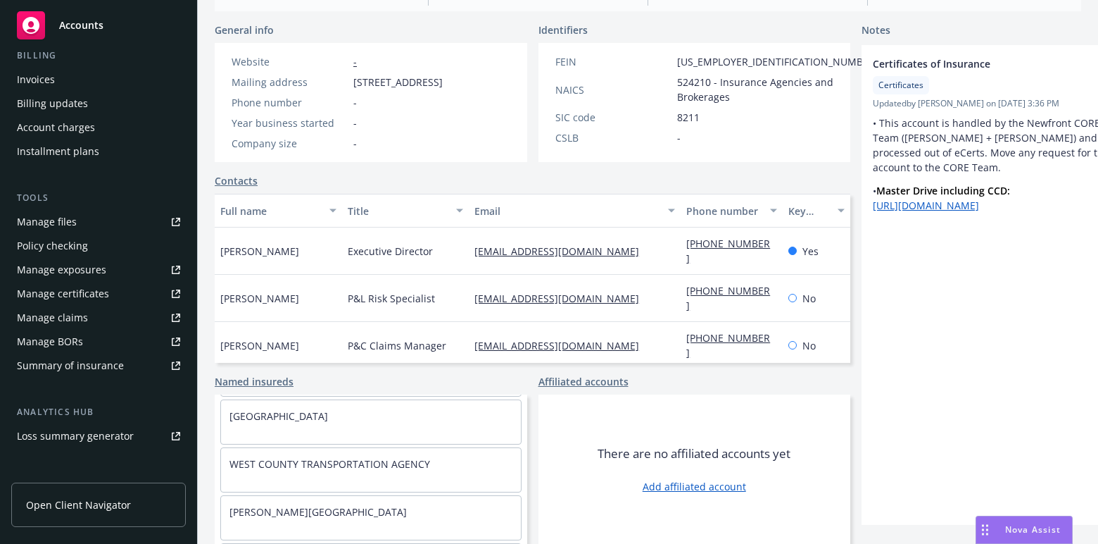
click at [246, 377] on link "Named insureds" at bounding box center [254, 381] width 79 height 15
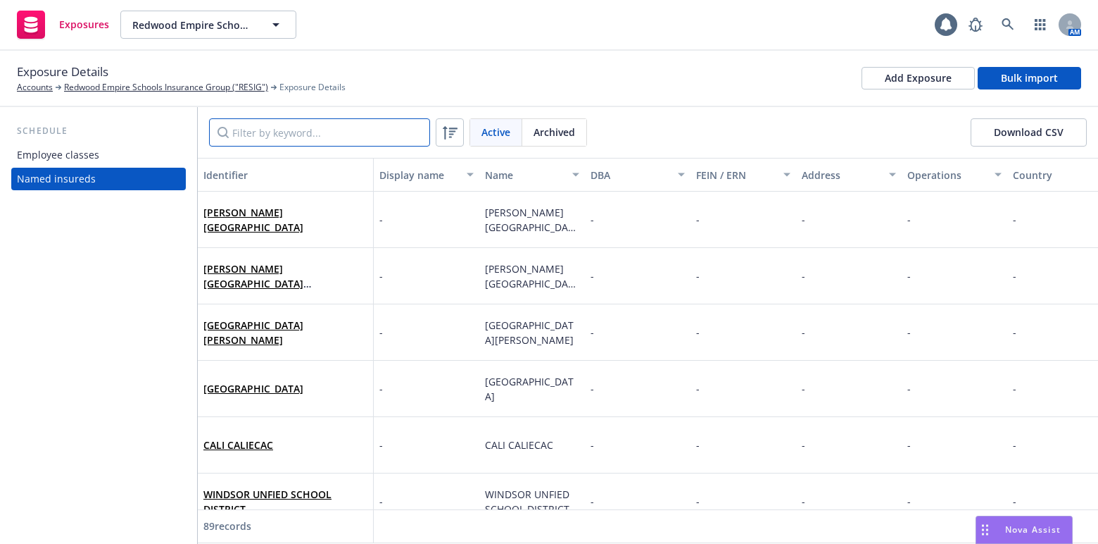
click at [309, 125] on input "Filter by keyword..." at bounding box center [319, 132] width 221 height 28
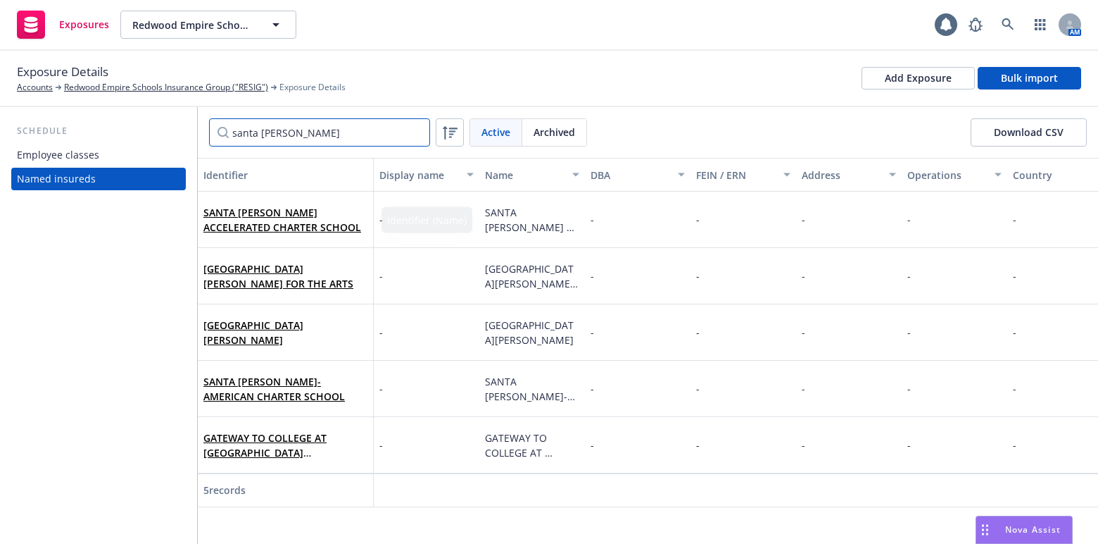
type input "santa [PERSON_NAME]"
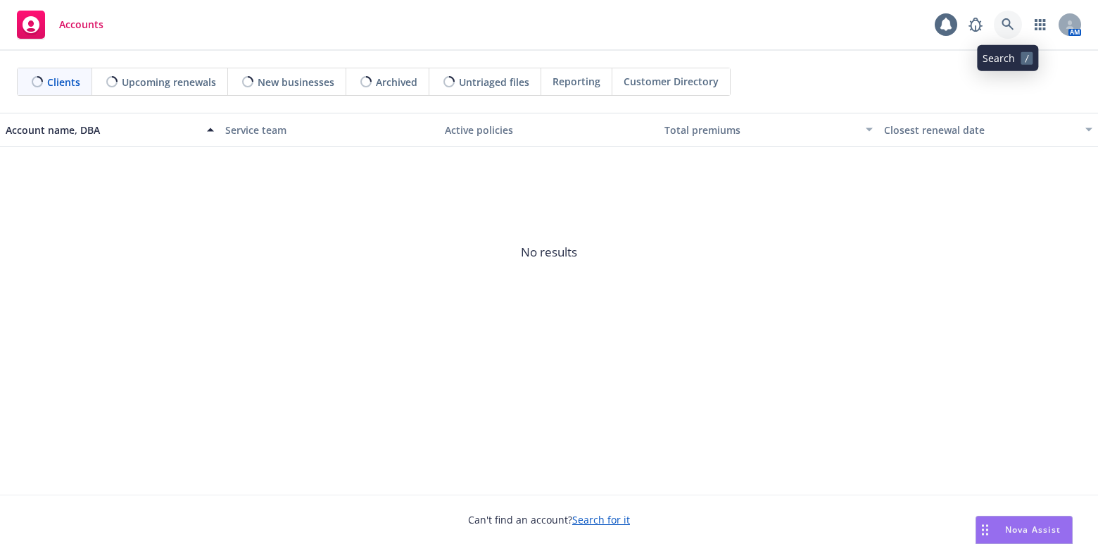
click at [1007, 25] on icon at bounding box center [1008, 24] width 13 height 13
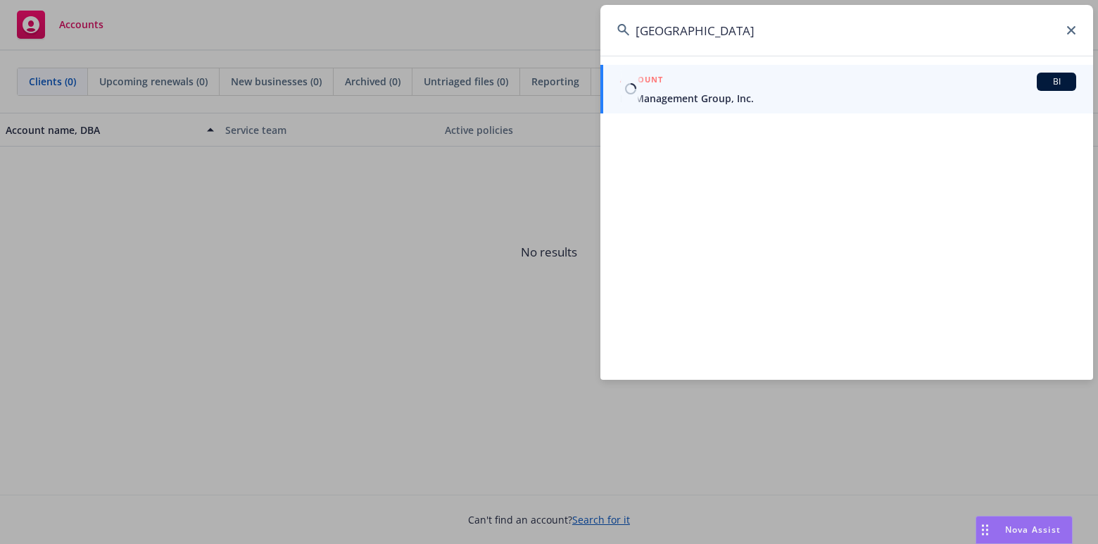
type input "[GEOGRAPHIC_DATA]"
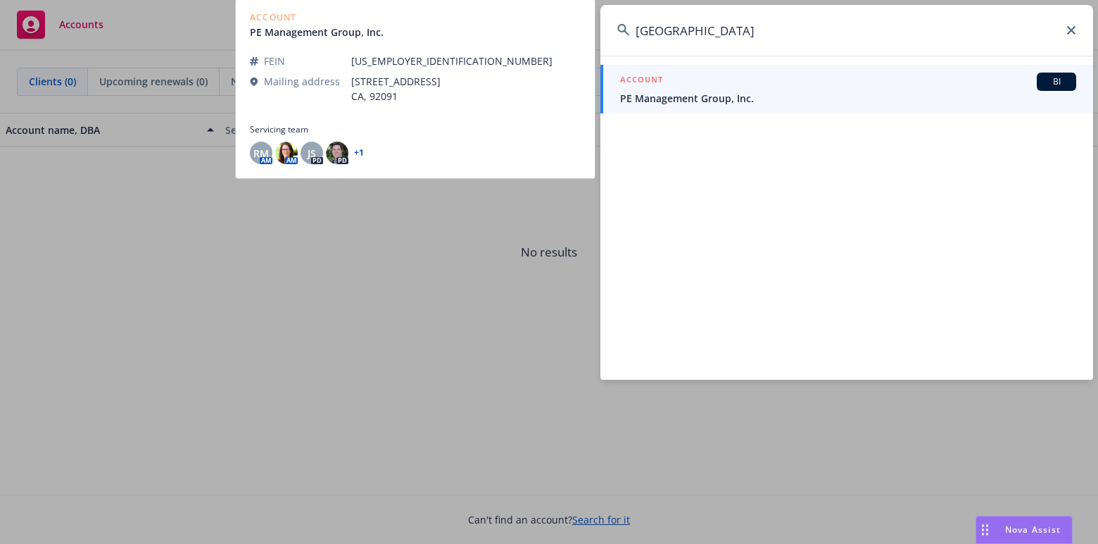
click at [671, 100] on span "PE Management Group, Inc." at bounding box center [848, 98] width 456 height 15
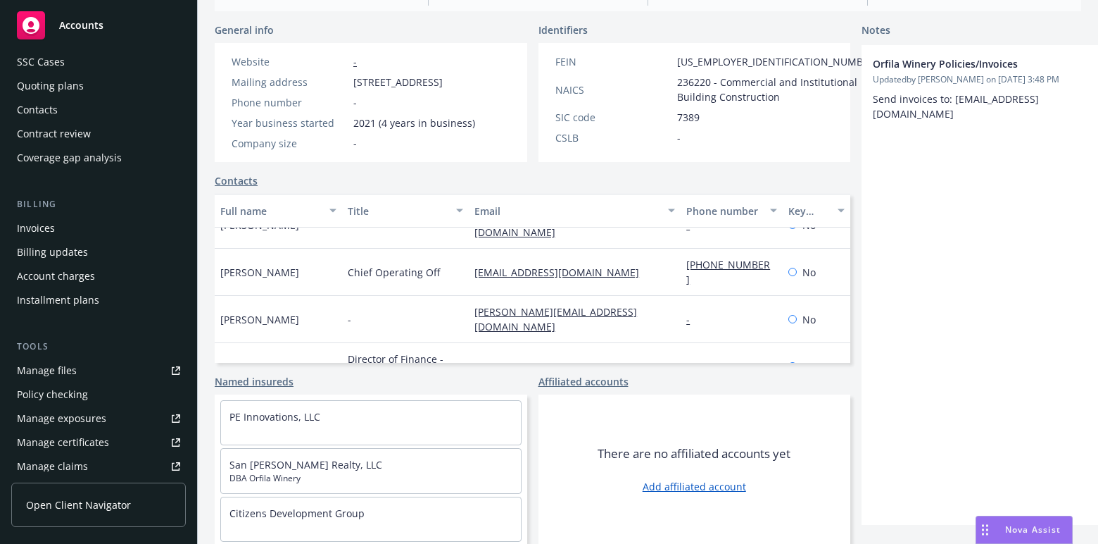
scroll to position [127, 0]
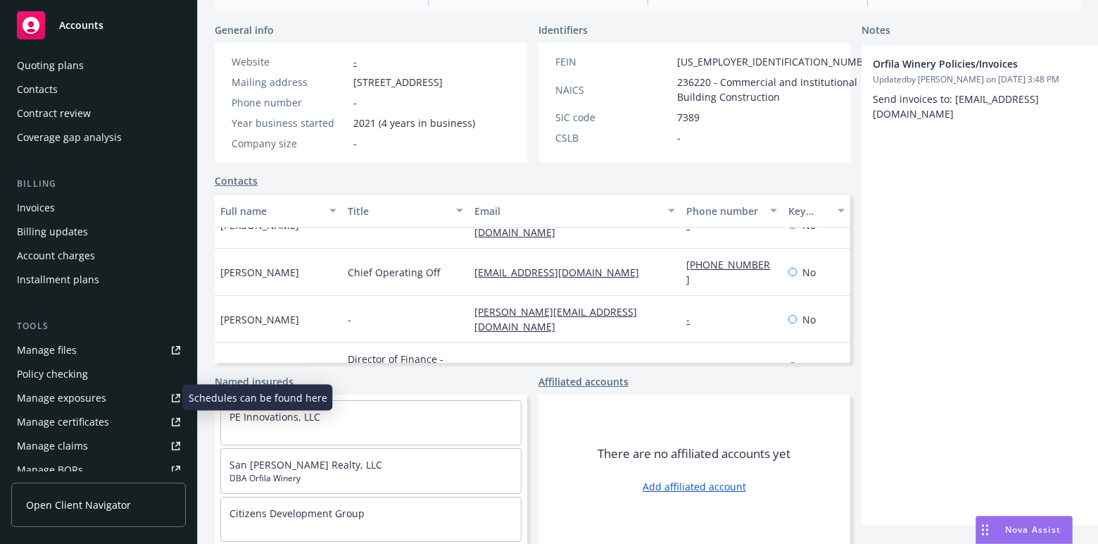
click at [113, 399] on link "Manage exposures" at bounding box center [98, 398] width 175 height 23
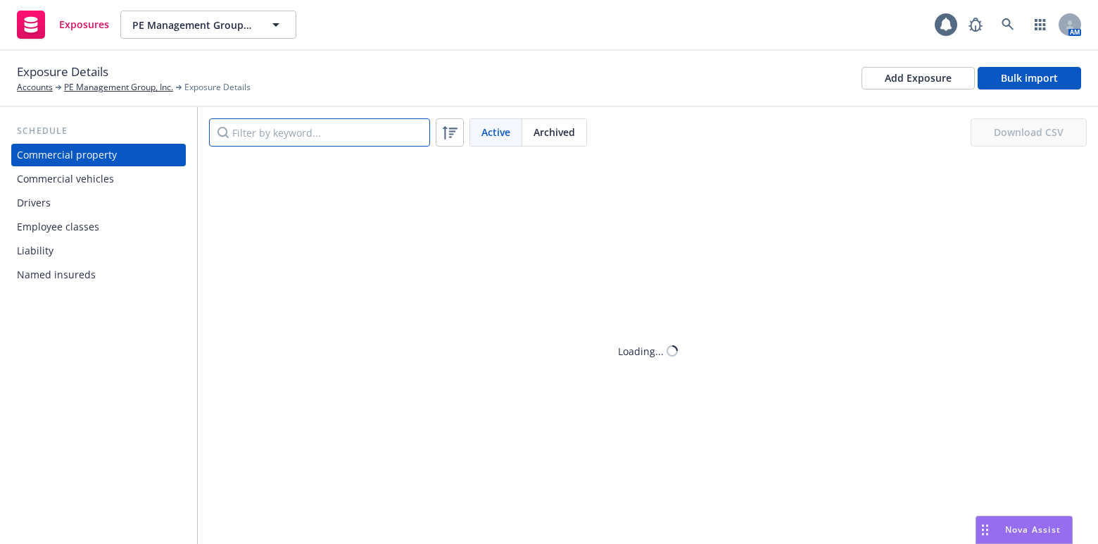
click at [297, 134] on input "Filter by keyword..." at bounding box center [319, 132] width 221 height 28
paste input "[STREET_ADDRESS]"
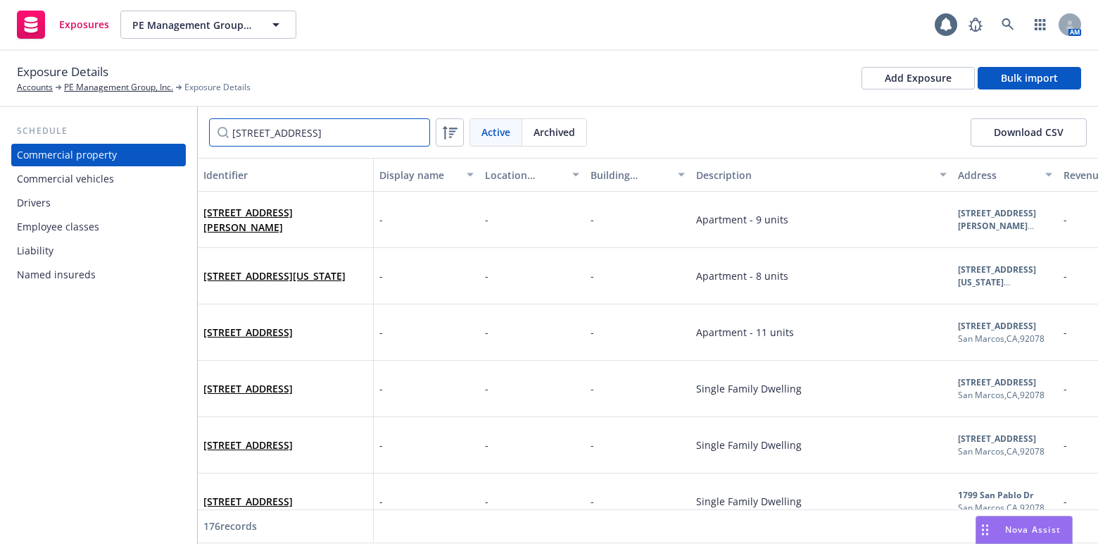
scroll to position [0, 84]
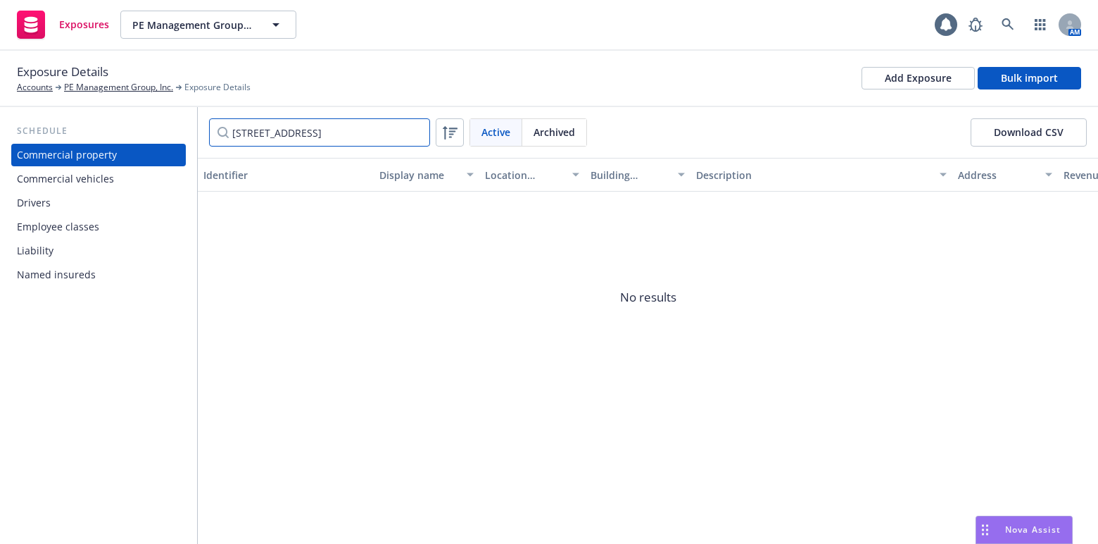
drag, startPoint x: 280, startPoint y: 137, endPoint x: 596, endPoint y: 133, distance: 316.2
click at [585, 138] on div "[STREET_ADDRESS] Active Archived" at bounding box center [398, 132] width 378 height 28
drag, startPoint x: 310, startPoint y: 138, endPoint x: 393, endPoint y: 138, distance: 83.1
click at [384, 140] on input "[GEOGRAPHIC_DATA]" at bounding box center [319, 132] width 221 height 28
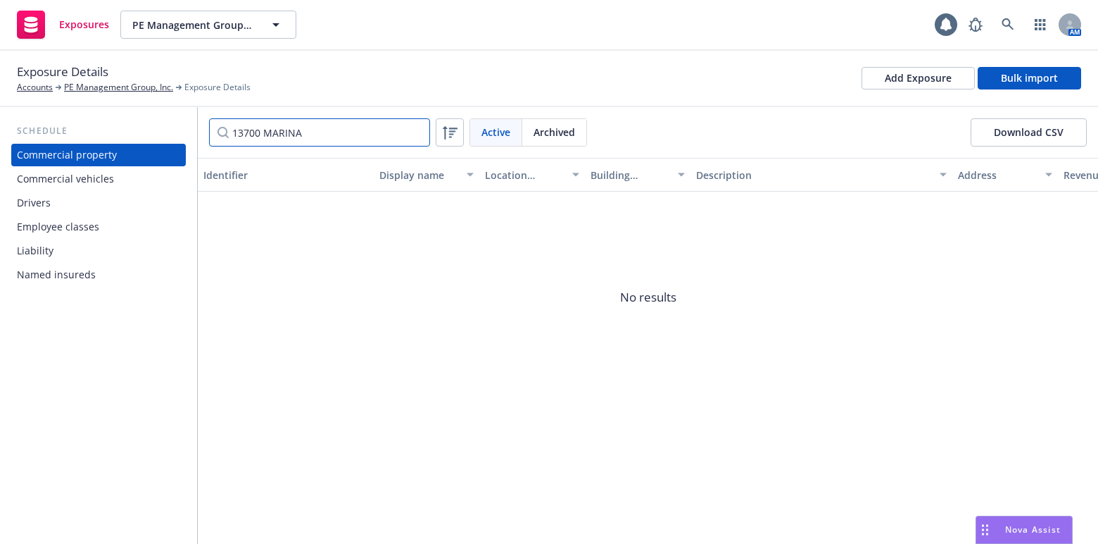
type input "13700 MARINA"
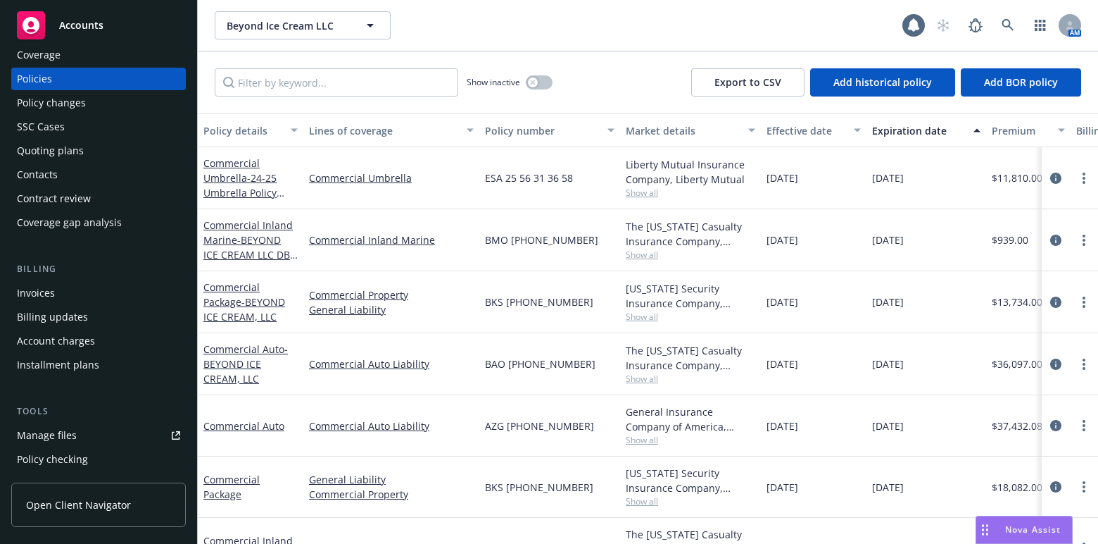
scroll to position [127, 0]
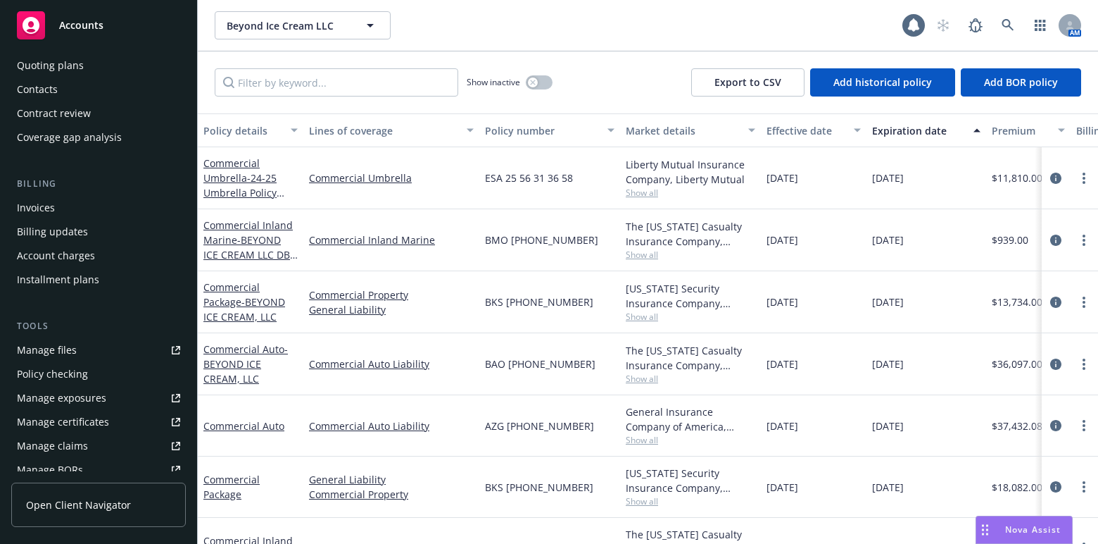
click at [92, 411] on div "Manage certificates" at bounding box center [63, 422] width 92 height 23
